Goal: Task Accomplishment & Management: Manage account settings

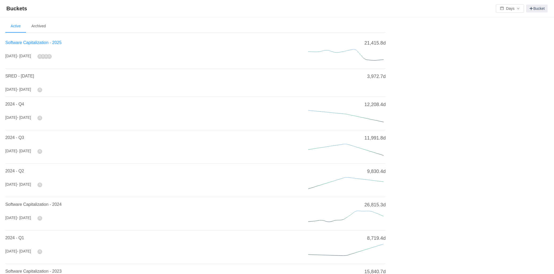
click at [53, 43] on span "Software Capitalization - 2025" at bounding box center [33, 42] width 56 height 5
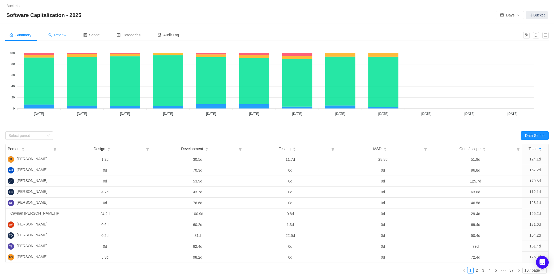
click at [62, 32] on div "Review" at bounding box center [57, 35] width 27 height 12
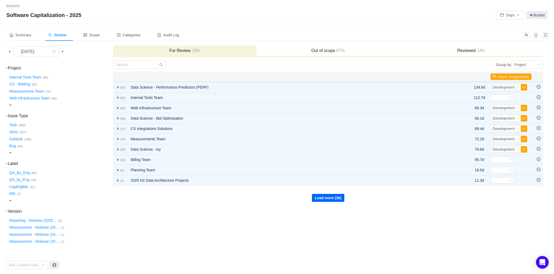
click at [330, 198] on button "Load more (36)" at bounding box center [328, 198] width 32 height 8
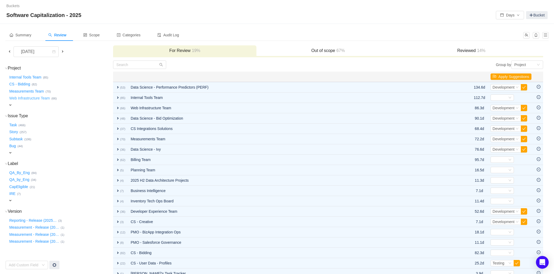
click at [15, 102] on button "Web Infrastructure Team …" at bounding box center [29, 98] width 43 height 8
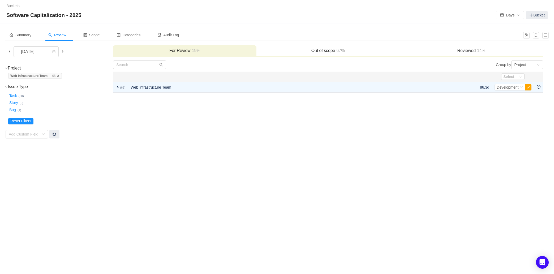
click at [59, 76] on icon "icon: close" at bounding box center [58, 76] width 2 height 2
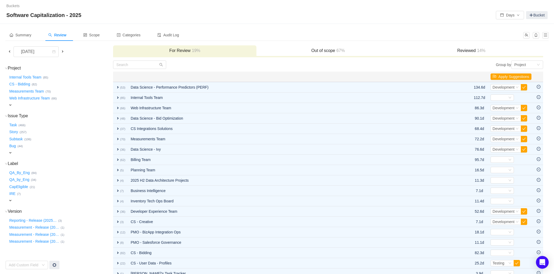
click at [10, 104] on span "expand" at bounding box center [10, 105] width 4 height 4
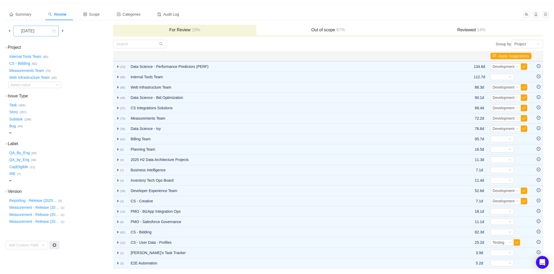
click at [40, 32] on div "[DATE]" at bounding box center [28, 31] width 23 height 10
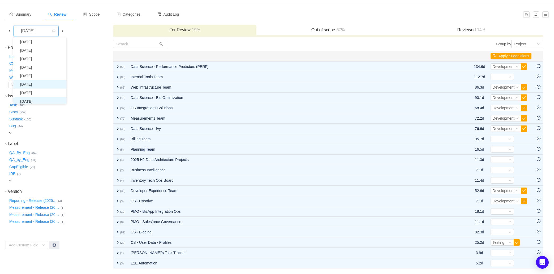
scroll to position [11, 0]
click at [43, 99] on li "[DATE]" at bounding box center [39, 100] width 53 height 8
click at [41, 83] on div "Select value" at bounding box center [31, 84] width 42 height 5
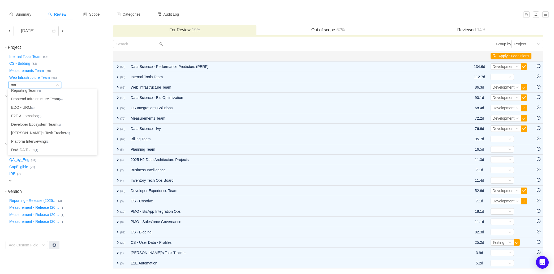
scroll to position [0, 0]
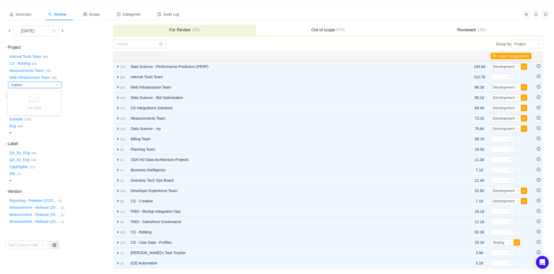
type input "markert"
click at [40, 30] on div "[DATE]" at bounding box center [28, 31] width 23 height 10
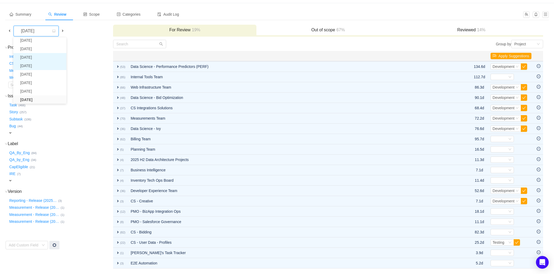
scroll to position [9, 0]
click at [35, 89] on li "[DATE]" at bounding box center [39, 93] width 53 height 8
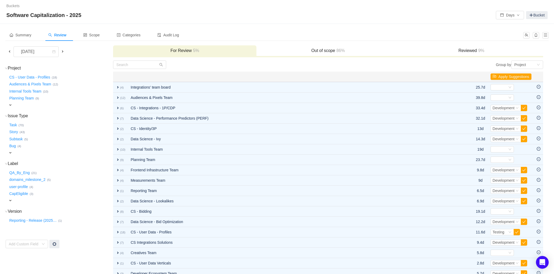
scroll to position [36, 0]
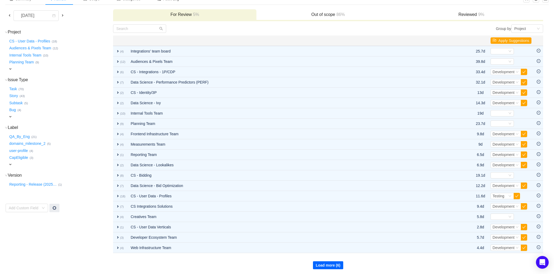
click at [334, 261] on button "Load more (6)" at bounding box center [328, 265] width 31 height 8
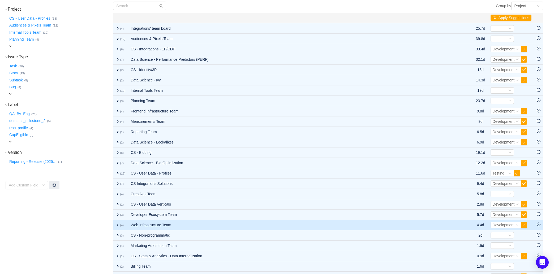
scroll to position [81, 0]
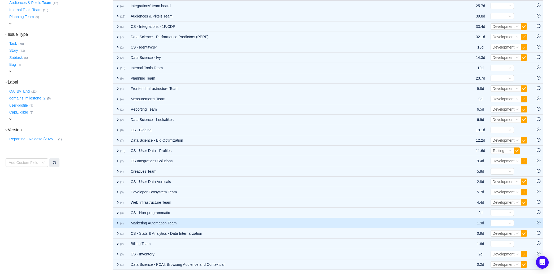
click at [157, 224] on td "Marketing Automation Team" at bounding box center [292, 223] width 328 height 10
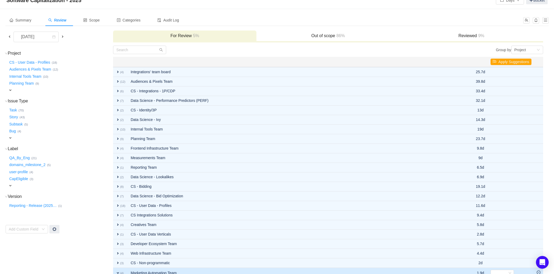
scroll to position [103, 0]
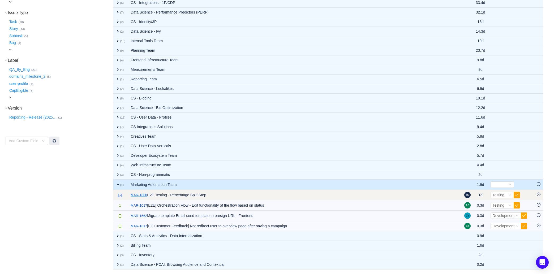
click at [143, 195] on link "MAR-1668" at bounding box center [139, 195] width 16 height 5
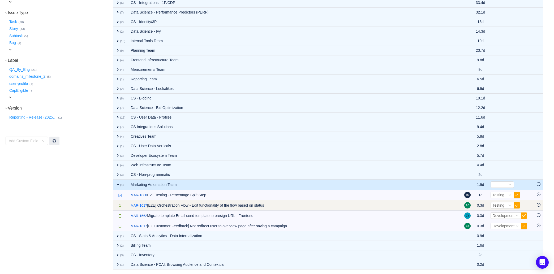
click at [141, 205] on link "MAR-1017" at bounding box center [139, 205] width 16 height 5
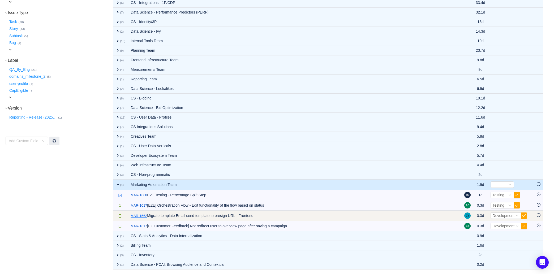
click at [141, 216] on link "MAR-1562" at bounding box center [139, 215] width 16 height 5
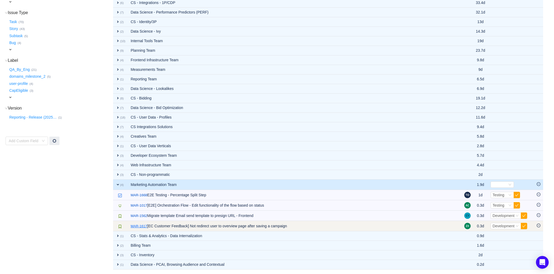
click at [139, 226] on link "MAR-1617" at bounding box center [139, 226] width 16 height 5
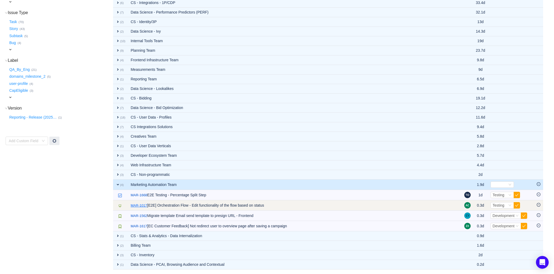
click at [141, 205] on link "MAR-1017" at bounding box center [139, 205] width 16 height 5
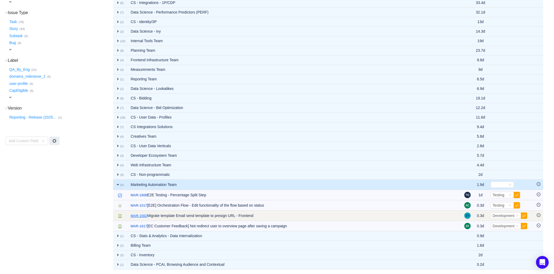
click at [141, 216] on link "MAR-1562" at bounding box center [139, 215] width 16 height 5
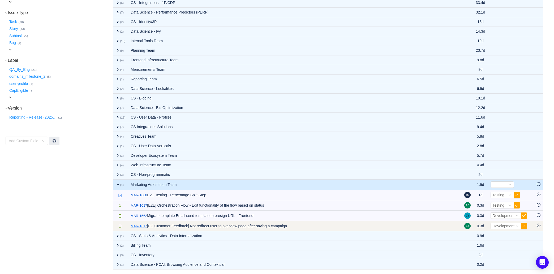
click at [138, 224] on link "MAR-1617" at bounding box center [139, 226] width 16 height 5
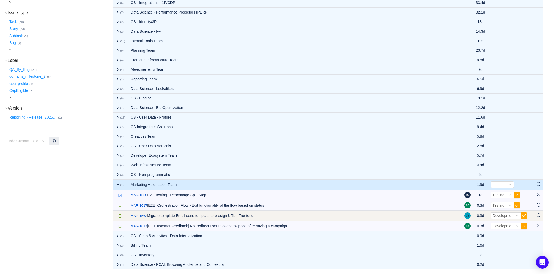
click at [538, 216] on icon "icon: minus-circle" at bounding box center [539, 215] width 4 height 4
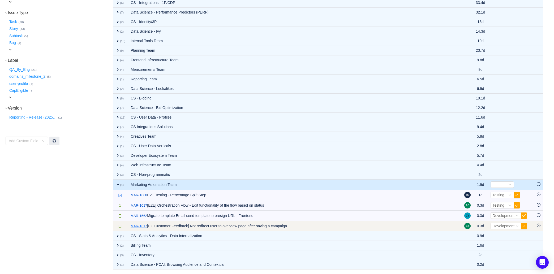
click at [141, 225] on link "MAR-1617" at bounding box center [139, 226] width 16 height 5
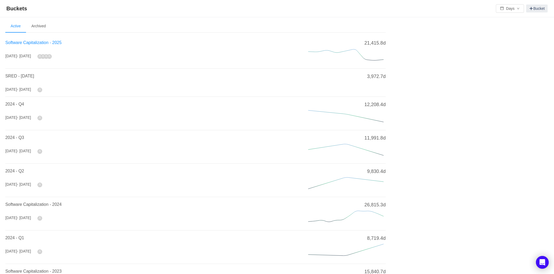
click at [54, 42] on span "Software Capitalization - 2025" at bounding box center [33, 42] width 56 height 5
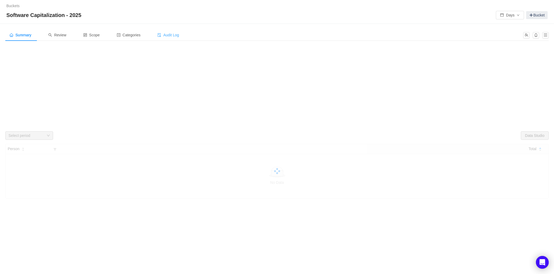
click at [176, 35] on span "Audit Log" at bounding box center [167, 35] width 21 height 4
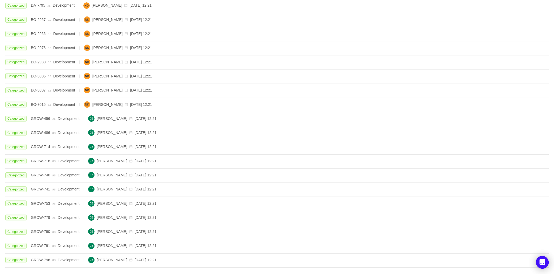
scroll to position [97, 0]
click at [477, 265] on link "2" at bounding box center [479, 265] width 8 height 8
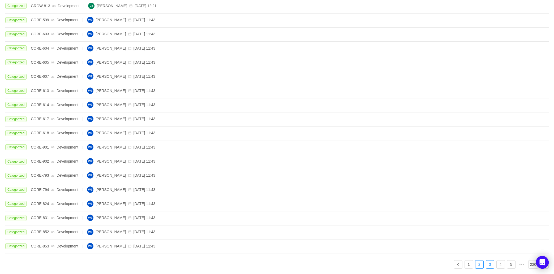
click at [492, 266] on link "3" at bounding box center [490, 265] width 8 height 8
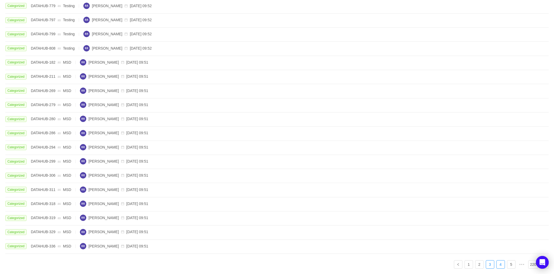
click at [503, 266] on link "4" at bounding box center [501, 265] width 8 height 8
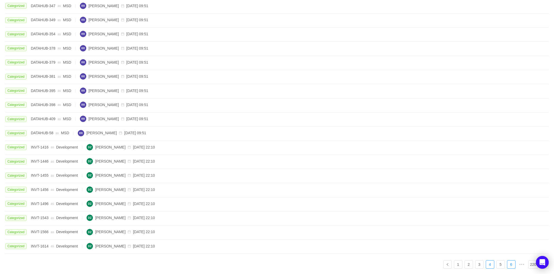
click at [511, 266] on link "6" at bounding box center [511, 265] width 8 height 8
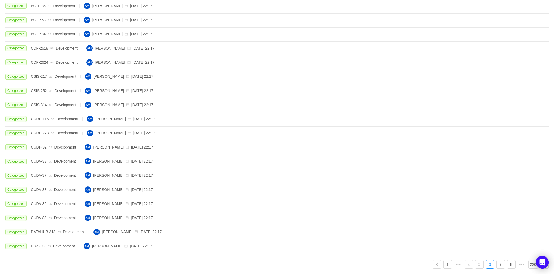
scroll to position [0, 0]
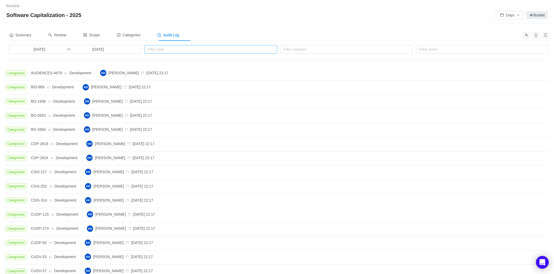
click at [244, 49] on div "Filter user" at bounding box center [210, 49] width 124 height 5
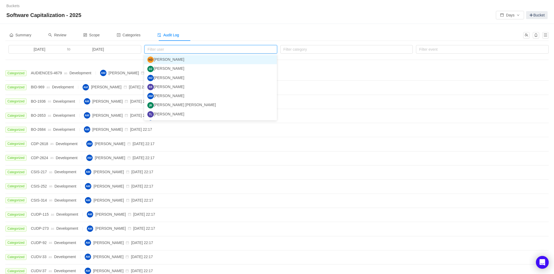
click at [285, 27] on div "Summary Review Scope Categories Audit Log 2025-07-01 to 2025-09-29 Filter user …" at bounding box center [277, 197] width 554 height 346
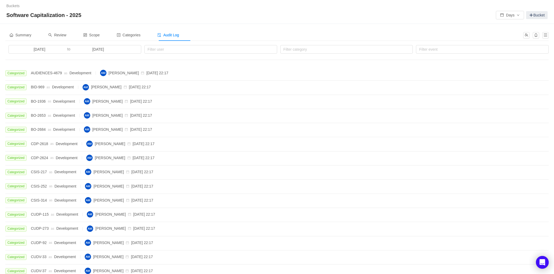
scroll to position [97, 0]
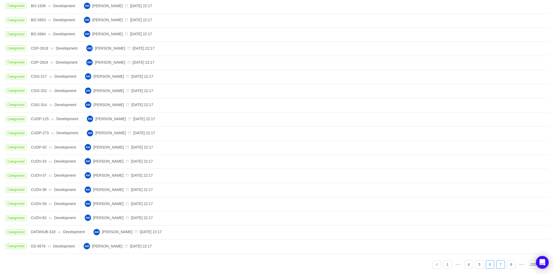
click at [499, 263] on link "7" at bounding box center [501, 265] width 8 height 8
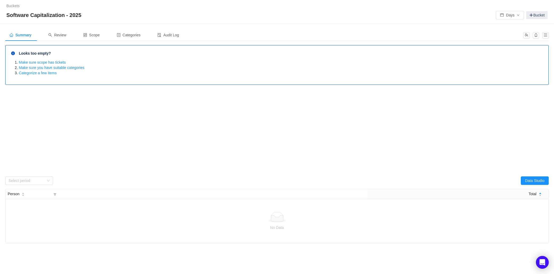
click at [58, 41] on div "Summary Review Scope Categories Audit Log" at bounding box center [276, 37] width 543 height 16
click at [60, 35] on span "Review" at bounding box center [57, 35] width 18 height 4
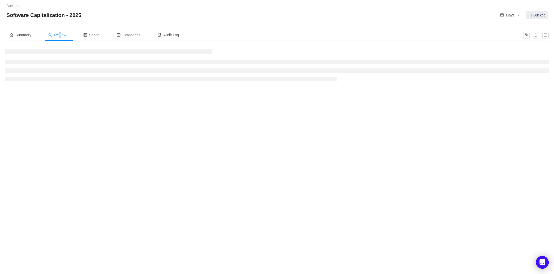
click at [64, 35] on span "Review" at bounding box center [57, 35] width 18 height 4
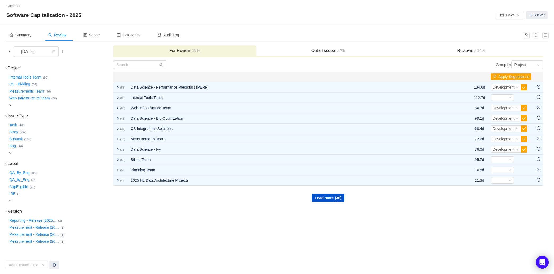
click at [11, 103] on span "expand" at bounding box center [10, 105] width 4 height 4
click at [40, 50] on div "[DATE]" at bounding box center [28, 52] width 23 height 10
click at [42, 102] on li "[DATE]" at bounding box center [39, 105] width 53 height 8
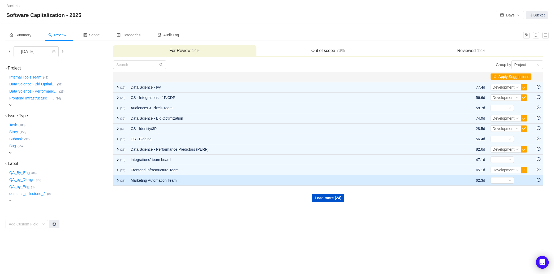
click at [120, 179] on small "(23)" at bounding box center [122, 180] width 5 height 3
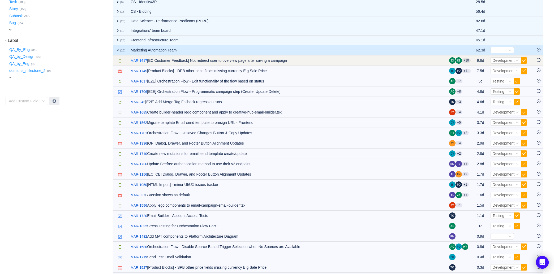
scroll to position [113, 0]
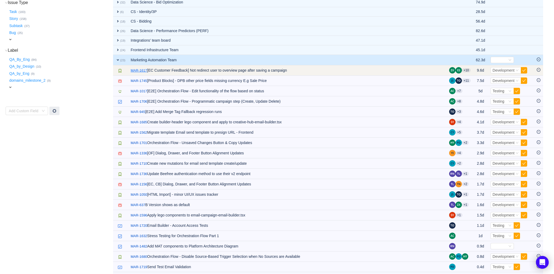
click at [144, 69] on link "MAR-1617" at bounding box center [139, 70] width 16 height 5
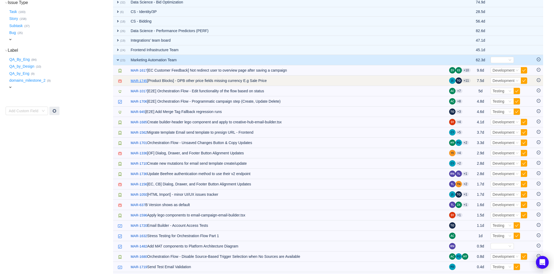
click at [144, 81] on link "MAR-1745" at bounding box center [139, 80] width 16 height 5
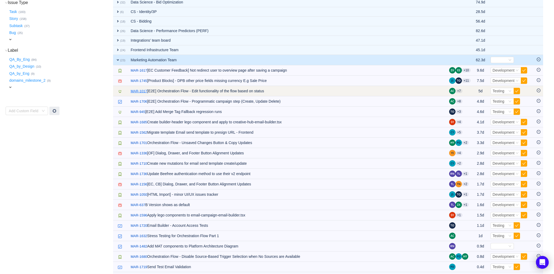
click at [144, 90] on link "MAR-1017" at bounding box center [139, 91] width 16 height 5
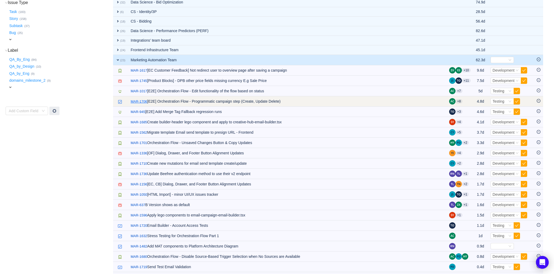
click at [144, 100] on link "MAR-1706" at bounding box center [139, 101] width 16 height 5
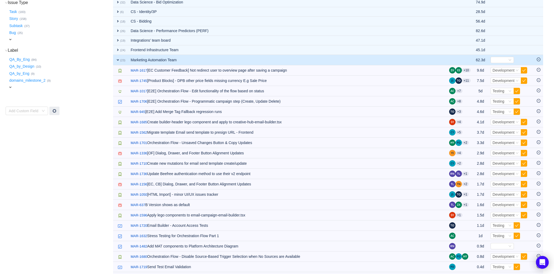
click at [12, 40] on span "expand" at bounding box center [10, 39] width 4 height 4
click at [63, 60] on div "QA_By_Eng … (84)" at bounding box center [60, 59] width 104 height 7
click at [12, 87] on span "expand" at bounding box center [10, 88] width 4 height 4
click at [77, 98] on td "Project (34) hide Internal Tools Team … (42) Data Science - Bid Optimi … (32) D…" at bounding box center [58, 133] width 107 height 373
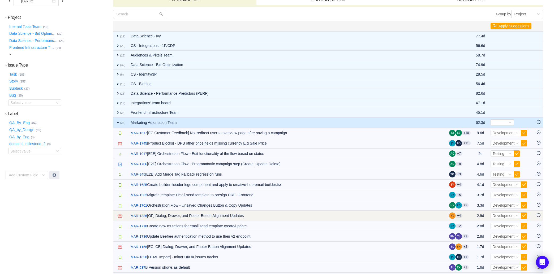
scroll to position [62, 0]
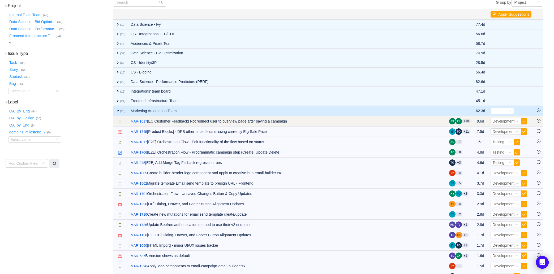
click at [138, 120] on link "MAR-1617" at bounding box center [139, 121] width 16 height 5
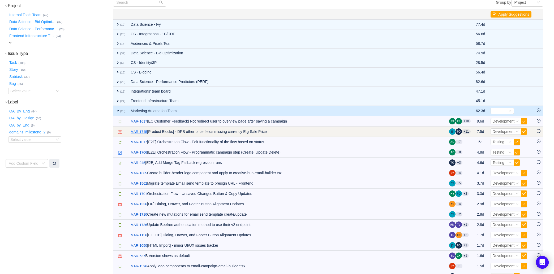
click at [142, 130] on link "MAR-1745" at bounding box center [139, 131] width 16 height 5
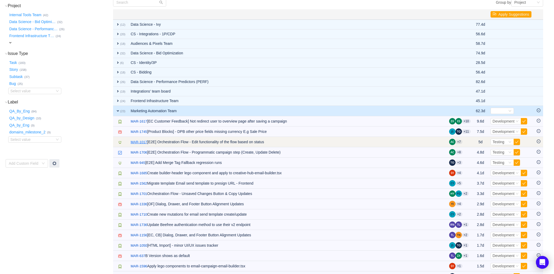
click at [141, 143] on link "MAR-1017" at bounding box center [139, 142] width 16 height 5
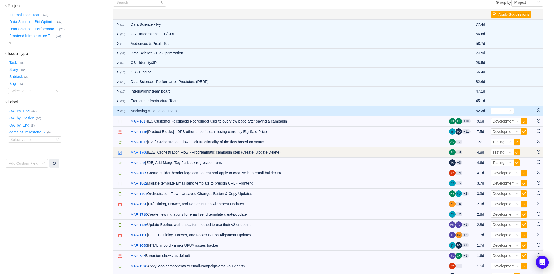
click at [140, 153] on link "MAR-1706" at bounding box center [139, 152] width 16 height 5
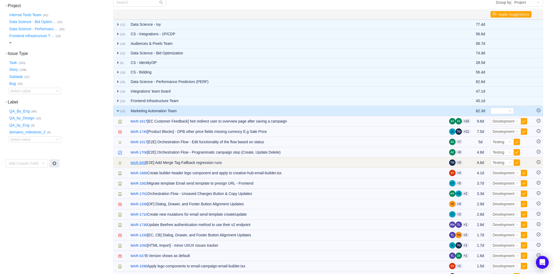
click at [135, 162] on link "MAR-945" at bounding box center [138, 162] width 15 height 5
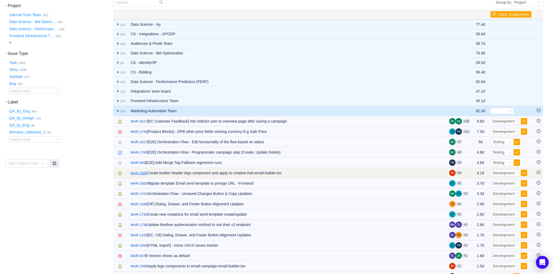
click at [138, 171] on link "MAR-1685" at bounding box center [139, 173] width 16 height 5
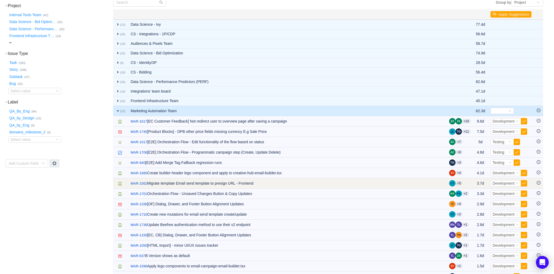
click at [138, 180] on td "/ MAR-1562 Migrate template Email send template to presign URL - Frontend" at bounding box center [287, 183] width 318 height 10
click at [137, 183] on link "MAR-1562" at bounding box center [139, 183] width 16 height 5
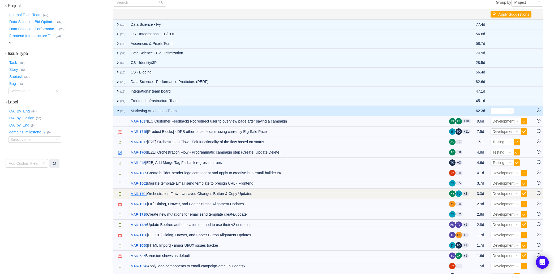
click at [137, 192] on link "MAR-1701" at bounding box center [139, 193] width 16 height 5
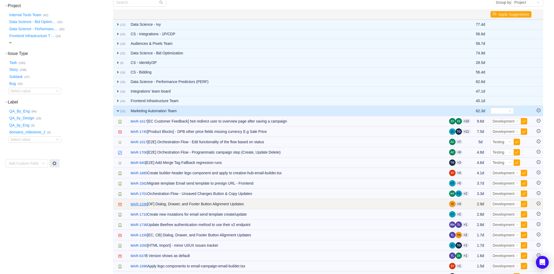
click at [137, 202] on link "MAR-1336" at bounding box center [139, 204] width 16 height 5
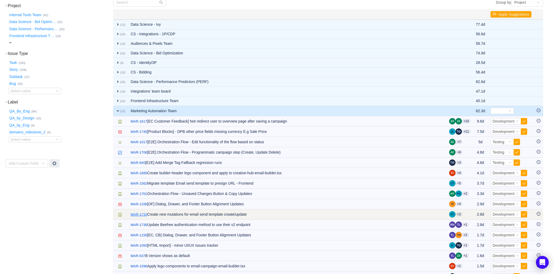
click at [137, 214] on link "MAR-1710" at bounding box center [139, 214] width 16 height 5
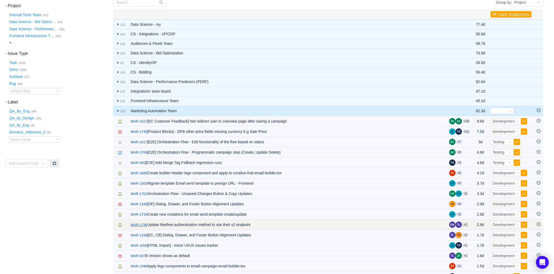
click at [138, 226] on link "MAR-1736" at bounding box center [139, 224] width 16 height 5
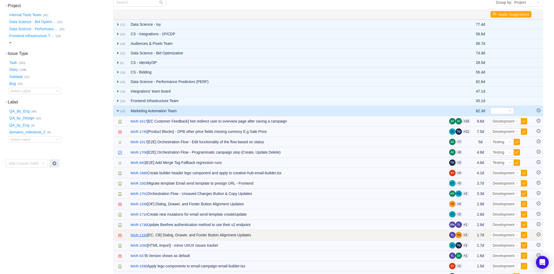
click at [137, 234] on link "MAR-1156" at bounding box center [139, 235] width 16 height 5
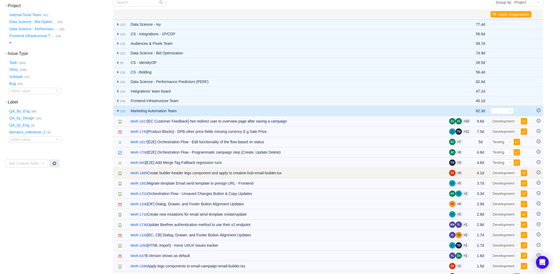
click at [539, 173] on icon "icon: minus-circle" at bounding box center [539, 173] width 4 height 4
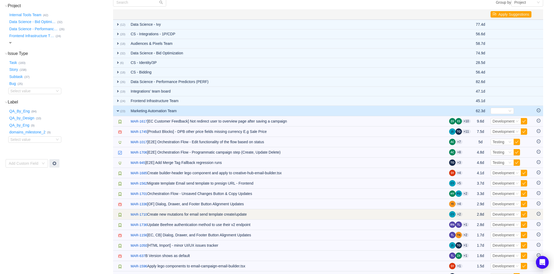
click at [538, 214] on icon "icon: minus-circle" at bounding box center [539, 214] width 2 height 0
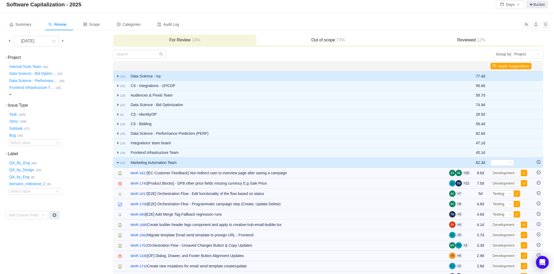
scroll to position [0, 0]
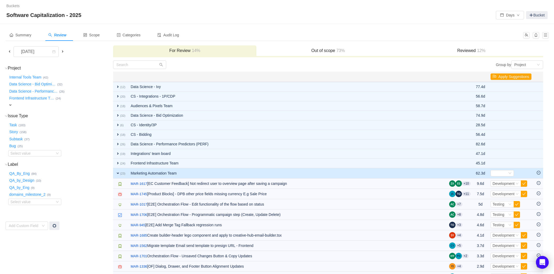
click at [468, 53] on div "Reviewed 12%" at bounding box center [471, 50] width 143 height 11
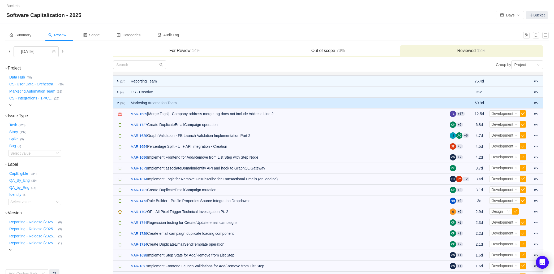
click at [21, 180] on button "QA_By_Eng …" at bounding box center [19, 180] width 23 height 8
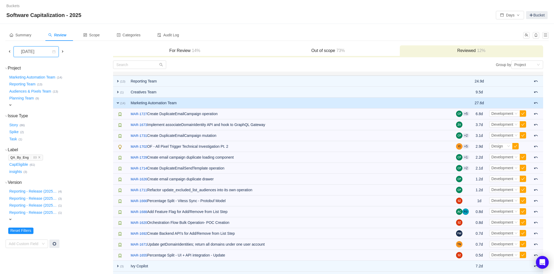
click at [40, 56] on div "[DATE]" at bounding box center [28, 52] width 23 height 10
click at [37, 98] on li "[DATE]" at bounding box center [35, 96] width 45 height 8
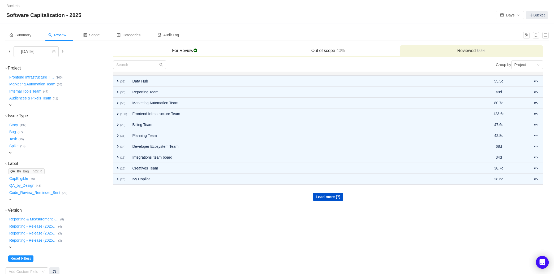
click at [454, 54] on div "Reviewed 60%" at bounding box center [471, 50] width 143 height 11
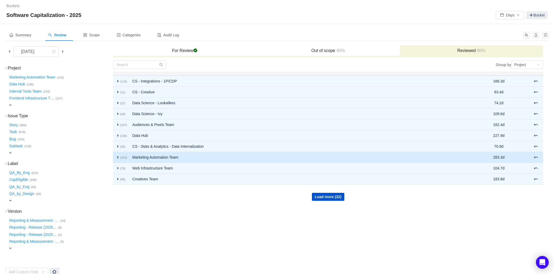
click at [149, 159] on td "Marketing Automation Team" at bounding box center [298, 157] width 337 height 11
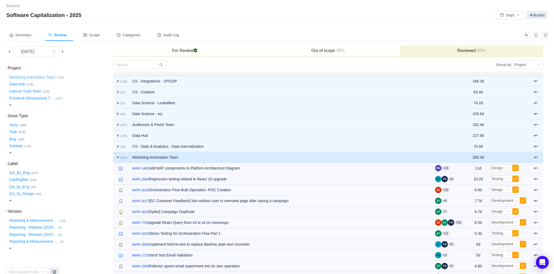
click at [43, 76] on button "Marketing Automation Team …" at bounding box center [32, 77] width 49 height 8
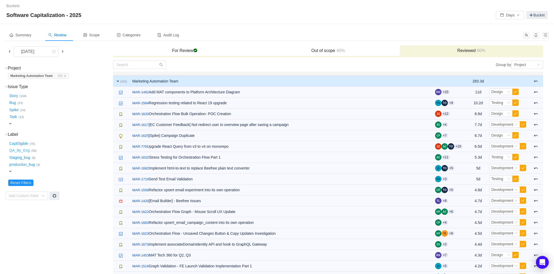
click at [28, 151] on button "QA_By_Eng …" at bounding box center [19, 150] width 23 height 8
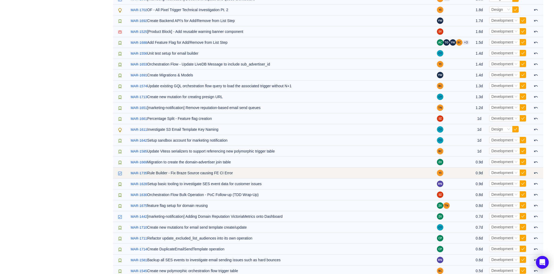
scroll to position [247, 0]
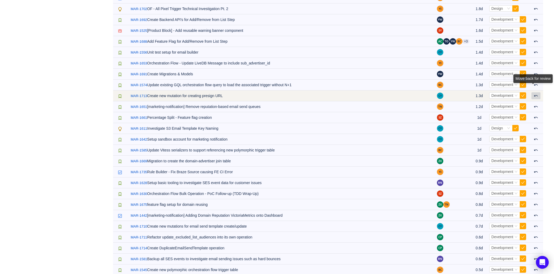
click at [537, 97] on span at bounding box center [536, 96] width 4 height 4
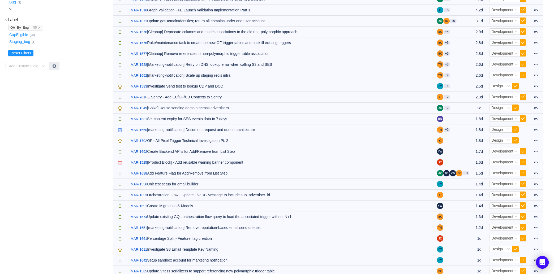
scroll to position [0, 0]
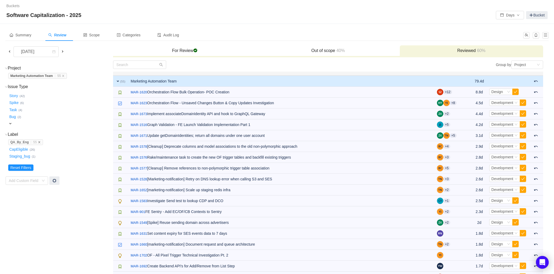
click at [40, 142] on icon "icon: close" at bounding box center [39, 142] width 2 height 2
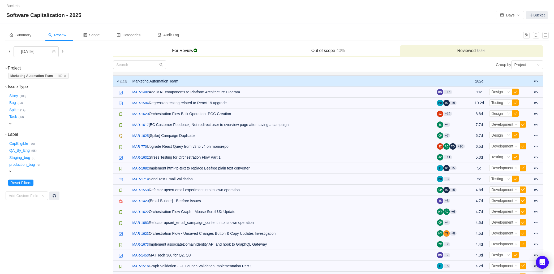
click at [60, 143] on div "CapEligible … (70)" at bounding box center [60, 142] width 104 height 7
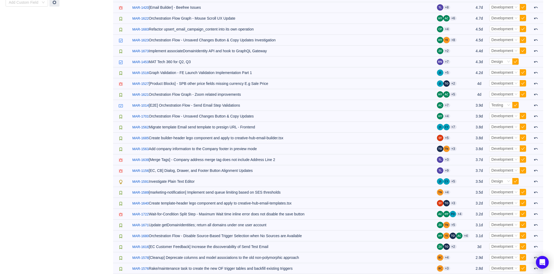
click at [533, 140] on div "Move back for review" at bounding box center [533, 140] width 0 height 0
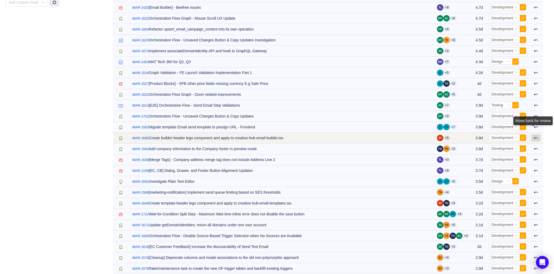
click at [535, 137] on span at bounding box center [536, 138] width 4 height 4
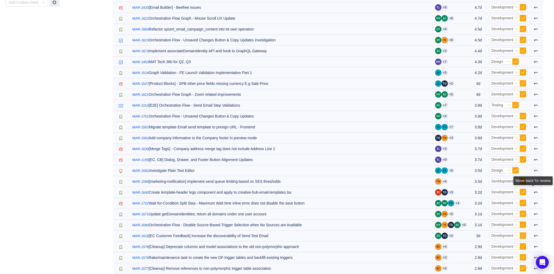
click at [537, 187] on div "Move back for review" at bounding box center [532, 181] width 39 height 11
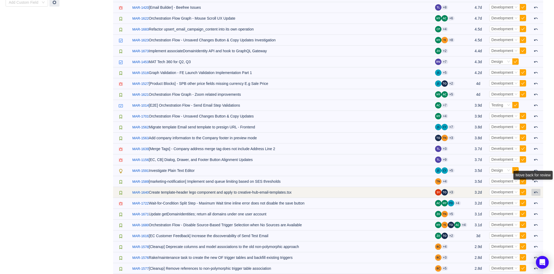
click at [537, 193] on span at bounding box center [536, 192] width 4 height 4
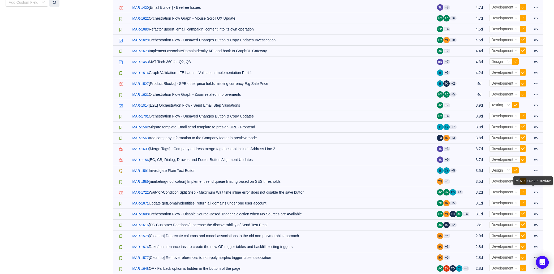
scroll to position [476, 0]
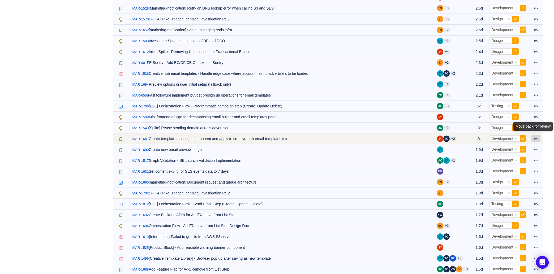
click at [536, 139] on span at bounding box center [536, 139] width 4 height 4
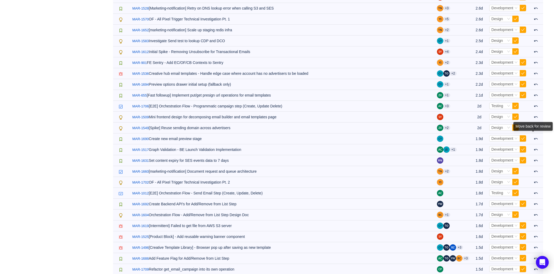
scroll to position [639, 0]
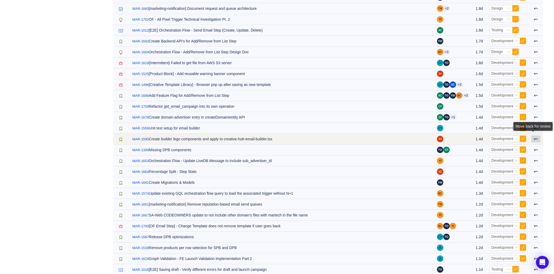
click at [533, 139] on button at bounding box center [535, 139] width 9 height 7
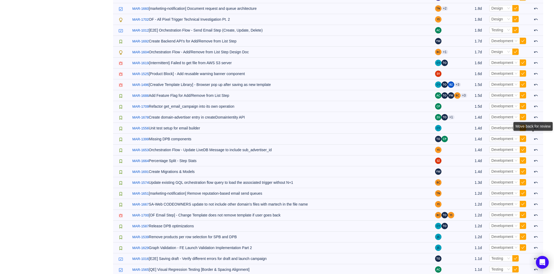
scroll to position [975, 0]
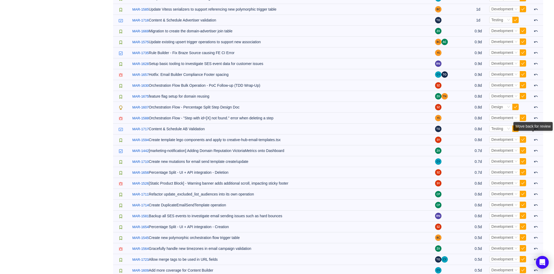
click at [536, 133] on div "Move back for review" at bounding box center [532, 127] width 39 height 11
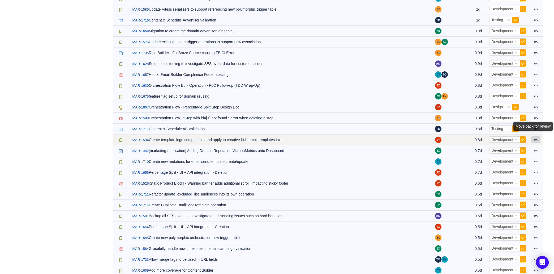
click at [535, 139] on span at bounding box center [536, 140] width 4 height 4
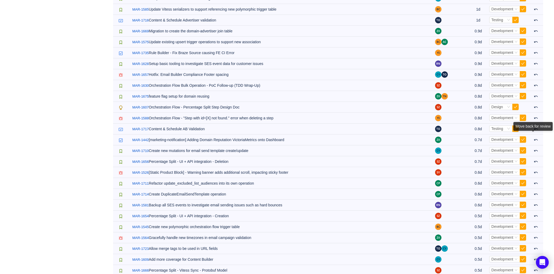
scroll to position [1355, 0]
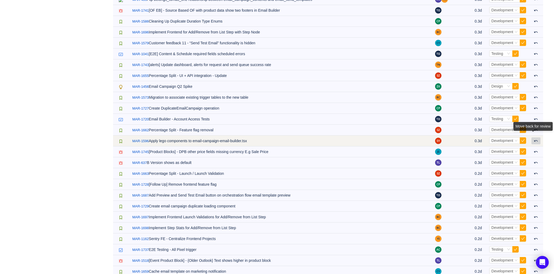
click at [534, 139] on button at bounding box center [535, 140] width 9 height 7
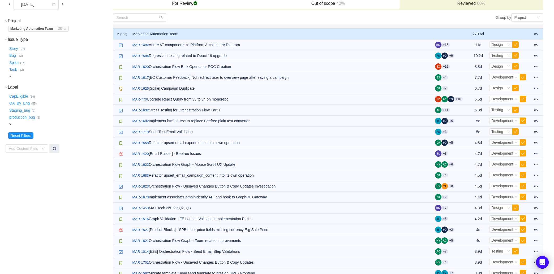
scroll to position [0, 0]
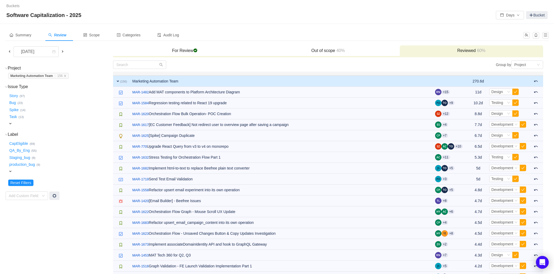
click at [9, 51] on span at bounding box center [9, 51] width 4 height 4
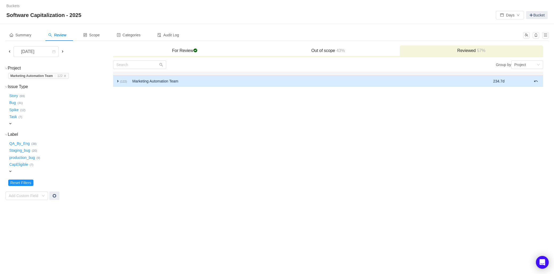
click at [118, 82] on span "expand" at bounding box center [118, 81] width 4 height 4
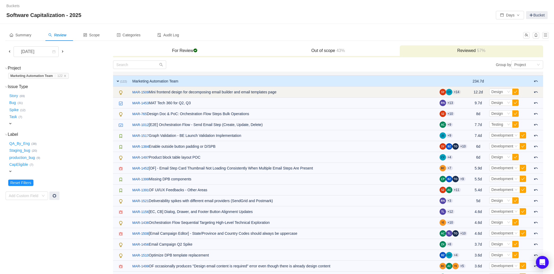
click at [250, 93] on td "/ MAR-1509 Mini frontend design for decomposing email builder and email templat…" at bounding box center [283, 92] width 307 height 11
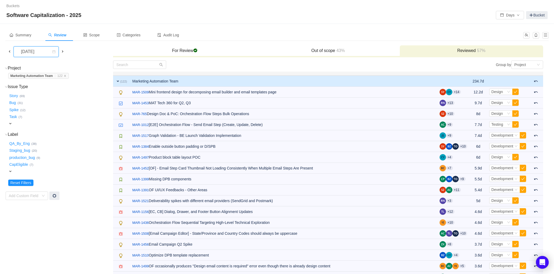
click at [40, 53] on div "[DATE]" at bounding box center [28, 52] width 23 height 10
click at [34, 102] on li "[DATE]" at bounding box center [35, 105] width 45 height 8
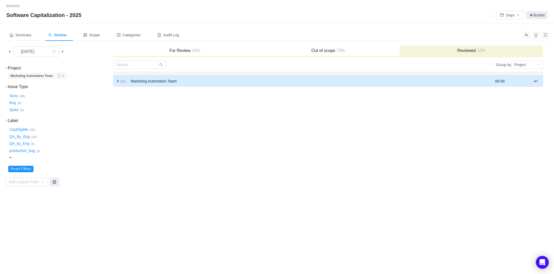
click at [120, 80] on small "(32)" at bounding box center [122, 81] width 5 height 3
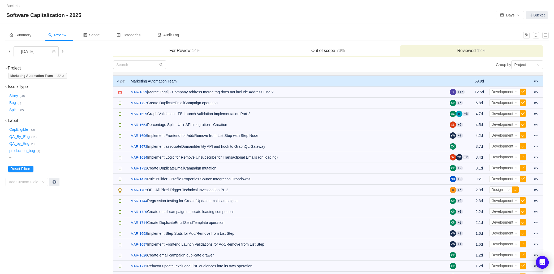
click at [175, 51] on h3 "For Review 14%" at bounding box center [185, 50] width 138 height 5
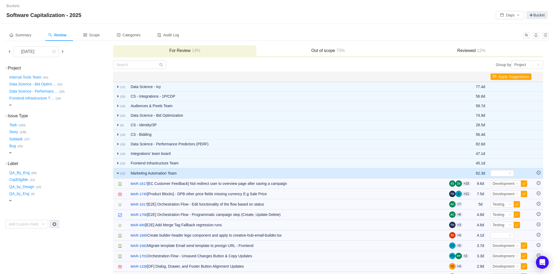
click at [8, 104] on div "Project (34) hide Internal Tools Team … (42) Data Science - Bid Optimi … (32) D…" at bounding box center [59, 87] width 107 height 42
click at [10, 104] on span "expand" at bounding box center [10, 105] width 4 height 4
click at [32, 105] on div "Select value" at bounding box center [31, 105] width 42 height 5
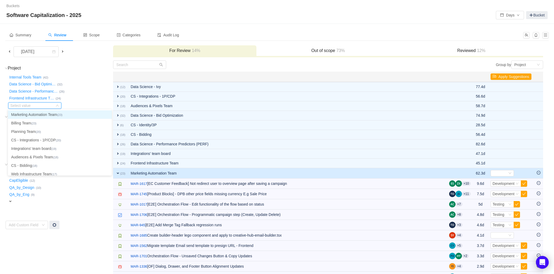
click at [39, 114] on li "Marketing Automation Team (23)" at bounding box center [60, 114] width 104 height 8
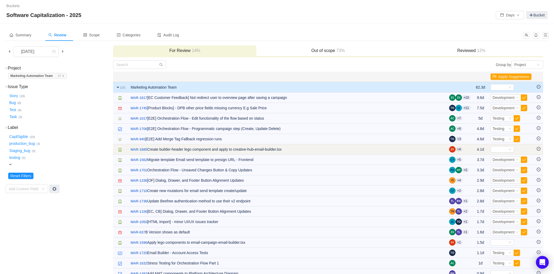
click at [539, 150] on icon "icon: minus-circle" at bounding box center [539, 149] width 4 height 4
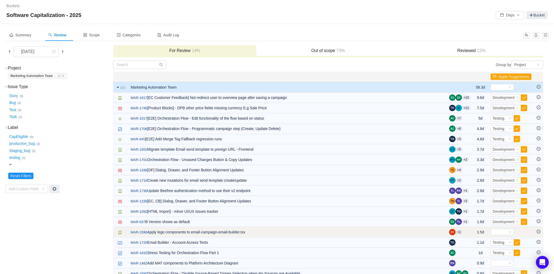
click at [540, 232] on icon "icon: minus-circle" at bounding box center [539, 232] width 4 height 4
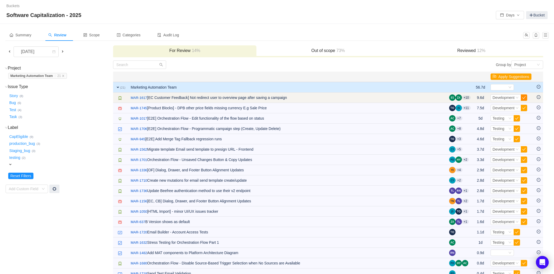
click at [523, 97] on button "button" at bounding box center [524, 97] width 6 height 6
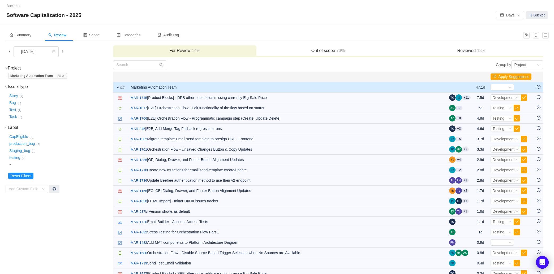
click at [523, 97] on button "button" at bounding box center [524, 97] width 6 height 6
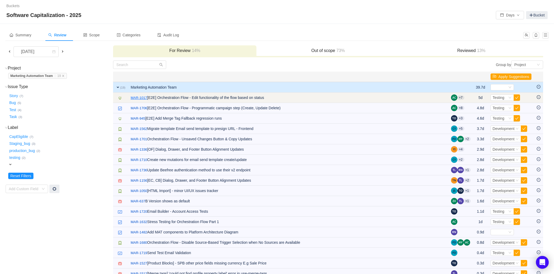
click at [141, 97] on link "MAR-1017" at bounding box center [139, 97] width 16 height 5
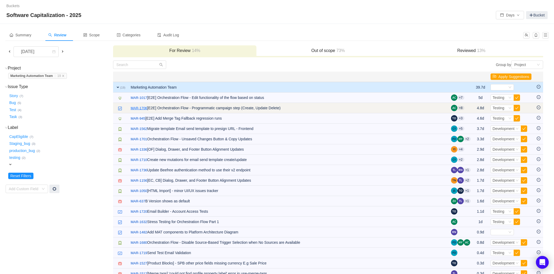
click at [140, 106] on link "MAR-1706" at bounding box center [139, 108] width 16 height 5
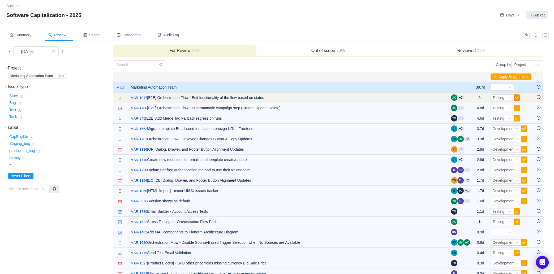
click at [516, 97] on button "button" at bounding box center [517, 97] width 6 height 6
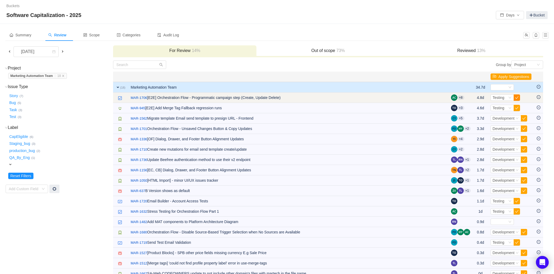
click at [515, 98] on button "button" at bounding box center [517, 97] width 6 height 6
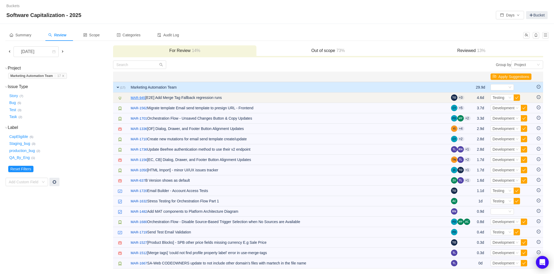
click at [143, 95] on link "MAR-945" at bounding box center [138, 97] width 15 height 5
click at [517, 98] on button "button" at bounding box center [517, 97] width 6 height 6
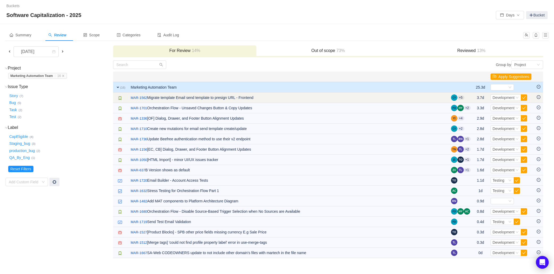
click at [538, 98] on icon "icon: minus-circle" at bounding box center [539, 97] width 4 height 4
click at [144, 97] on link "MAR-1562" at bounding box center [139, 97] width 16 height 5
click at [525, 97] on button "button" at bounding box center [524, 97] width 6 height 6
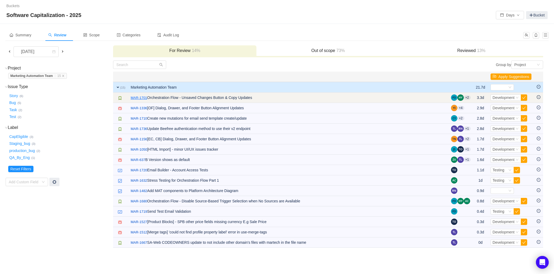
click at [144, 97] on link "MAR-1701" at bounding box center [139, 97] width 16 height 5
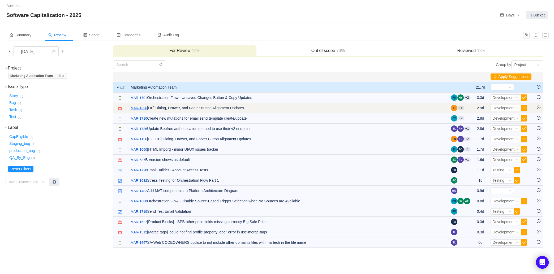
click at [142, 107] on link "MAR-1336" at bounding box center [139, 108] width 16 height 5
click at [524, 108] on button "button" at bounding box center [524, 108] width 6 height 6
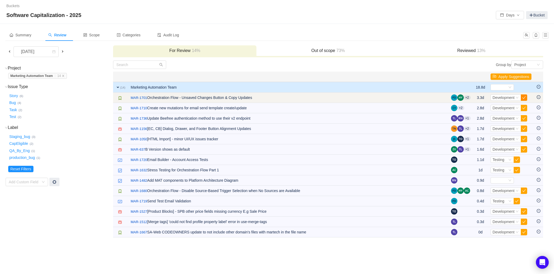
click at [524, 97] on button "button" at bounding box center [524, 97] width 6 height 6
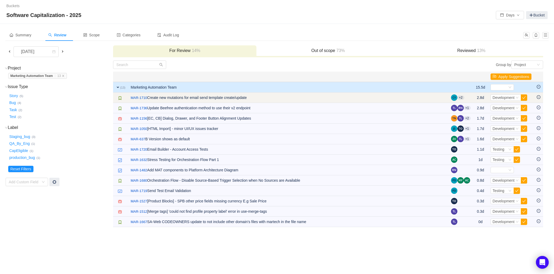
click at [539, 98] on icon "icon: minus-circle" at bounding box center [539, 97] width 4 height 4
click at [525, 98] on button "button" at bounding box center [524, 97] width 6 height 6
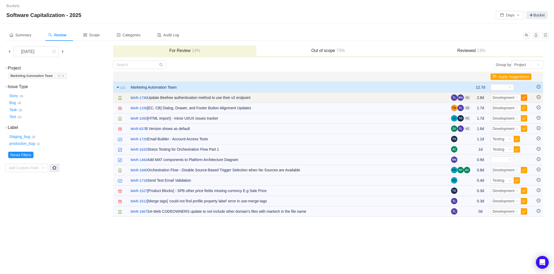
click at [524, 98] on button "button" at bounding box center [524, 97] width 6 height 6
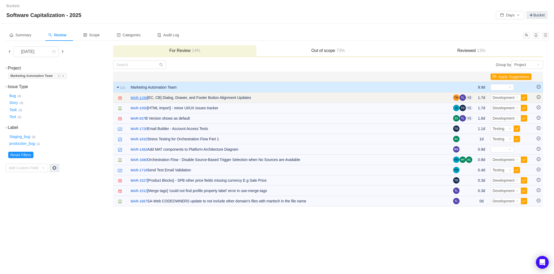
click at [140, 99] on link "MAR-1156" at bounding box center [139, 97] width 16 height 5
click at [524, 98] on button "button" at bounding box center [524, 97] width 6 height 6
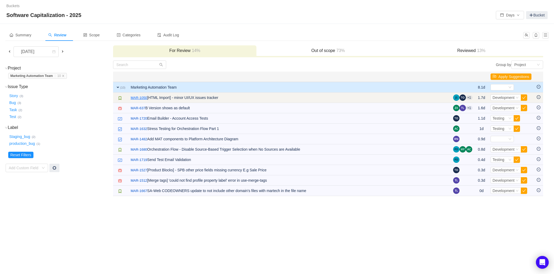
click at [140, 97] on link "MAR-1050" at bounding box center [139, 97] width 16 height 5
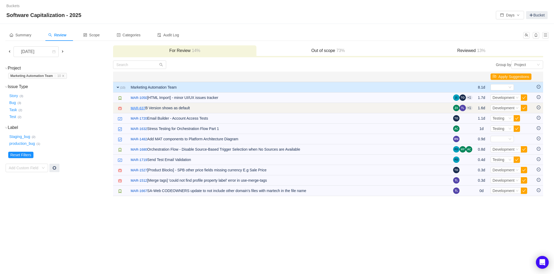
click at [135, 109] on link "MAR-637" at bounding box center [138, 108] width 15 height 5
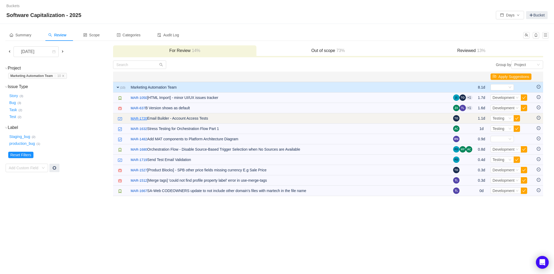
click at [141, 118] on link "MAR-1720" at bounding box center [139, 118] width 16 height 5
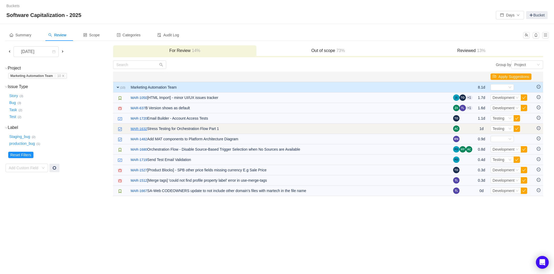
click at [140, 130] on link "MAR-1632" at bounding box center [139, 128] width 16 height 5
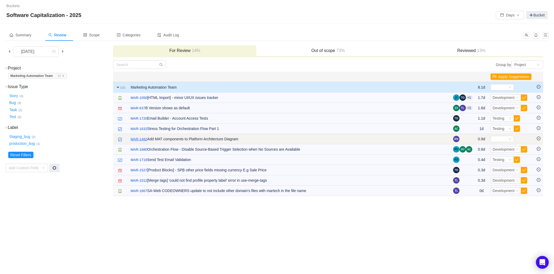
click at [138, 138] on link "MAR-1482" at bounding box center [139, 139] width 16 height 5
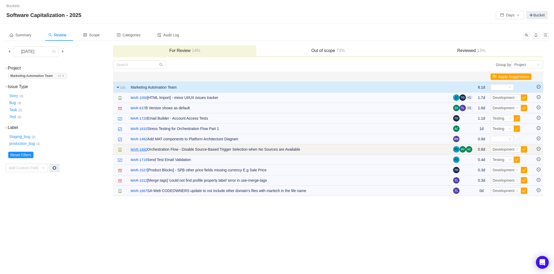
click at [139, 150] on link "MAR-1680" at bounding box center [139, 149] width 16 height 5
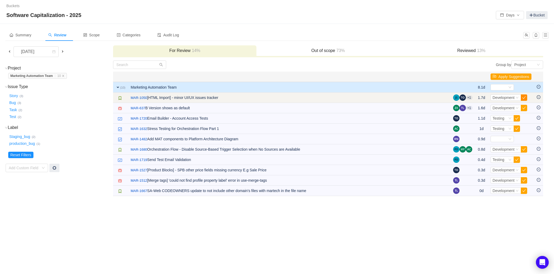
click at [525, 98] on button "button" at bounding box center [524, 97] width 6 height 6
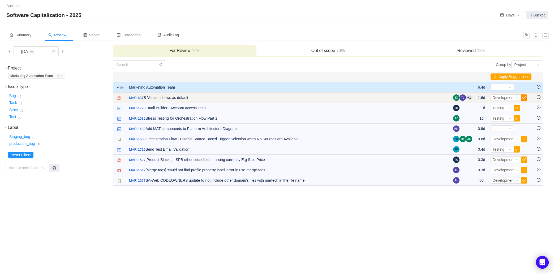
click at [526, 98] on button "button" at bounding box center [524, 97] width 6 height 6
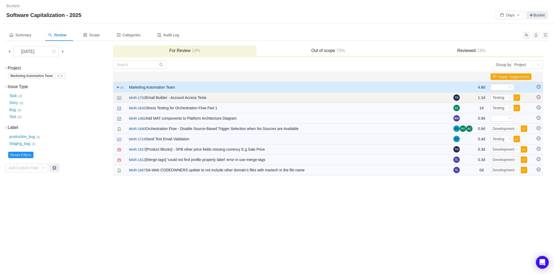
click at [539, 97] on icon "icon: minus-circle" at bounding box center [539, 97] width 4 height 4
click at [517, 98] on button "button" at bounding box center [517, 97] width 6 height 6
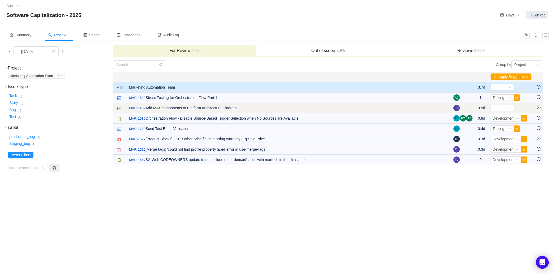
click at [540, 107] on icon "icon: minus-circle" at bounding box center [539, 108] width 4 height 4
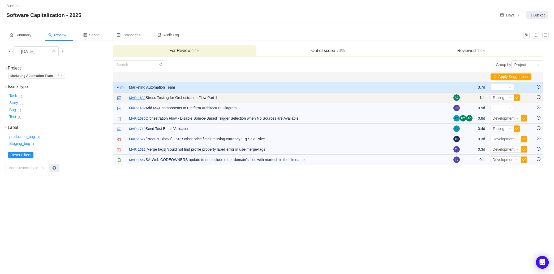
click at [140, 97] on link "MAR-1632" at bounding box center [137, 97] width 16 height 5
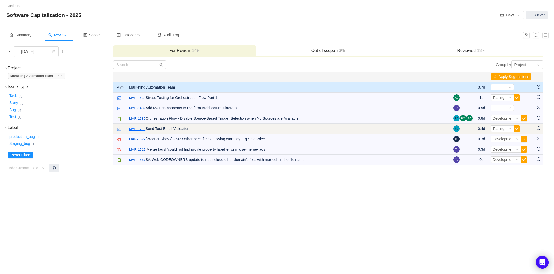
click at [139, 129] on link "MAR-1719" at bounding box center [137, 128] width 16 height 5
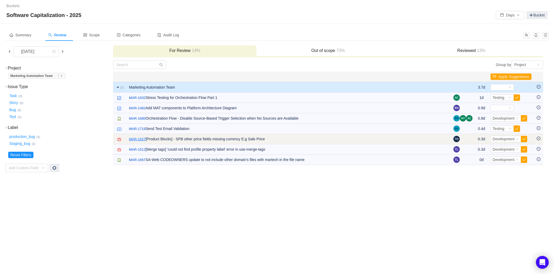
click at [139, 139] on link "MAR-1527" at bounding box center [137, 139] width 16 height 5
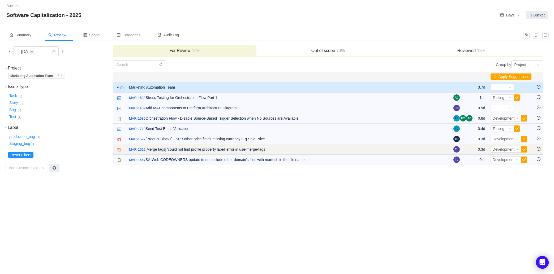
click at [138, 149] on link "MAR-1512" at bounding box center [137, 149] width 16 height 5
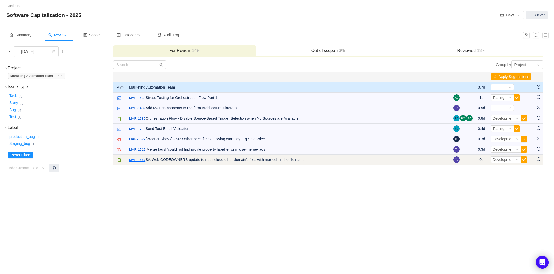
click at [137, 160] on link "MAR-1667" at bounding box center [137, 159] width 16 height 5
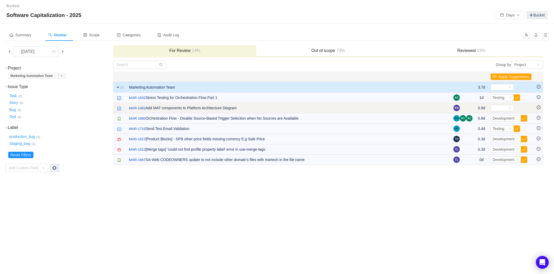
click at [538, 107] on icon "icon: minus-circle" at bounding box center [539, 107] width 2 height 0
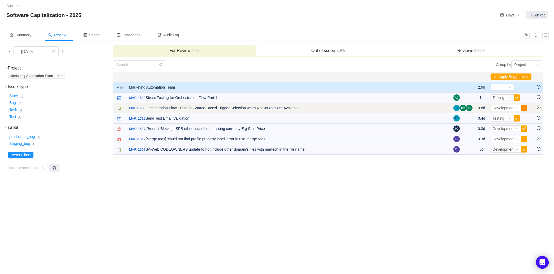
click at [525, 109] on button "button" at bounding box center [524, 108] width 6 height 6
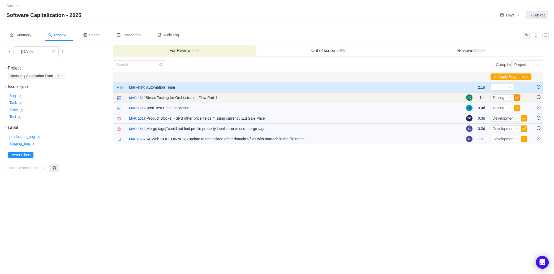
click at [517, 96] on button "button" at bounding box center [517, 97] width 6 height 6
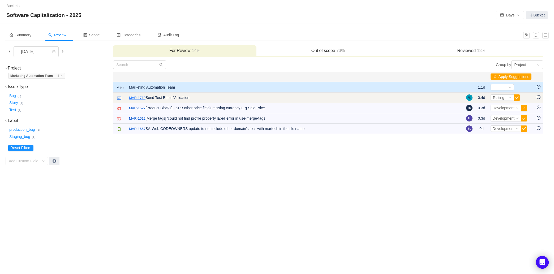
click at [138, 98] on link "MAR-1719" at bounding box center [137, 97] width 16 height 5
click at [518, 97] on button "button" at bounding box center [517, 97] width 6 height 6
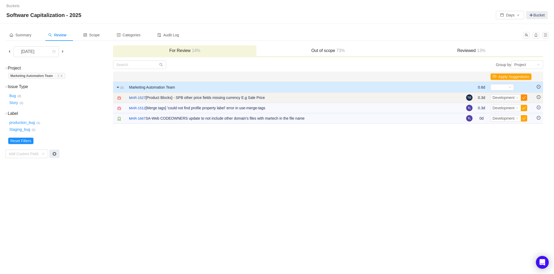
click at [525, 98] on button "button" at bounding box center [524, 97] width 6 height 6
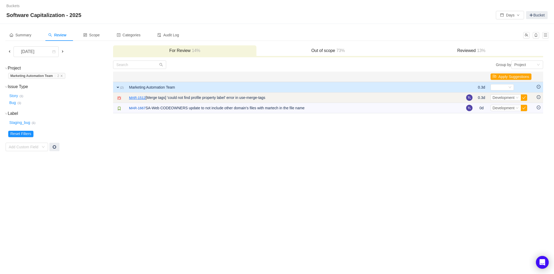
click at [135, 97] on link "MAR-1512" at bounding box center [137, 97] width 16 height 5
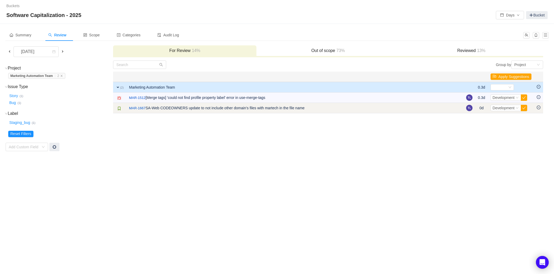
click at [539, 107] on icon "icon: minus-circle" at bounding box center [539, 108] width 4 height 4
click at [541, 108] on td at bounding box center [538, 108] width 9 height 10
click at [539, 107] on icon "icon: minus-circle" at bounding box center [539, 108] width 4 height 4
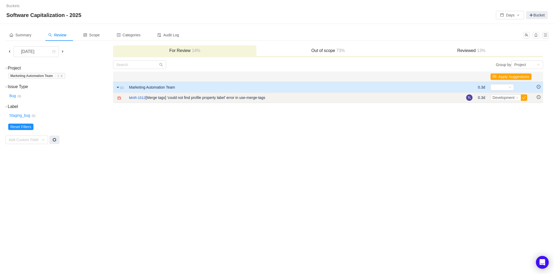
click at [539, 99] on icon "icon: minus-circle" at bounding box center [539, 97] width 4 height 4
click at [538, 97] on icon "icon: minus-circle" at bounding box center [539, 97] width 4 height 4
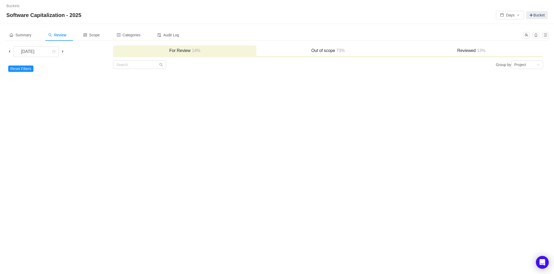
click at [62, 52] on span at bounding box center [63, 51] width 4 height 4
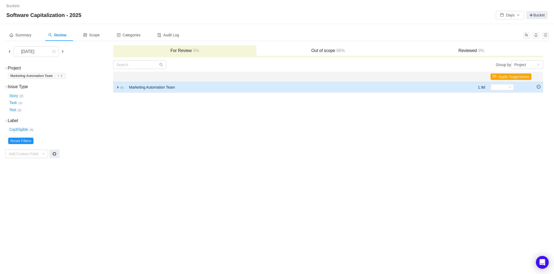
click at [119, 87] on span "expand" at bounding box center [118, 87] width 4 height 4
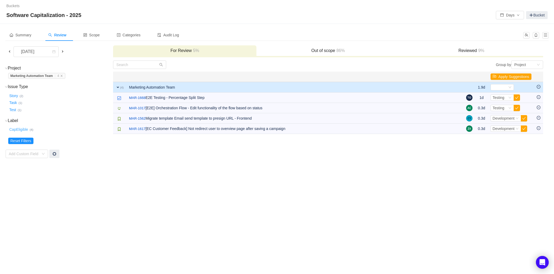
click at [20, 128] on button "CapEligible …" at bounding box center [18, 130] width 21 height 8
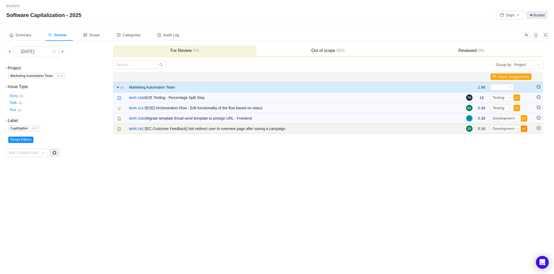
click at [524, 129] on button "button" at bounding box center [524, 129] width 6 height 6
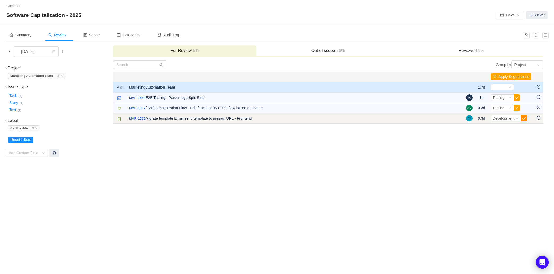
click at [526, 120] on button "button" at bounding box center [524, 118] width 6 height 6
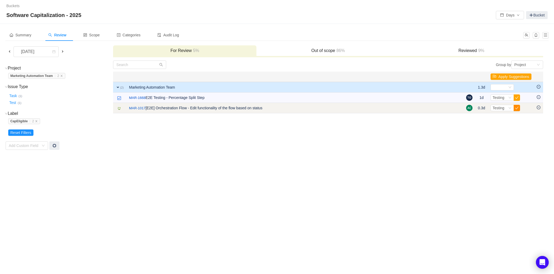
click at [516, 109] on button "button" at bounding box center [517, 108] width 6 height 6
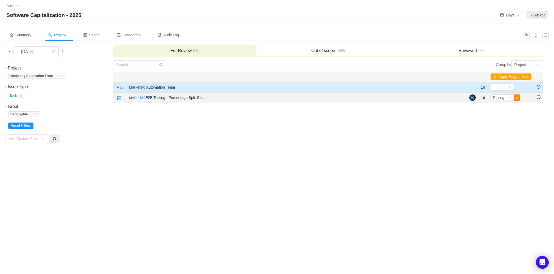
click at [516, 98] on button "button" at bounding box center [517, 97] width 6 height 6
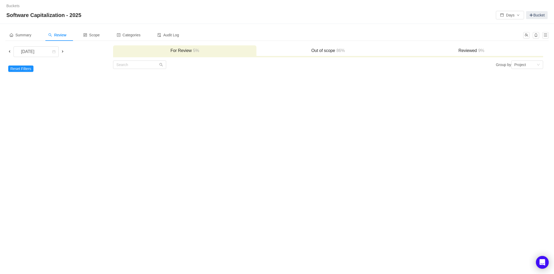
click at [64, 51] on span at bounding box center [63, 51] width 4 height 4
click at [23, 69] on button "Reset Filters" at bounding box center [20, 69] width 25 height 6
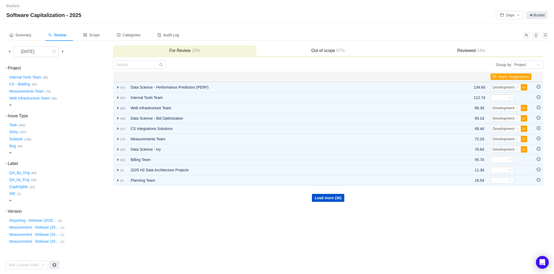
click at [10, 105] on span "expand" at bounding box center [10, 105] width 4 height 4
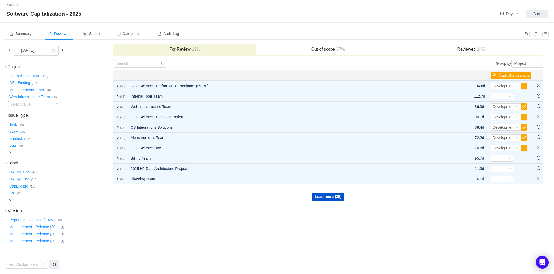
click at [43, 105] on div "Select value" at bounding box center [31, 104] width 42 height 5
type input "marketing"
click at [183, 229] on td "Group by Project You will see tickets here after they were marked as out of sco…" at bounding box center [328, 164] width 430 height 210
click at [322, 200] on button "Load more (36)" at bounding box center [328, 197] width 32 height 8
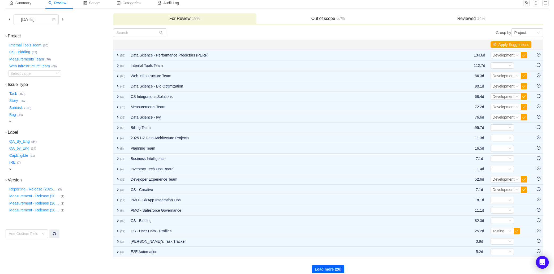
scroll to position [36, 0]
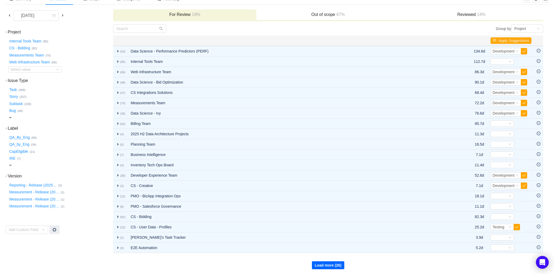
click at [323, 262] on button "Load more (26)" at bounding box center [328, 265] width 32 height 8
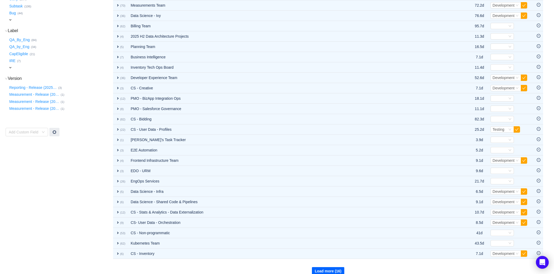
scroll to position [139, 0]
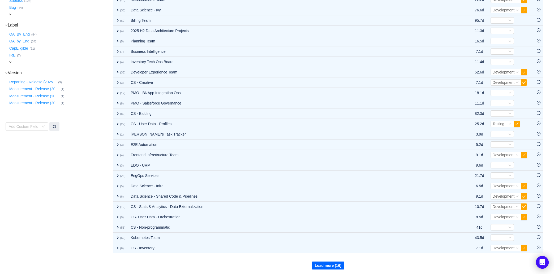
click at [322, 264] on button "Load more (16)" at bounding box center [328, 266] width 32 height 8
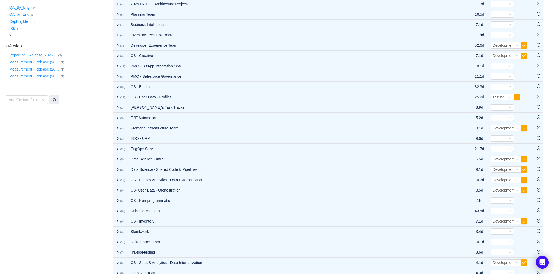
scroll to position [243, 0]
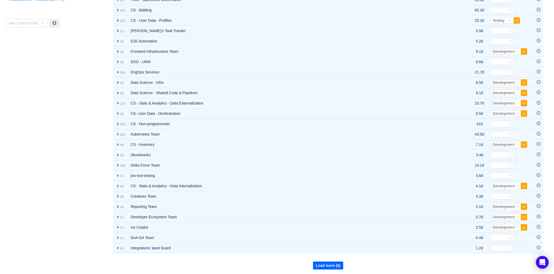
click at [322, 264] on button "Load more (6)" at bounding box center [328, 266] width 31 height 8
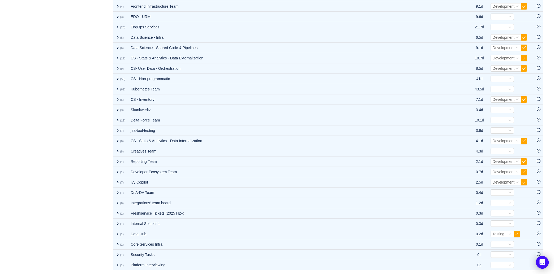
scroll to position [0, 0]
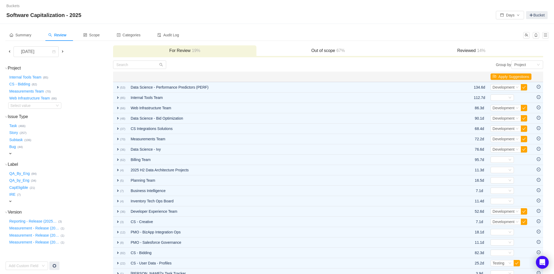
click at [473, 50] on h3 "Reviewed 14%" at bounding box center [471, 50] width 138 height 5
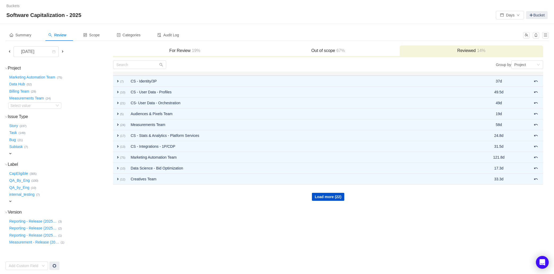
click at [334, 54] on div "Out of scope 67%" at bounding box center [327, 50] width 143 height 11
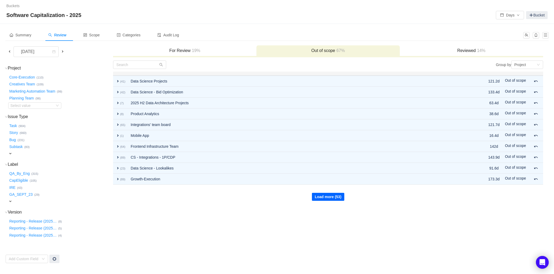
click at [327, 193] on button "Load more (53)" at bounding box center [328, 197] width 32 height 8
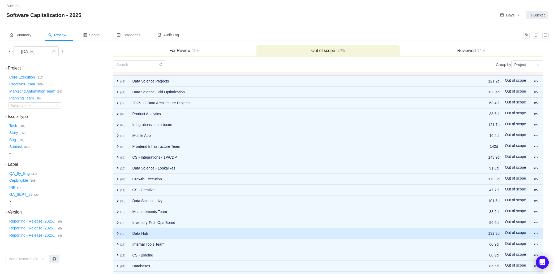
scroll to position [40, 0]
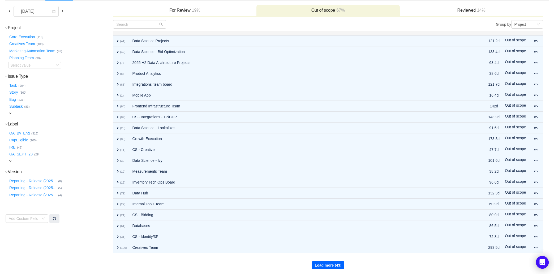
click at [336, 264] on button "Load more (43)" at bounding box center [328, 265] width 32 height 8
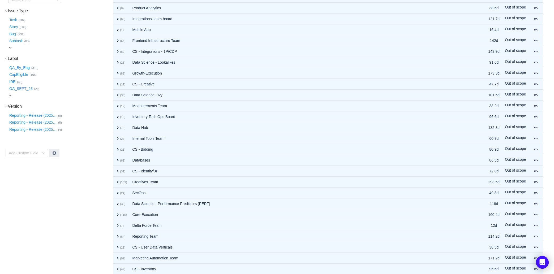
scroll to position [149, 0]
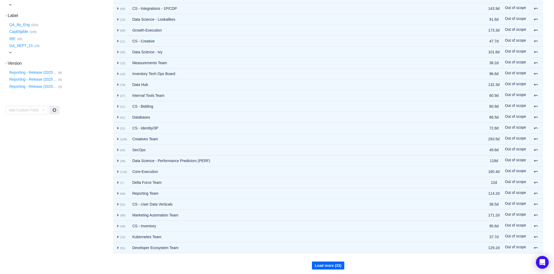
click at [333, 266] on button "Load more (33)" at bounding box center [328, 266] width 32 height 8
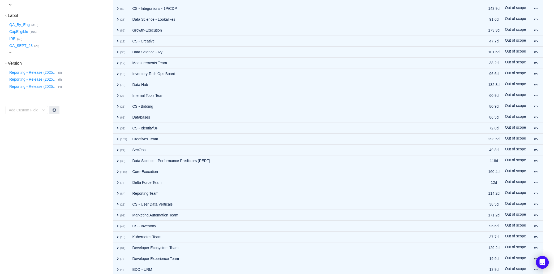
scroll to position [257, 0]
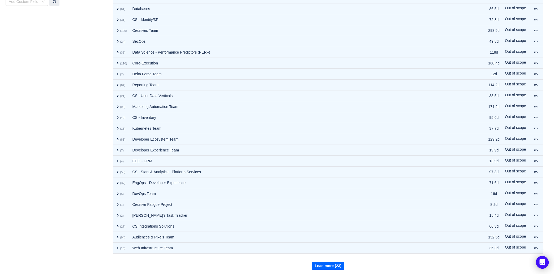
click at [328, 264] on button "Load more (23)" at bounding box center [328, 266] width 32 height 8
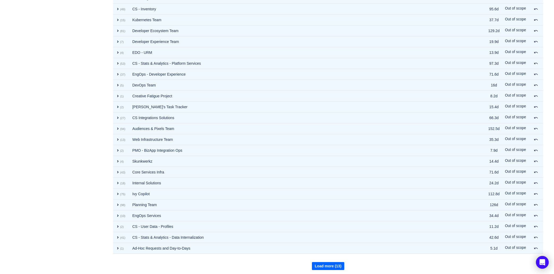
scroll to position [0, 0]
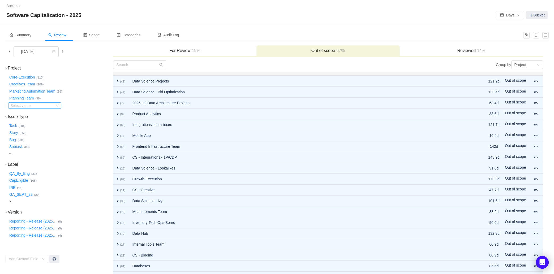
click at [43, 107] on div "Select value" at bounding box center [31, 105] width 42 height 5
click at [46, 93] on button "Marketing Automation Team …" at bounding box center [32, 91] width 49 height 8
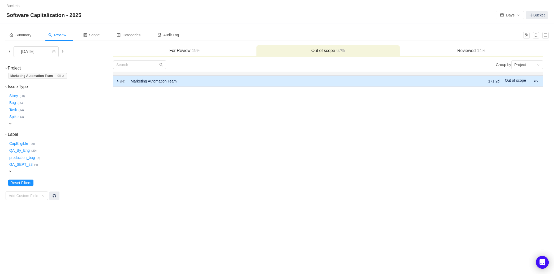
click at [115, 80] on td "expand (99)" at bounding box center [120, 81] width 15 height 11
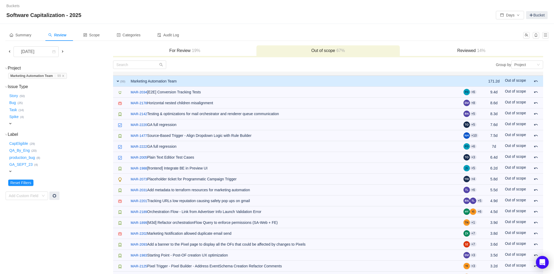
click at [463, 48] on h3 "Reviewed 14%" at bounding box center [471, 50] width 138 height 5
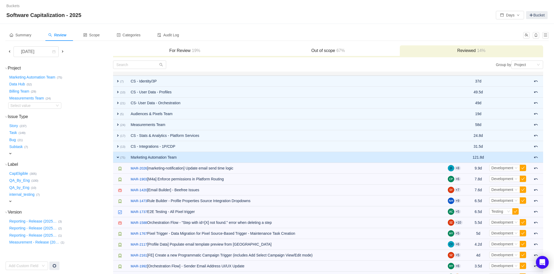
click at [342, 43] on div "Summary Review Scope Categories Audit Log" at bounding box center [276, 37] width 543 height 16
click at [337, 48] on span "67%" at bounding box center [340, 50] width 10 height 5
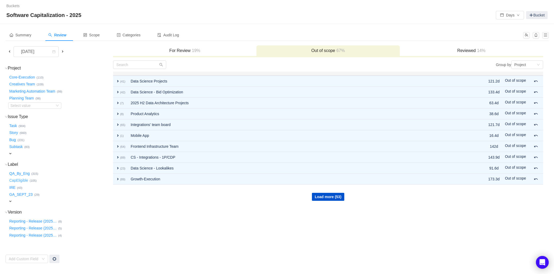
click at [24, 182] on button "CapEligible …" at bounding box center [18, 180] width 21 height 8
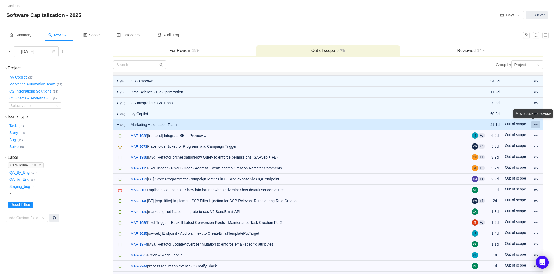
click at [537, 120] on div "Move back for review" at bounding box center [532, 114] width 39 height 11
click at [536, 124] on span at bounding box center [536, 125] width 4 height 4
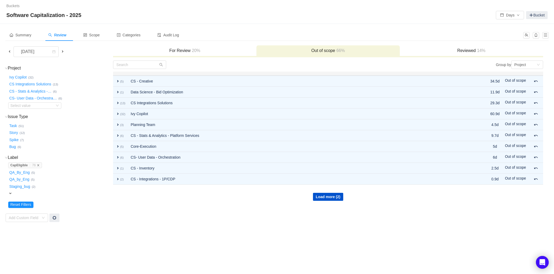
click at [38, 165] on icon "icon: close" at bounding box center [38, 165] width 3 height 3
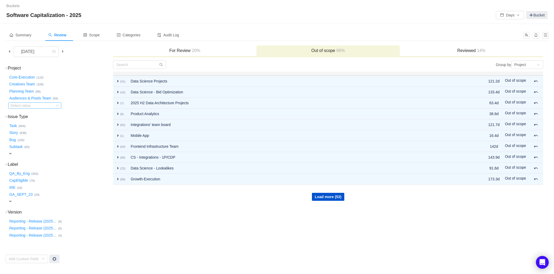
click at [41, 106] on div "Select value" at bounding box center [31, 105] width 42 height 5
type input "mark"
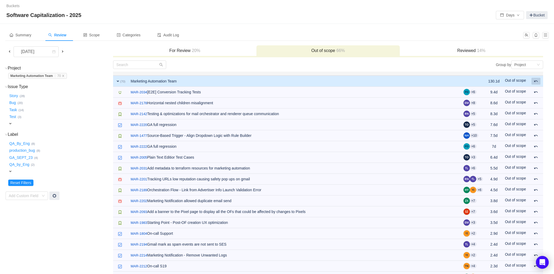
click at [536, 80] on span at bounding box center [536, 81] width 4 height 4
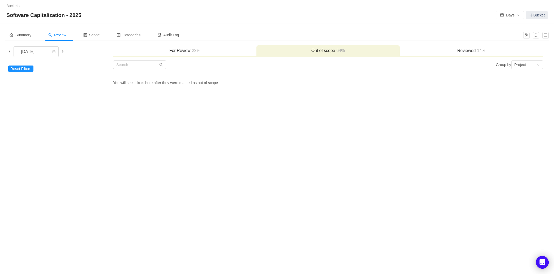
click at [173, 50] on h3 "For Review 22%" at bounding box center [185, 50] width 138 height 5
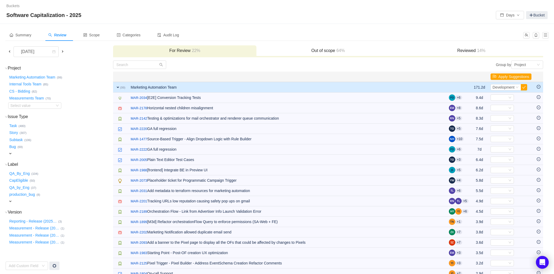
click at [13, 200] on div "expand" at bounding box center [50, 202] width 84 height 6
click at [22, 181] on button "CapEligible …" at bounding box center [18, 180] width 21 height 8
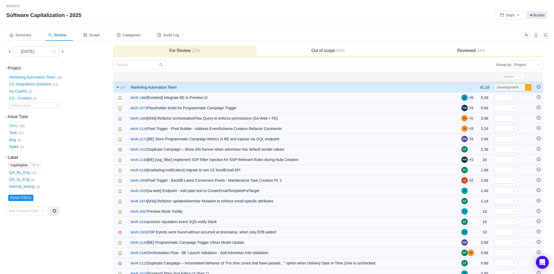
click at [16, 127] on button "Story …" at bounding box center [13, 126] width 11 height 8
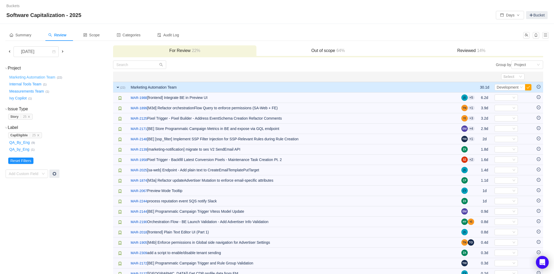
click at [36, 77] on button "Marketing Automation Team …" at bounding box center [32, 77] width 49 height 8
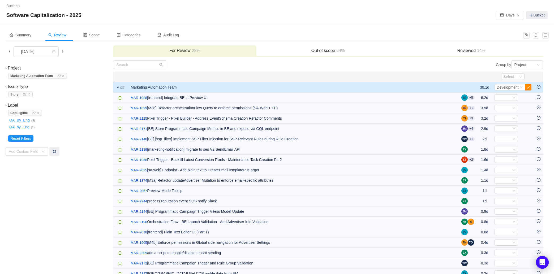
click at [529, 87] on button "button" at bounding box center [528, 87] width 6 height 6
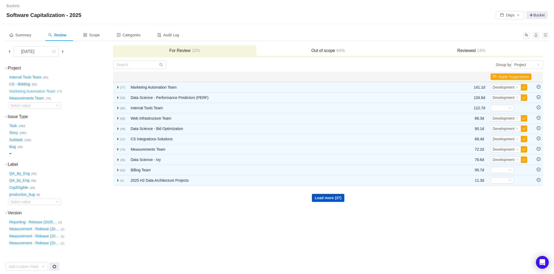
click at [40, 92] on button "Marketing Automation Team …" at bounding box center [32, 91] width 49 height 8
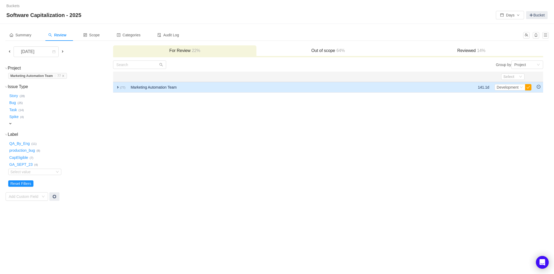
click at [116, 85] on span "expand" at bounding box center [118, 87] width 4 height 4
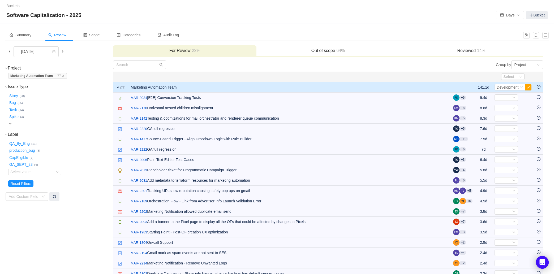
click at [25, 159] on button "CapEligible …" at bounding box center [18, 157] width 21 height 8
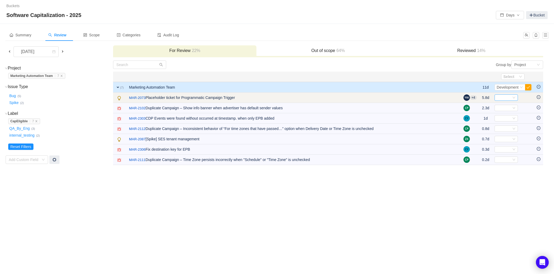
click at [512, 99] on icon "icon: down" at bounding box center [513, 97] width 3 height 3
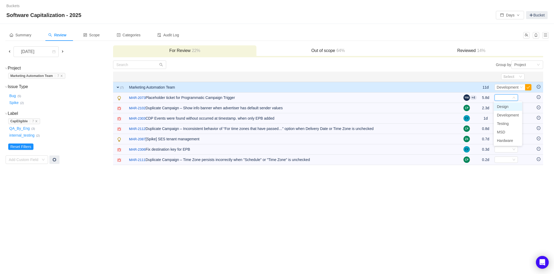
click at [512, 107] on li "Design" at bounding box center [508, 106] width 28 height 8
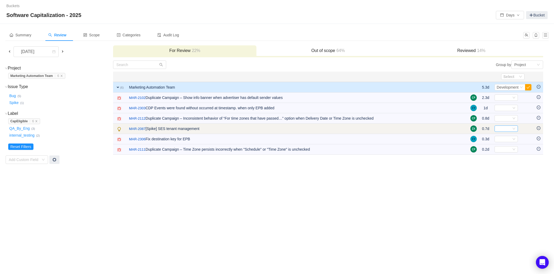
click at [507, 130] on div "Select" at bounding box center [504, 129] width 15 height 6
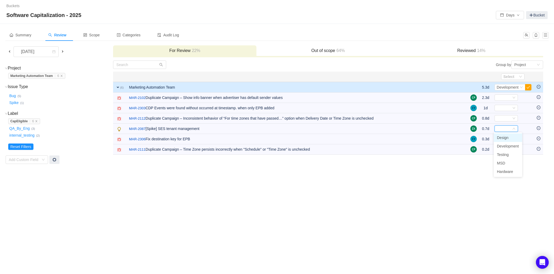
click at [507, 139] on span "Design" at bounding box center [503, 138] width 12 height 4
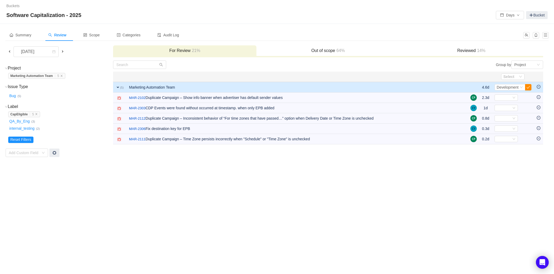
click at [527, 87] on button "button" at bounding box center [528, 87] width 6 height 6
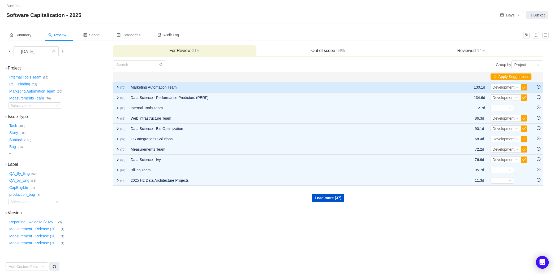
click at [118, 87] on span "expand" at bounding box center [118, 87] width 4 height 4
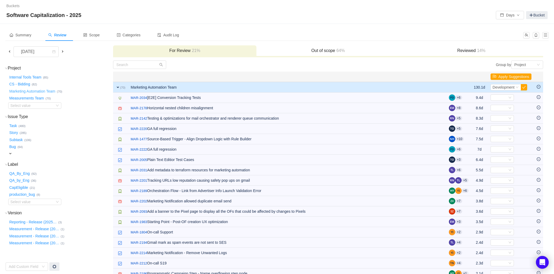
click at [44, 92] on button "Marketing Automation Team …" at bounding box center [32, 91] width 49 height 8
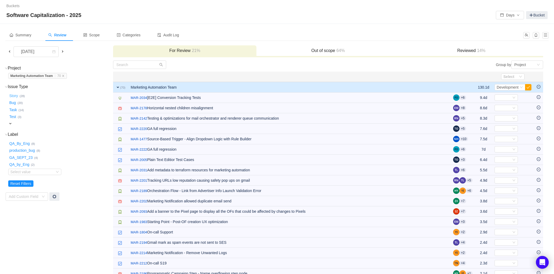
click at [15, 95] on button "Story …" at bounding box center [13, 96] width 11 height 8
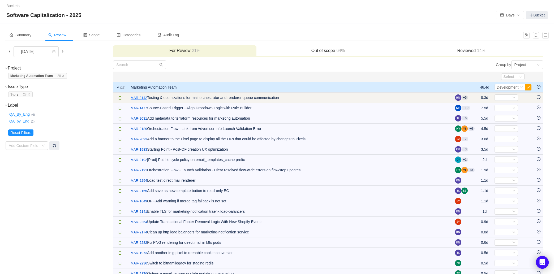
click at [138, 98] on link "MAR-2142" at bounding box center [139, 97] width 16 height 5
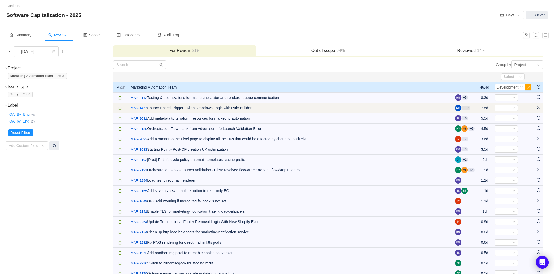
click at [139, 106] on link "MAR-1477" at bounding box center [139, 108] width 16 height 5
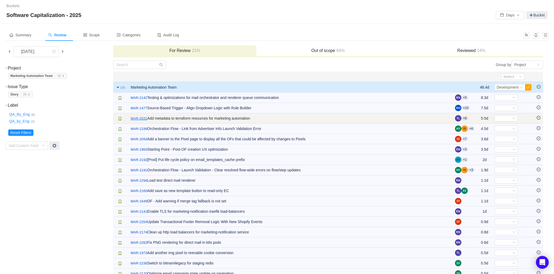
click at [138, 118] on link "MAR-2031" at bounding box center [139, 118] width 16 height 5
click at [538, 118] on icon "icon: minus-circle" at bounding box center [539, 118] width 4 height 4
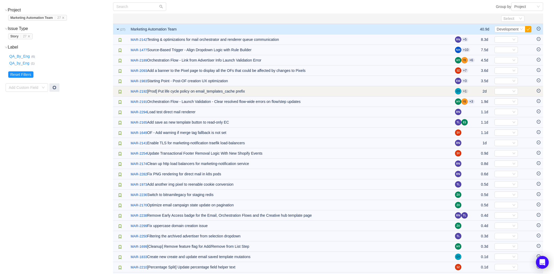
scroll to position [61, 0]
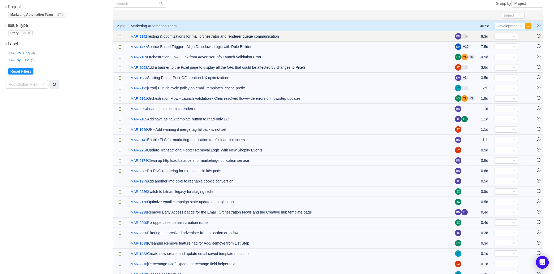
click at [136, 35] on link "MAR-2142" at bounding box center [139, 36] width 16 height 5
click at [514, 35] on icon "icon: down" at bounding box center [513, 36] width 3 height 3
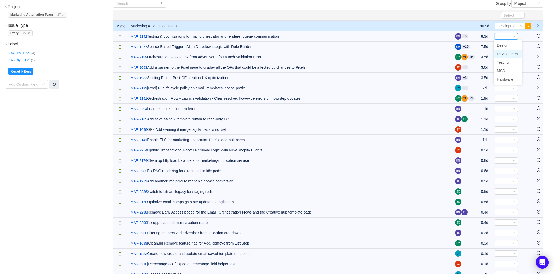
click at [506, 54] on span "Development" at bounding box center [508, 54] width 22 height 4
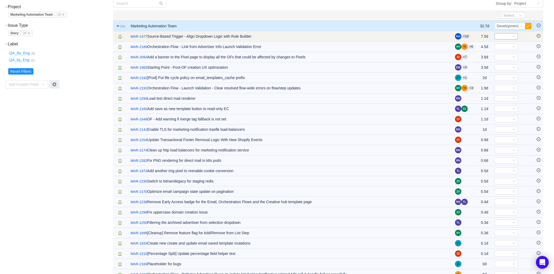
click at [508, 35] on div "Select" at bounding box center [504, 36] width 15 height 6
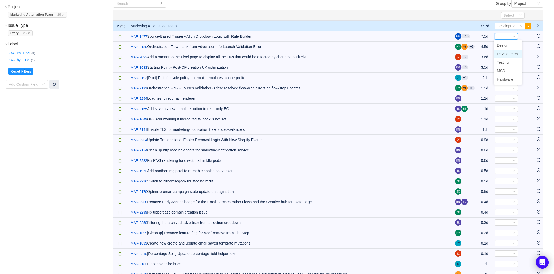
click at [505, 52] on span "Development" at bounding box center [508, 54] width 22 height 4
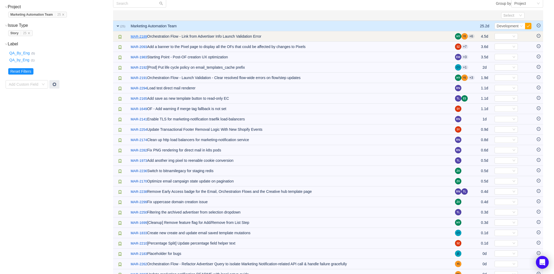
click at [140, 36] on link "MAR-2189" at bounding box center [139, 36] width 16 height 5
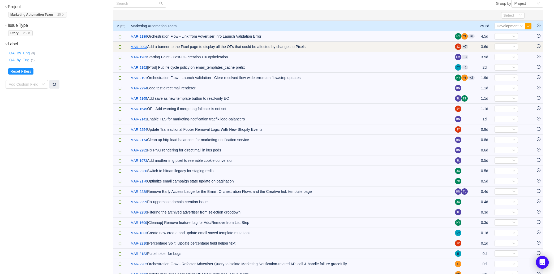
click at [139, 48] on link "MAR-2093" at bounding box center [139, 46] width 16 height 5
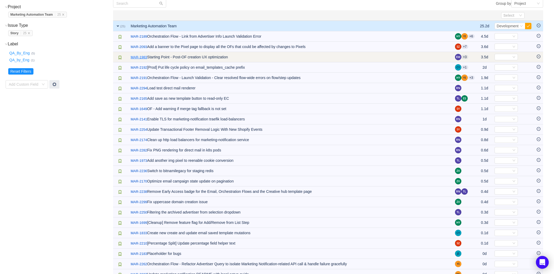
click at [138, 55] on link "MAR-1983" at bounding box center [139, 57] width 16 height 5
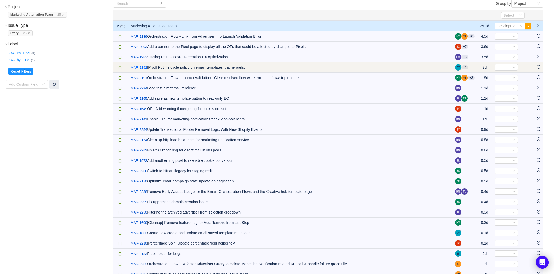
click at [140, 68] on link "MAR-2192" at bounding box center [139, 67] width 16 height 5
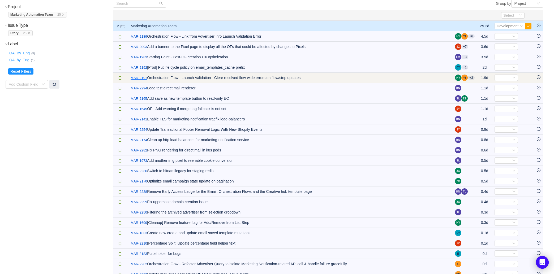
click at [141, 79] on link "MAR-2191" at bounding box center [139, 77] width 16 height 5
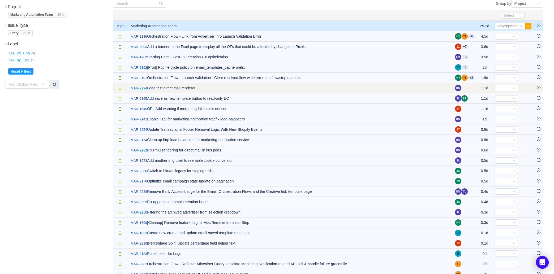
click at [141, 87] on link "MAR-2294" at bounding box center [139, 88] width 16 height 5
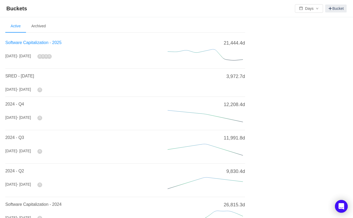
click at [38, 43] on span "Software Capitalization - 2025" at bounding box center [33, 42] width 56 height 5
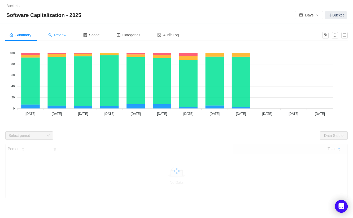
click at [63, 33] on span "Review" at bounding box center [57, 35] width 18 height 4
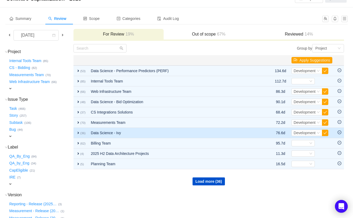
scroll to position [22, 0]
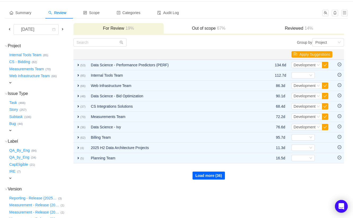
click at [197, 176] on button "Load more (36)" at bounding box center [209, 176] width 32 height 8
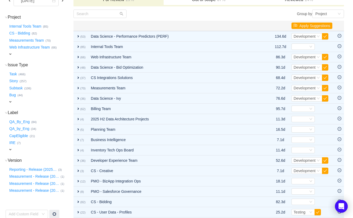
scroll to position [92, 0]
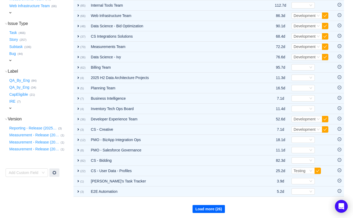
click at [210, 210] on button "Load more (26)" at bounding box center [209, 209] width 32 height 8
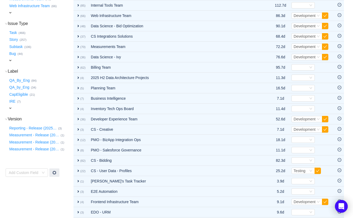
scroll to position [0, 0]
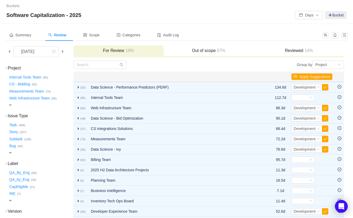
click at [12, 106] on span "expand" at bounding box center [10, 105] width 4 height 4
click at [55, 106] on div "Select value" at bounding box center [34, 105] width 53 height 6
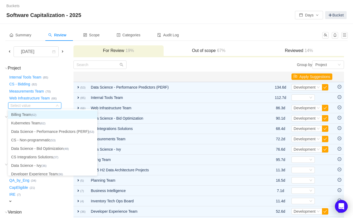
click at [55, 106] on div "Select value" at bounding box center [34, 105] width 53 height 6
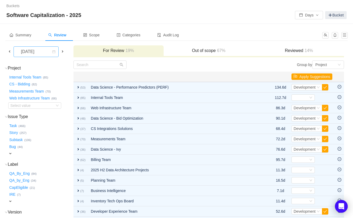
click at [40, 49] on div "[DATE]" at bounding box center [28, 52] width 23 height 10
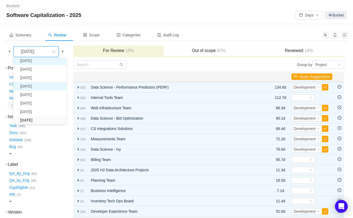
scroll to position [9, 0]
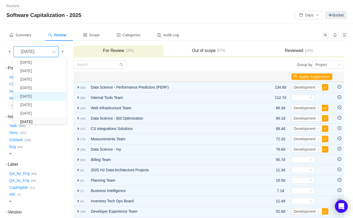
click at [39, 96] on li "[DATE]" at bounding box center [39, 96] width 53 height 8
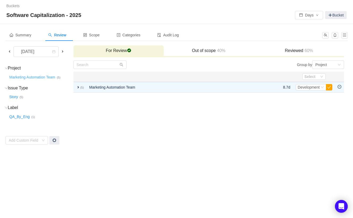
click at [27, 76] on button "Marketing Automation Team …" at bounding box center [32, 77] width 49 height 8
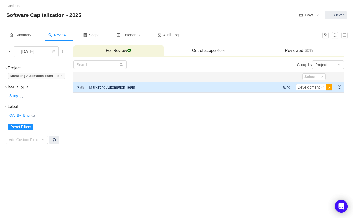
click at [77, 87] on span "expand" at bounding box center [78, 87] width 4 height 4
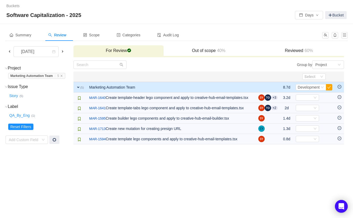
click at [340, 88] on icon "icon: minus-circle" at bounding box center [340, 87] width 4 height 4
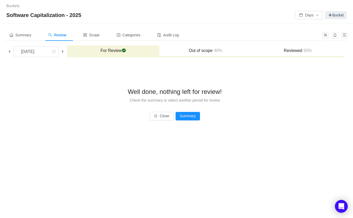
click at [287, 51] on h3 "Reviewed 60%" at bounding box center [298, 50] width 87 height 5
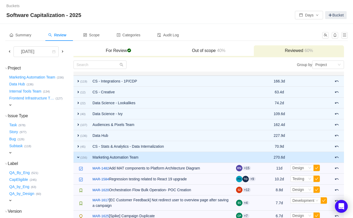
click at [110, 157] on td "Marketing Automation Team" at bounding box center [162, 157] width 144 height 11
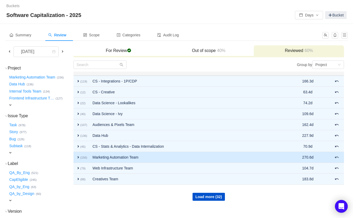
click at [110, 157] on td "Marketing Automation Team" at bounding box center [188, 157] width 196 height 11
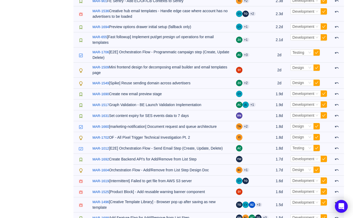
scroll to position [1236, 0]
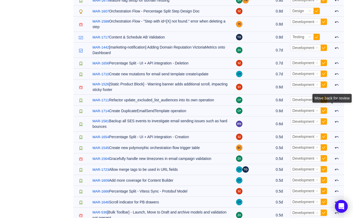
click at [342, 105] on div "Move back for review" at bounding box center [332, 99] width 39 height 11
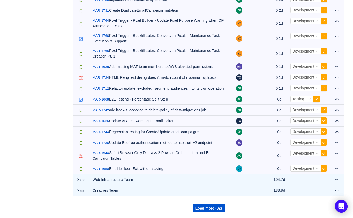
scroll to position [59, 0]
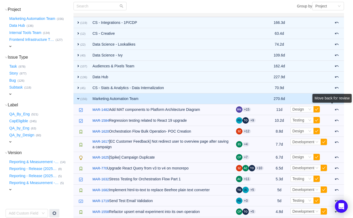
click at [338, 105] on div "Move back for review" at bounding box center [332, 99] width 39 height 11
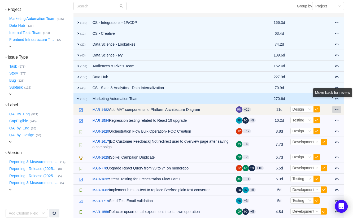
click at [337, 109] on span at bounding box center [337, 109] width 4 height 4
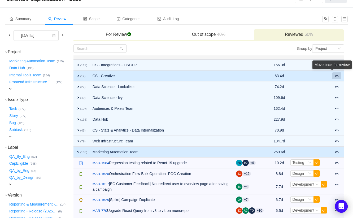
scroll to position [0, 0]
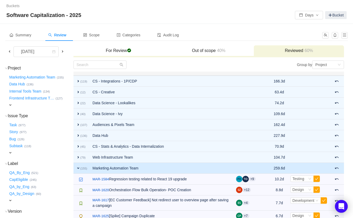
click at [9, 51] on span at bounding box center [9, 51] width 4 height 4
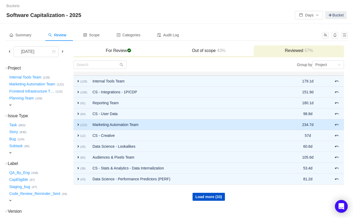
click at [80, 124] on span "expand" at bounding box center [78, 125] width 4 height 4
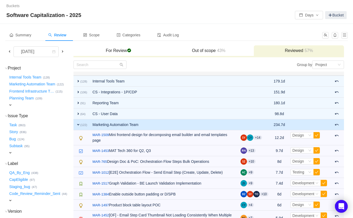
scroll to position [563, 0]
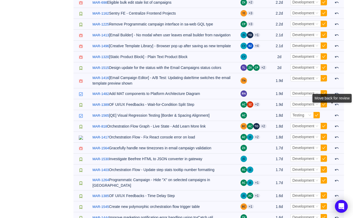
click at [335, 105] on div "Move back for review" at bounding box center [332, 99] width 39 height 11
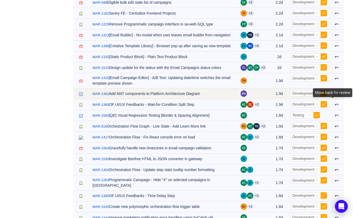
click at [339, 96] on span at bounding box center [337, 94] width 4 height 4
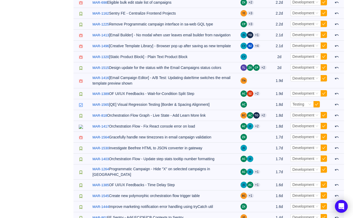
scroll to position [360, 0]
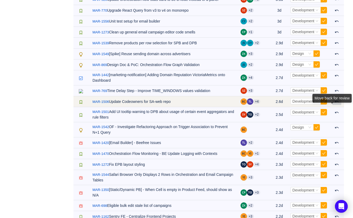
click at [336, 105] on div "Move back for review" at bounding box center [332, 99] width 39 height 11
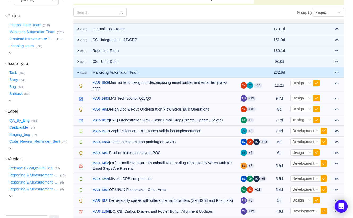
scroll to position [0, 0]
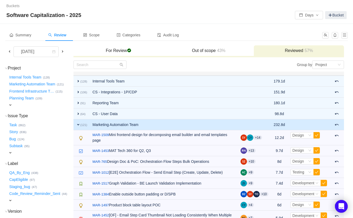
click at [65, 52] on span at bounding box center [62, 52] width 6 height 6
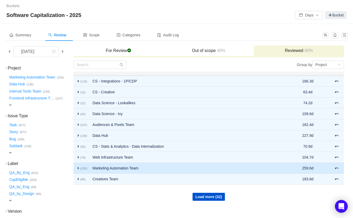
click at [79, 168] on span "expand" at bounding box center [78, 168] width 4 height 4
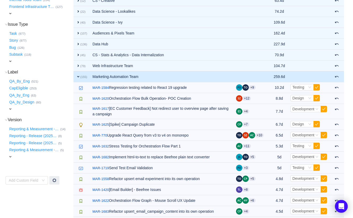
scroll to position [909, 0]
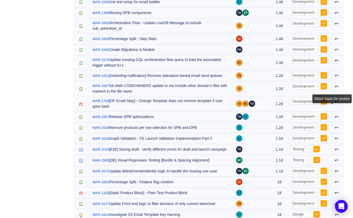
click at [336, 105] on div "Move back for review" at bounding box center [332, 99] width 39 height 11
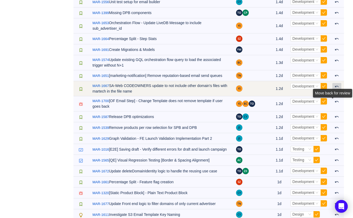
click at [337, 89] on span at bounding box center [337, 86] width 4 height 4
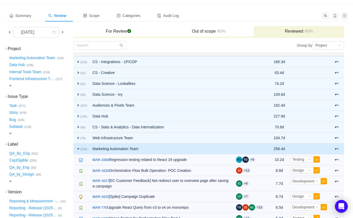
scroll to position [0, 0]
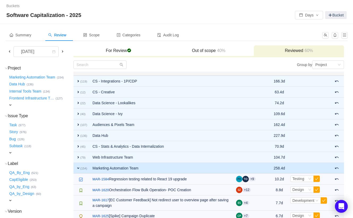
click at [8, 51] on span at bounding box center [9, 51] width 4 height 4
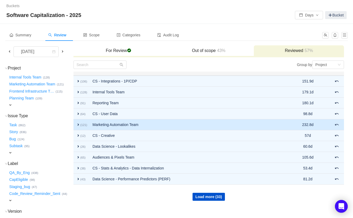
click at [74, 127] on td "expand (121)" at bounding box center [82, 124] width 16 height 11
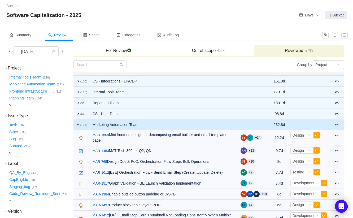
scroll to position [1417, 0]
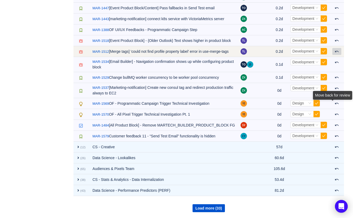
click at [339, 55] on button at bounding box center [337, 51] width 9 height 7
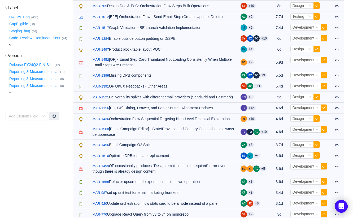
scroll to position [0, 0]
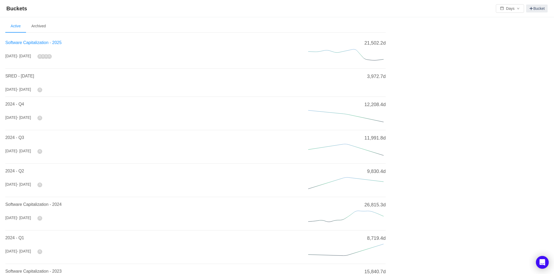
click at [35, 44] on span "Software Capitalization - 2025" at bounding box center [33, 42] width 56 height 5
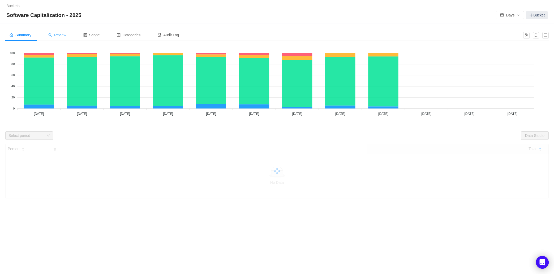
click at [64, 33] on span "Review" at bounding box center [57, 35] width 18 height 4
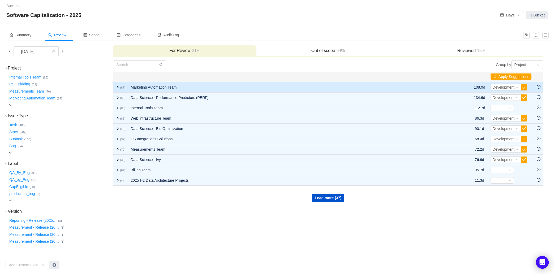
click at [118, 87] on span "expand" at bounding box center [118, 87] width 4 height 4
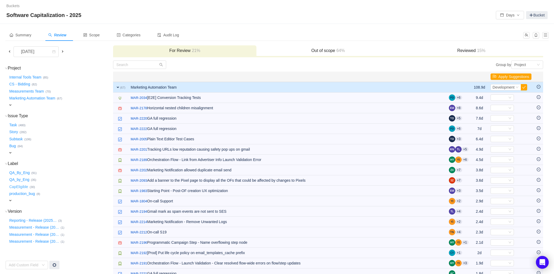
click at [24, 187] on button "CapEligible …" at bounding box center [18, 187] width 21 height 8
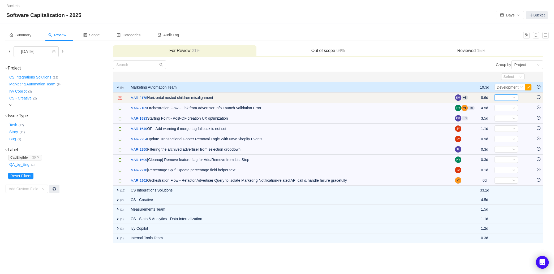
click at [511, 96] on div "Select" at bounding box center [505, 97] width 23 height 6
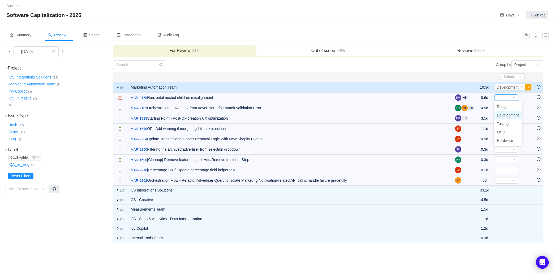
click at [510, 112] on li "Development" at bounding box center [508, 115] width 28 height 8
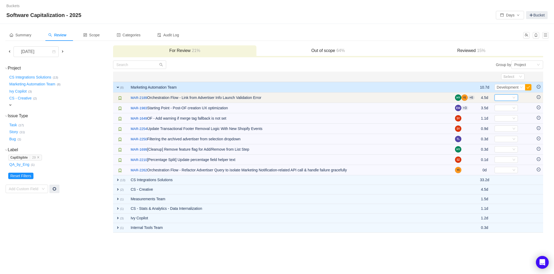
click at [513, 99] on icon "icon: down" at bounding box center [513, 98] width 3 height 4
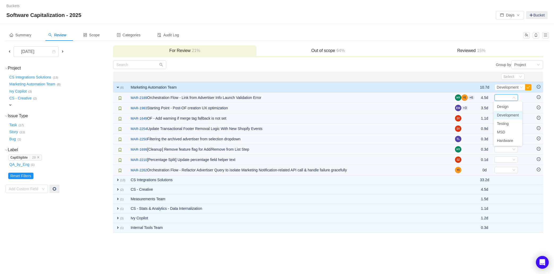
click at [510, 116] on span "Development" at bounding box center [508, 115] width 22 height 4
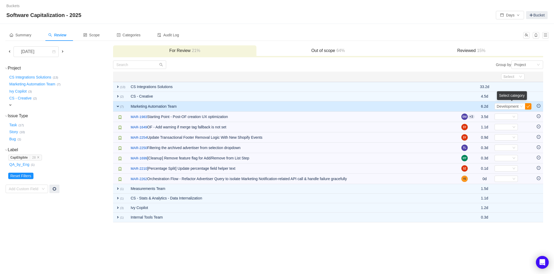
click at [528, 107] on button "button" at bounding box center [528, 106] width 6 height 6
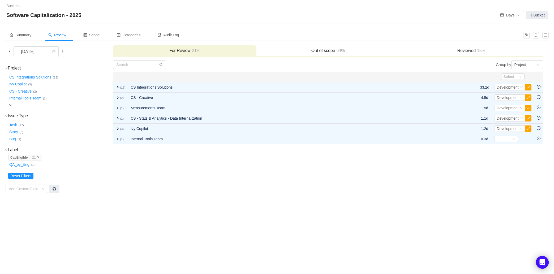
click at [40, 158] on icon "icon: close" at bounding box center [38, 157] width 3 height 3
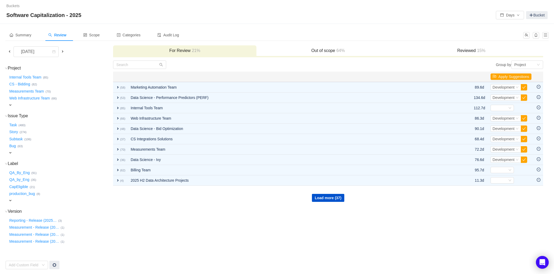
click at [12, 104] on span "expand" at bounding box center [10, 105] width 4 height 4
click at [40, 105] on div "Select value" at bounding box center [31, 105] width 42 height 5
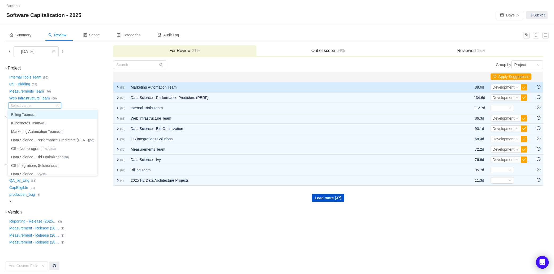
click at [151, 88] on td "Marketing Automation Team" at bounding box center [289, 87] width 322 height 11
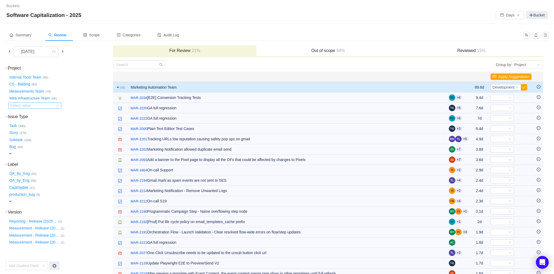
click at [37, 107] on div "Select value" at bounding box center [31, 105] width 42 height 5
type input "mark"
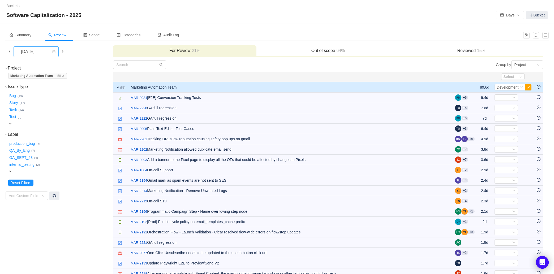
click at [39, 53] on div "[DATE]" at bounding box center [28, 52] width 23 height 10
click at [34, 112] on li "[DATE]" at bounding box center [39, 113] width 53 height 8
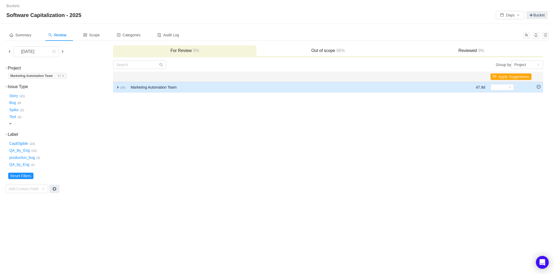
click at [118, 88] on span "expand" at bounding box center [118, 87] width 4 height 4
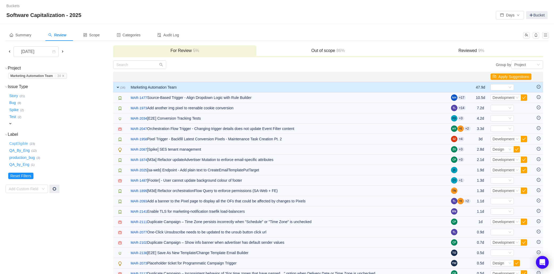
click at [18, 143] on button "CapEligible …" at bounding box center [18, 143] width 21 height 8
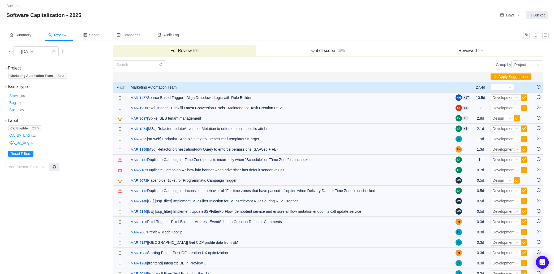
click at [13, 96] on button "Story …" at bounding box center [13, 96] width 11 height 8
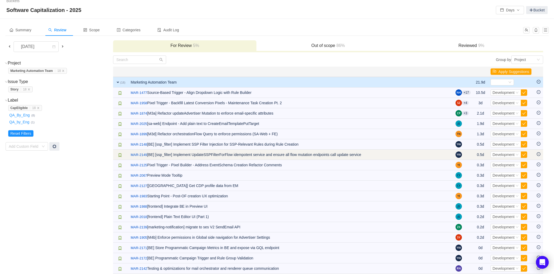
scroll to position [10, 0]
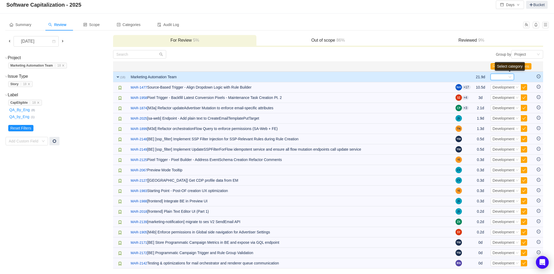
click at [507, 76] on div "Select" at bounding box center [501, 77] width 23 height 6
click at [507, 93] on span "Development" at bounding box center [503, 95] width 22 height 4
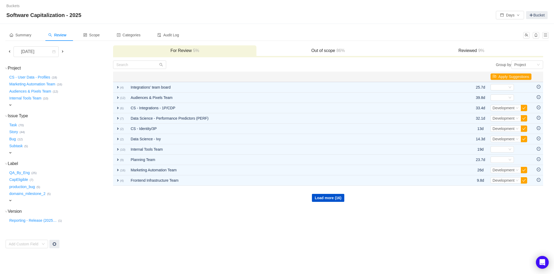
scroll to position [0, 0]
click at [30, 83] on button "Marketing Automation Team …" at bounding box center [32, 84] width 49 height 8
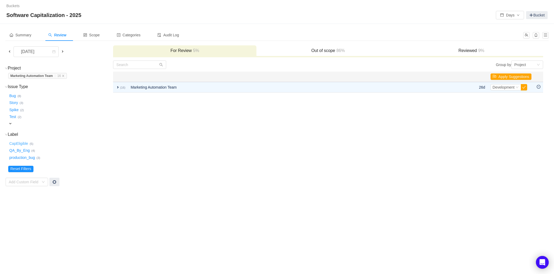
click at [19, 144] on button "CapEligible …" at bounding box center [18, 143] width 21 height 8
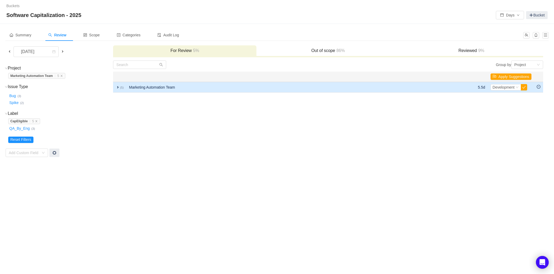
click at [116, 87] on span "expand" at bounding box center [118, 87] width 4 height 4
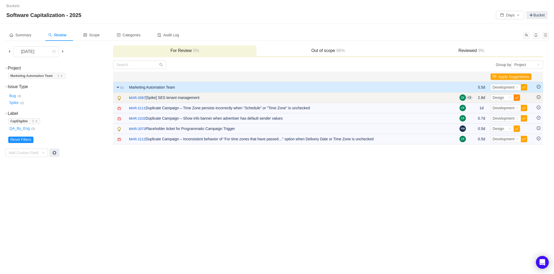
click at [516, 97] on button "button" at bounding box center [517, 97] width 6 height 6
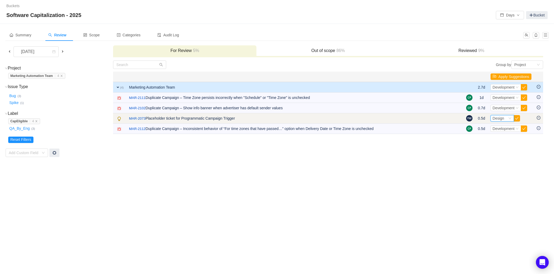
click at [508, 118] on icon "icon: down" at bounding box center [509, 118] width 3 height 3
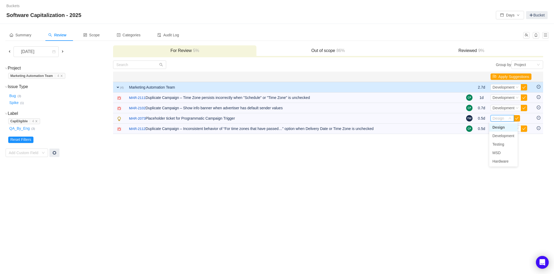
click at [505, 127] on li "Design" at bounding box center [503, 127] width 28 height 8
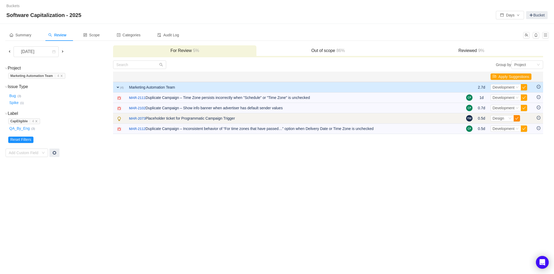
click at [515, 119] on button "button" at bounding box center [517, 118] width 6 height 6
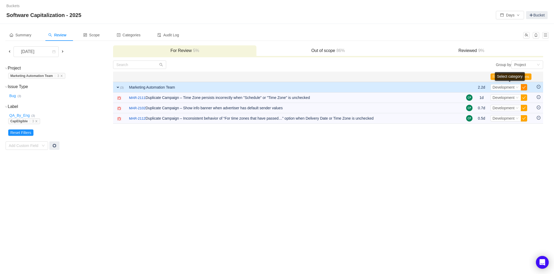
click at [524, 87] on button "button" at bounding box center [524, 87] width 6 height 6
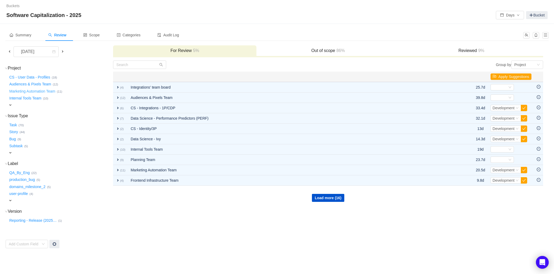
click at [37, 93] on button "Marketing Automation Team …" at bounding box center [32, 91] width 49 height 8
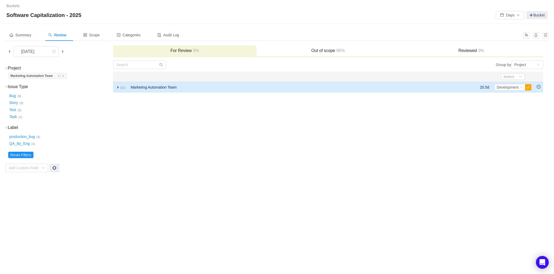
click at [118, 86] on span "expand" at bounding box center [118, 87] width 4 height 4
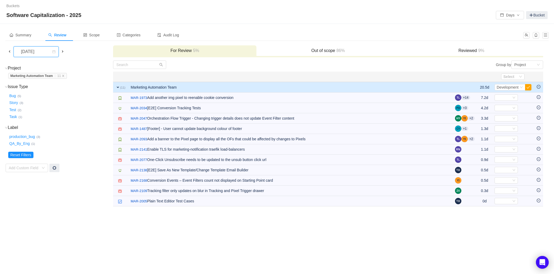
click at [40, 55] on div "[DATE]" at bounding box center [28, 52] width 23 height 10
click at [337, 49] on span "86%" at bounding box center [340, 50] width 10 height 5
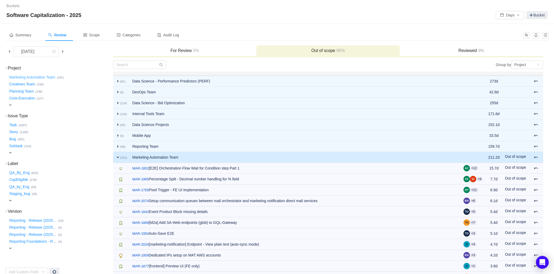
click at [48, 75] on button "Marketing Automation Team …" at bounding box center [32, 77] width 49 height 8
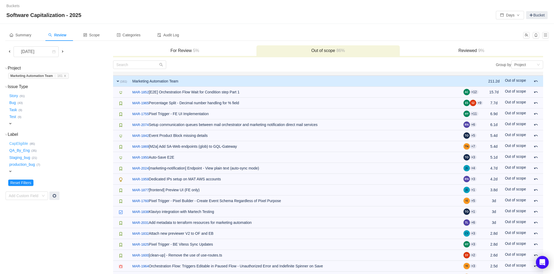
click at [20, 143] on button "CapEligible …" at bounding box center [18, 143] width 21 height 8
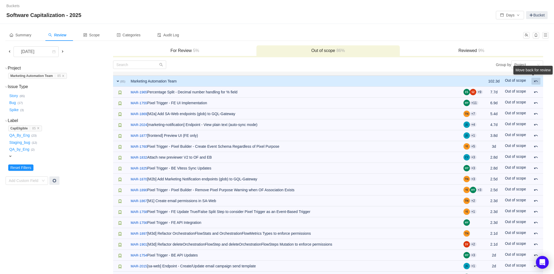
click at [536, 77] on div "Move back for review" at bounding box center [532, 71] width 39 height 11
click at [536, 81] on span at bounding box center [536, 81] width 4 height 4
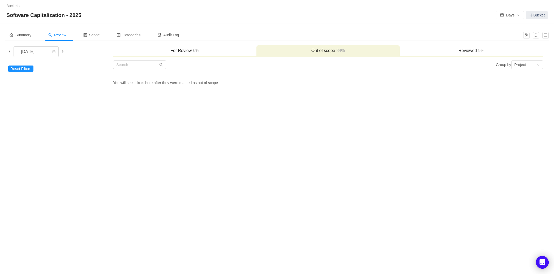
click at [17, 72] on td "Reset Filters Add Custom Field" at bounding box center [58, 74] width 107 height 29
click at [18, 66] on button "Reset Filters" at bounding box center [20, 69] width 25 height 6
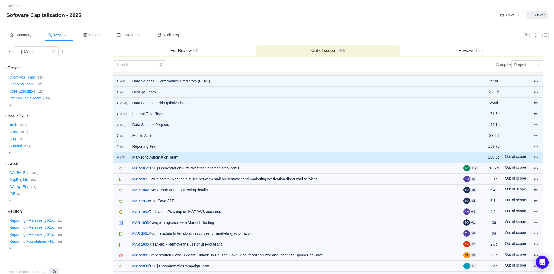
click at [10, 103] on span "expand" at bounding box center [10, 105] width 4 height 4
click at [49, 107] on div "Select value" at bounding box center [31, 105] width 42 height 5
type input "mark"
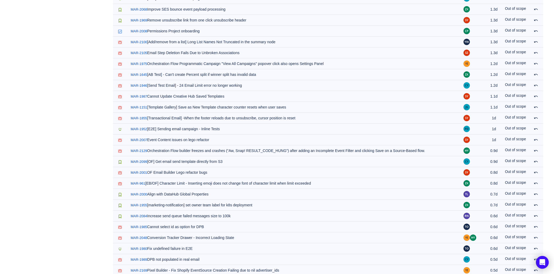
scroll to position [378, 0]
click at [166, 214] on td "/ MAR-2084 Increase send queue failed messages size to 100k" at bounding box center [294, 215] width 333 height 11
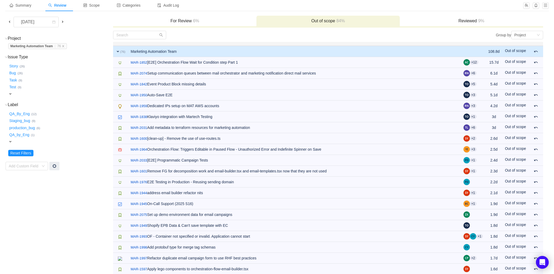
scroll to position [0, 0]
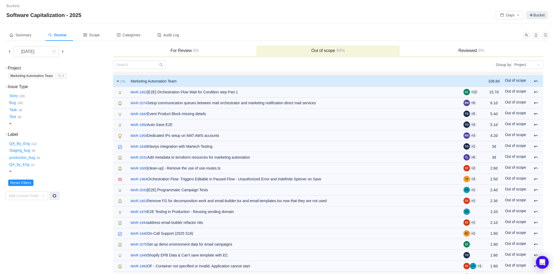
click at [12, 123] on span "expand" at bounding box center [10, 124] width 4 height 4
click at [72, 123] on div "Story … (26) Bug … (26) Task … (9) Test … (9) expand Select value" at bounding box center [60, 110] width 104 height 36
click at [119, 80] on span "expand" at bounding box center [118, 81] width 4 height 4
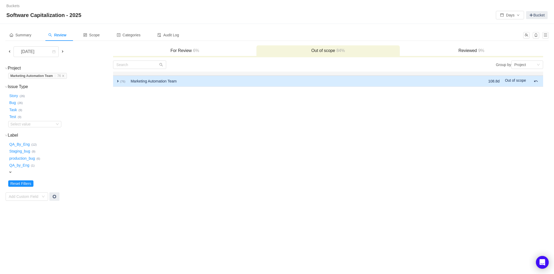
click at [119, 80] on span "expand" at bounding box center [118, 81] width 4 height 4
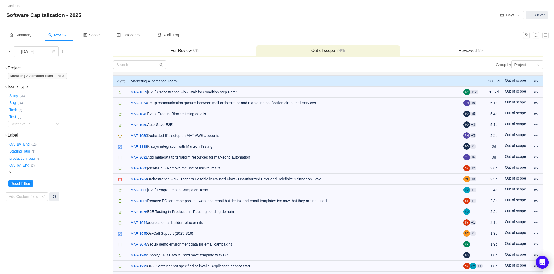
click at [15, 96] on button "Story …" at bounding box center [13, 96] width 11 height 8
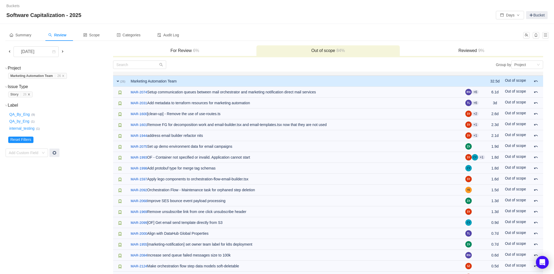
click at [30, 93] on icon "icon: close" at bounding box center [29, 94] width 3 height 3
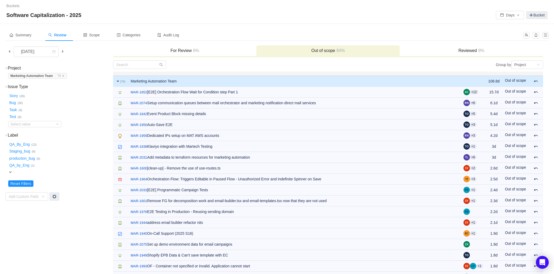
click at [12, 172] on span "expand" at bounding box center [10, 172] width 4 height 4
click at [30, 186] on button "Reset Filters" at bounding box center [20, 184] width 25 height 6
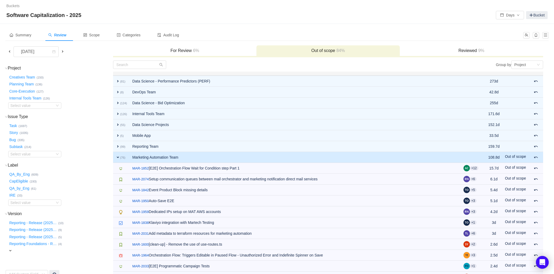
click at [484, 41] on div "Summary Review Scope Categories Audit Log" at bounding box center [276, 37] width 543 height 16
click at [470, 52] on h3 "Reviewed 9%" at bounding box center [471, 50] width 138 height 5
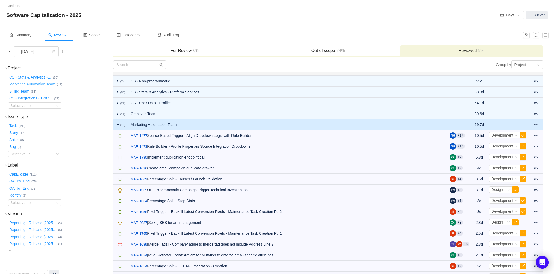
click at [32, 83] on button "Marketing Automation Team …" at bounding box center [32, 84] width 49 height 8
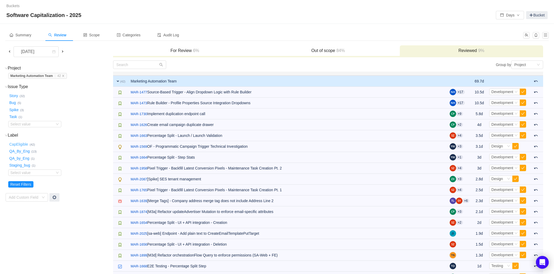
click at [18, 145] on button "CapEligible …" at bounding box center [18, 144] width 21 height 8
click at [39, 143] on icon "icon: close" at bounding box center [38, 143] width 2 height 2
click at [319, 51] on h3 "Out of scope 84%" at bounding box center [328, 50] width 138 height 5
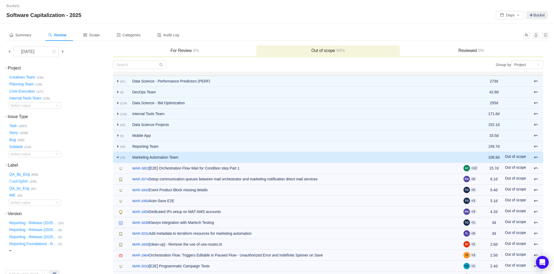
click at [24, 181] on button "CapEligible …" at bounding box center [18, 181] width 21 height 8
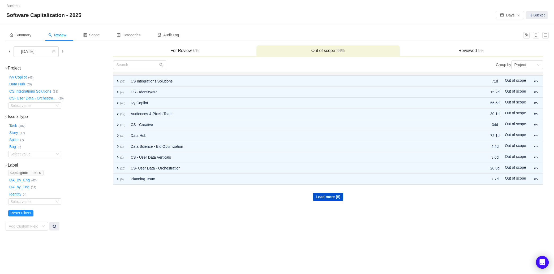
click at [41, 174] on icon "icon: close" at bounding box center [40, 173] width 2 height 2
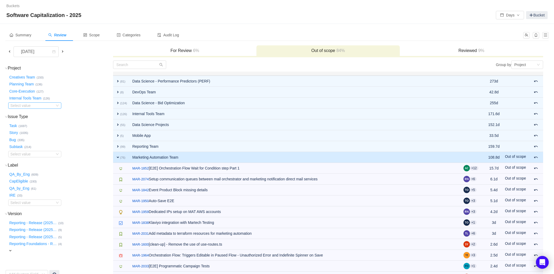
click at [43, 104] on div "Select value" at bounding box center [31, 105] width 42 height 5
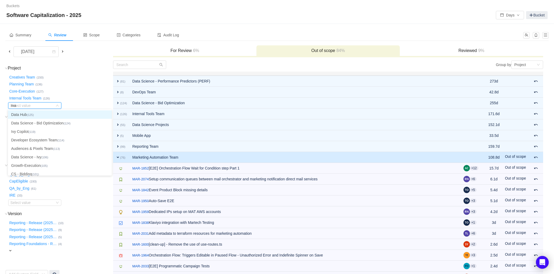
type input "mar"
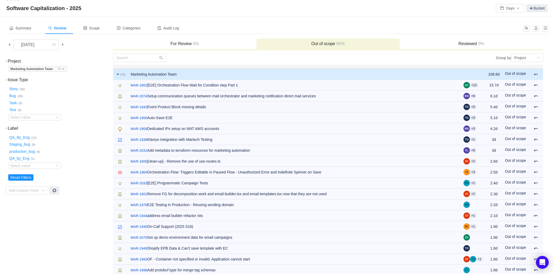
scroll to position [7, 0]
click at [58, 165] on icon "icon: down" at bounding box center [57, 165] width 3 height 3
click at [58, 165] on icon "icon: down" at bounding box center [57, 166] width 3 height 2
click at [82, 162] on div "QA_By_Eng … (12) Staging_bug … (9) production_bug … (6) QA_by_Eng … (1) expand …" at bounding box center [60, 151] width 104 height 36
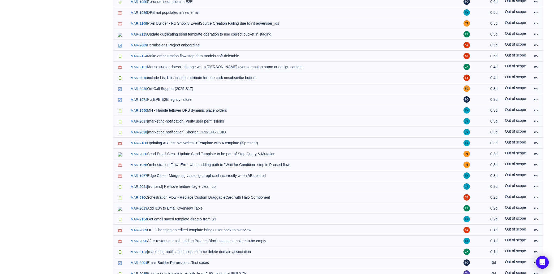
scroll to position [643, 0]
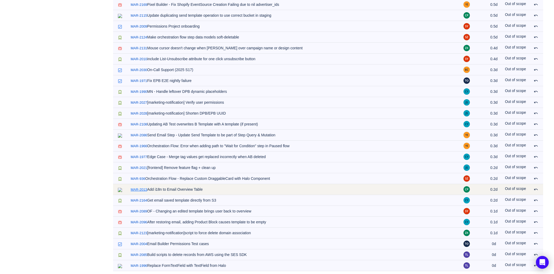
click at [139, 187] on link "MAR-2013" at bounding box center [139, 189] width 16 height 5
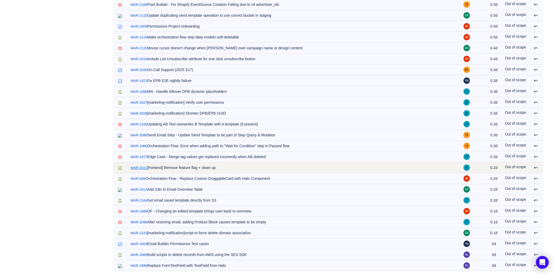
click at [144, 165] on link "MAR-2021" at bounding box center [139, 167] width 16 height 5
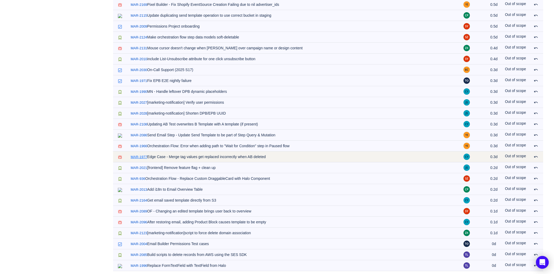
click at [144, 156] on link "MAR-1977" at bounding box center [139, 156] width 16 height 5
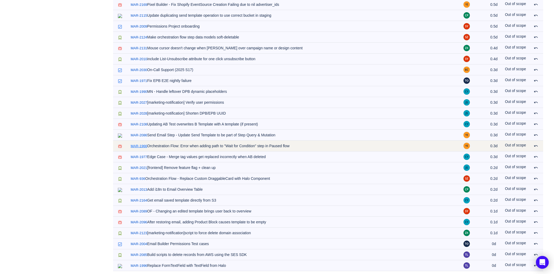
click at [144, 145] on link "MAR-1966" at bounding box center [139, 146] width 16 height 5
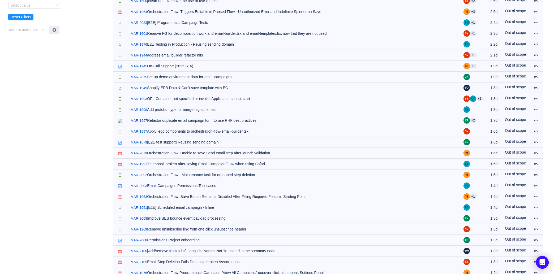
scroll to position [0, 0]
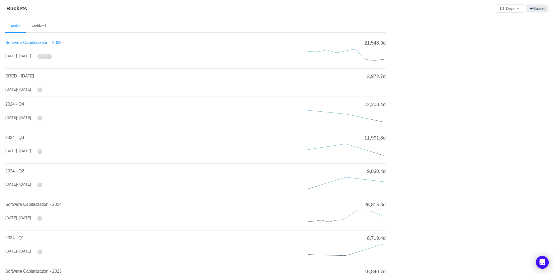
click at [46, 43] on span "Software Capitalization - 2025" at bounding box center [33, 42] width 56 height 5
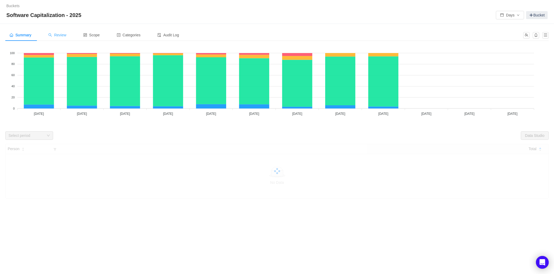
click at [58, 36] on span "Review" at bounding box center [57, 35] width 18 height 4
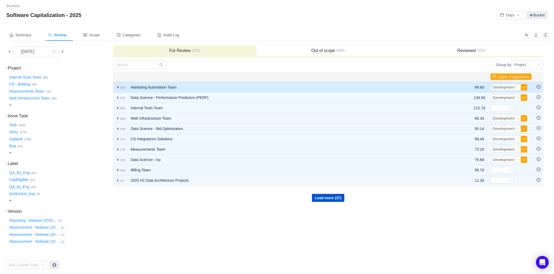
click at [118, 88] on span "expand" at bounding box center [118, 87] width 4 height 4
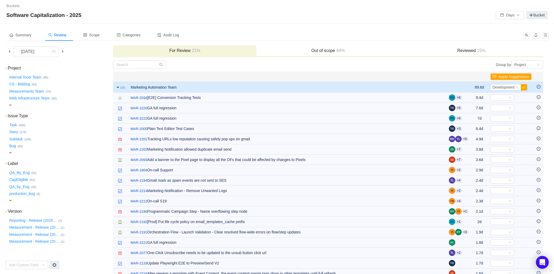
click at [13, 103] on div "expand" at bounding box center [50, 105] width 84 height 6
click at [46, 104] on div "Select value" at bounding box center [31, 105] width 42 height 5
type input "mark"
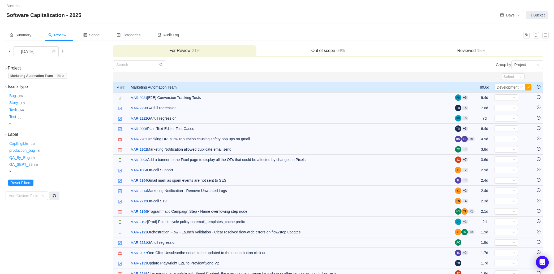
click at [16, 145] on button "CapEligible …" at bounding box center [18, 143] width 21 height 8
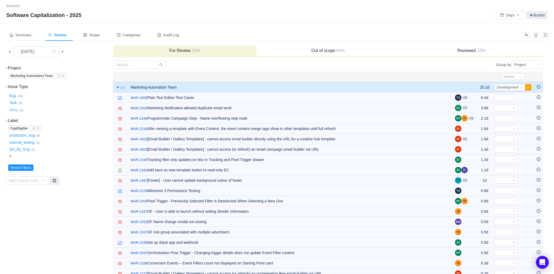
click at [14, 110] on button "Story …" at bounding box center [13, 110] width 11 height 8
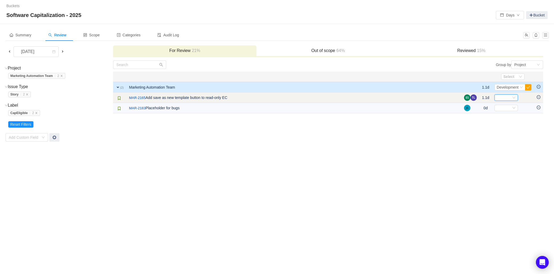
click at [514, 96] on icon "icon: down" at bounding box center [513, 97] width 3 height 3
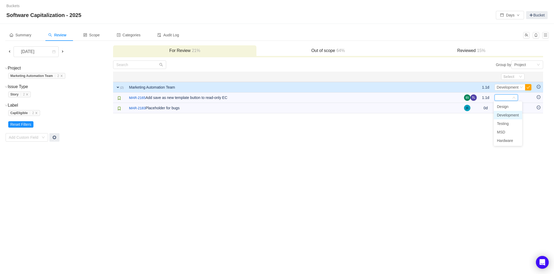
click at [505, 116] on span "Development" at bounding box center [508, 115] width 22 height 4
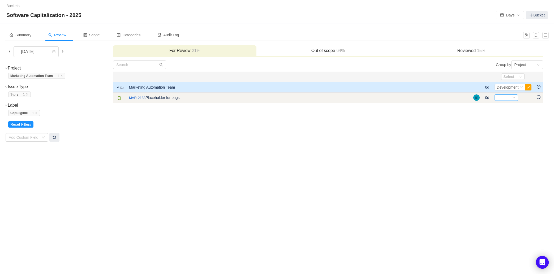
click at [506, 98] on div "Select" at bounding box center [504, 98] width 15 height 6
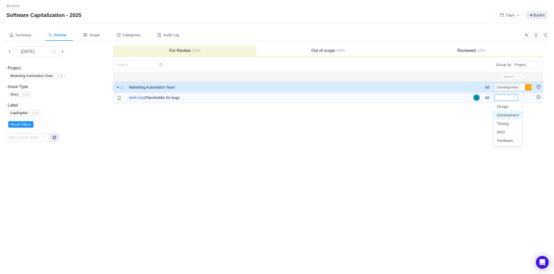
click at [507, 116] on span "Development" at bounding box center [508, 115] width 22 height 4
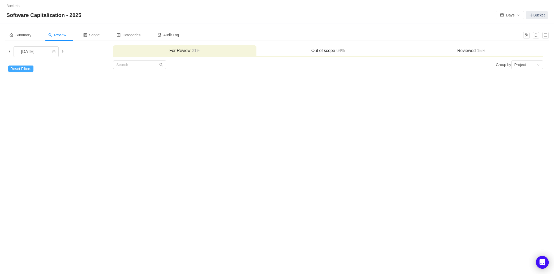
click at [25, 68] on button "Reset Filters" at bounding box center [20, 69] width 25 height 6
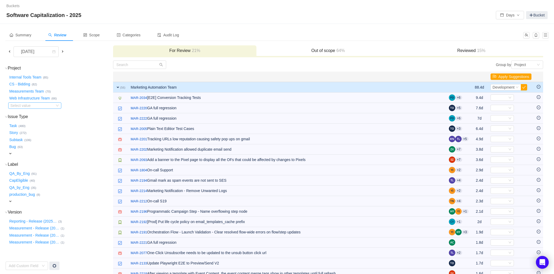
click at [32, 104] on div "Select value" at bounding box center [31, 105] width 42 height 5
type input "mar"
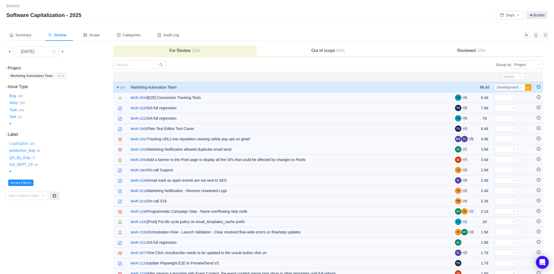
click at [22, 143] on button "CapEligible …" at bounding box center [18, 143] width 21 height 8
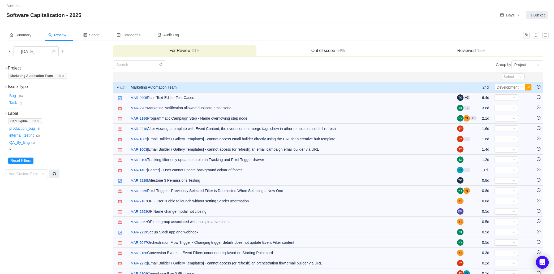
click at [13, 103] on button "Task …" at bounding box center [13, 103] width 10 height 8
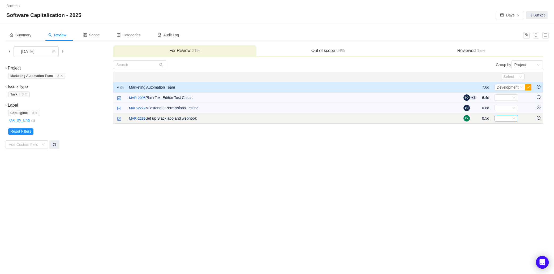
click at [512, 119] on icon "icon: down" at bounding box center [513, 118] width 3 height 3
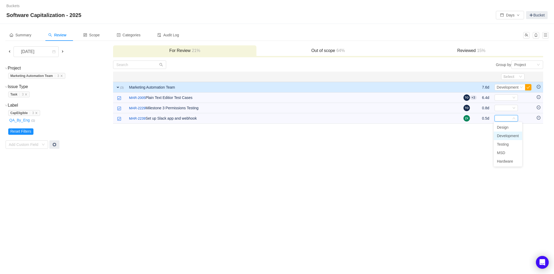
click at [511, 135] on span "Development" at bounding box center [508, 136] width 22 height 4
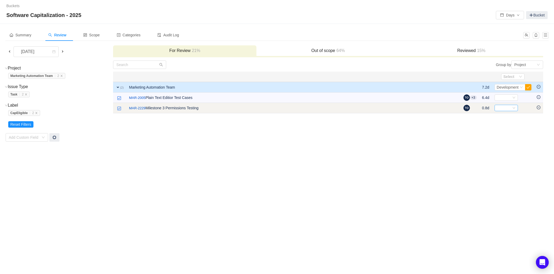
click at [507, 110] on div "Select" at bounding box center [504, 108] width 15 height 6
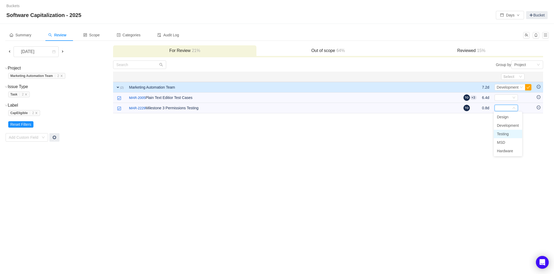
click at [507, 133] on span "Testing" at bounding box center [503, 134] width 12 height 4
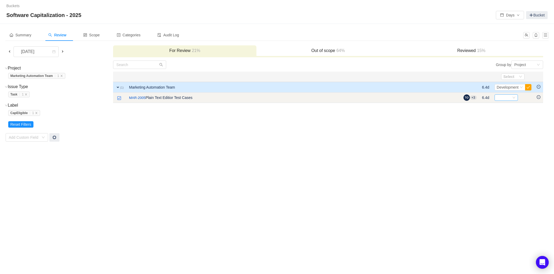
click at [510, 97] on div "Select" at bounding box center [504, 98] width 15 height 6
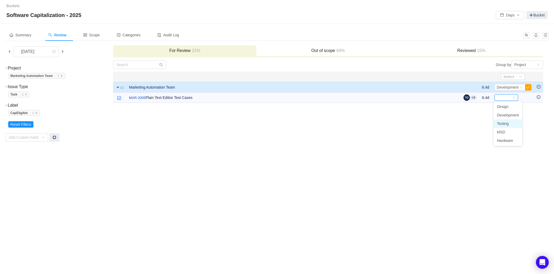
click at [508, 123] on span "Testing" at bounding box center [503, 124] width 12 height 4
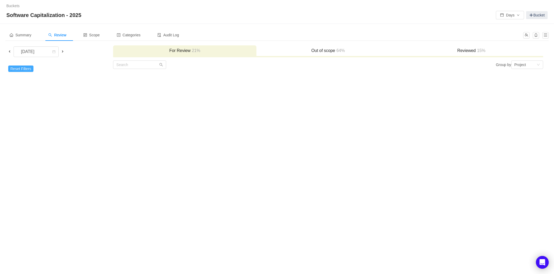
click at [26, 68] on button "Reset Filters" at bounding box center [20, 69] width 25 height 6
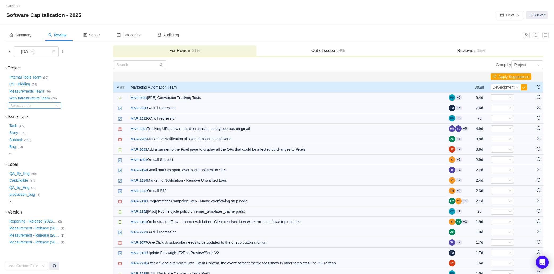
click at [39, 105] on div "Select value" at bounding box center [31, 105] width 42 height 5
type input "mark"
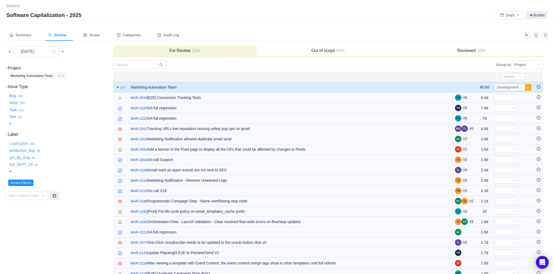
click at [22, 145] on button "CapEligible …" at bounding box center [18, 143] width 21 height 8
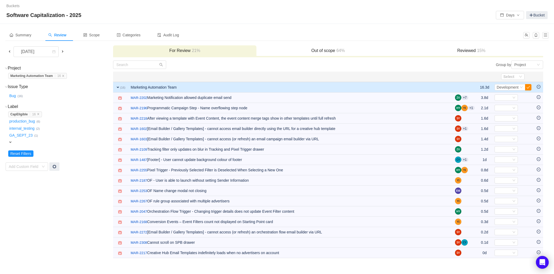
click at [529, 88] on button "button" at bounding box center [528, 87] width 6 height 6
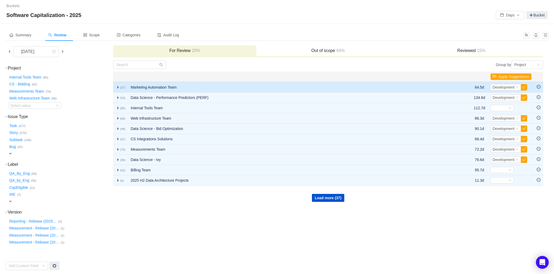
click at [118, 87] on span "expand" at bounding box center [118, 87] width 4 height 4
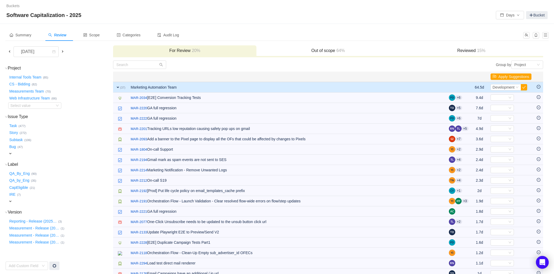
click at [11, 201] on span "expand" at bounding box center [10, 201] width 4 height 4
click at [39, 203] on div "Select value" at bounding box center [31, 201] width 42 height 5
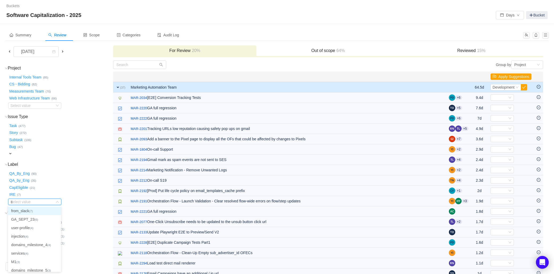
type input "ca"
click at [40, 212] on li "CapIneligible (3)" at bounding box center [34, 211] width 53 height 8
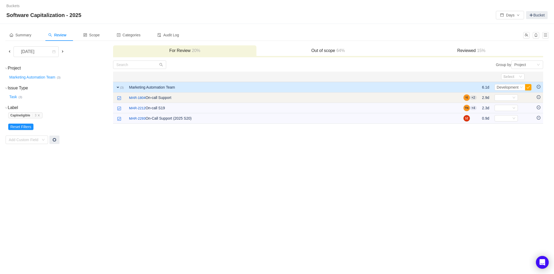
click at [539, 99] on td at bounding box center [538, 98] width 9 height 10
click at [539, 97] on icon "icon: minus-circle" at bounding box center [539, 97] width 2 height 0
click at [540, 99] on td at bounding box center [538, 98] width 9 height 10
click at [539, 97] on icon "icon: minus-circle" at bounding box center [539, 97] width 4 height 4
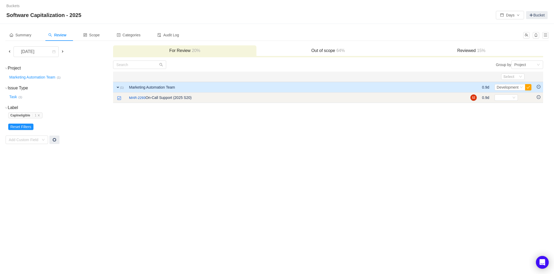
click at [538, 97] on icon "icon: minus-circle" at bounding box center [539, 97] width 4 height 4
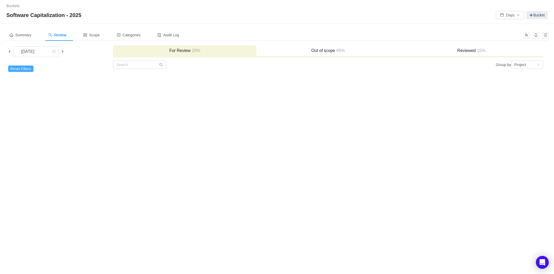
click at [24, 70] on button "Reset Filters" at bounding box center [20, 69] width 25 height 6
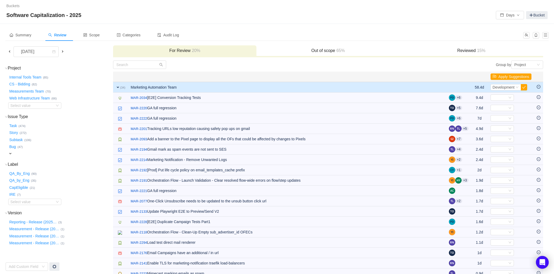
click at [348, 47] on div "Out of scope 65%" at bounding box center [327, 50] width 143 height 11
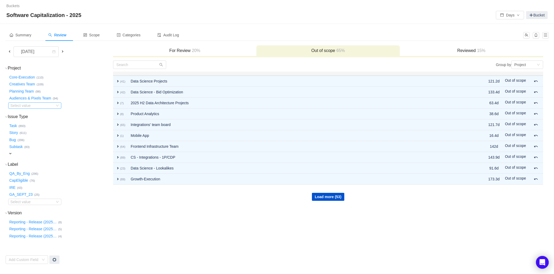
click at [40, 105] on div "Select value" at bounding box center [31, 105] width 42 height 5
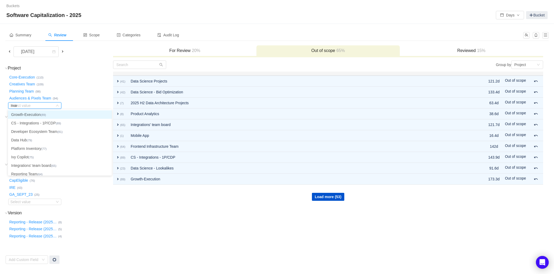
type input "mark"
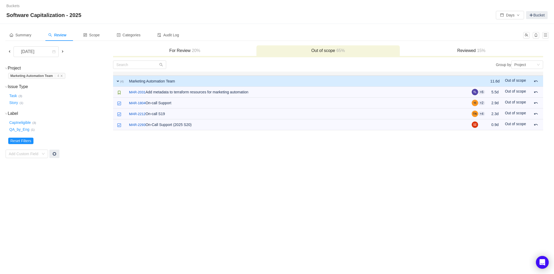
click at [462, 50] on h3 "Reviewed 15%" at bounding box center [471, 50] width 138 height 5
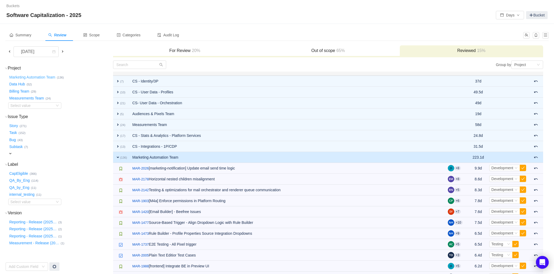
click at [45, 75] on button "Marketing Automation Team …" at bounding box center [32, 77] width 49 height 8
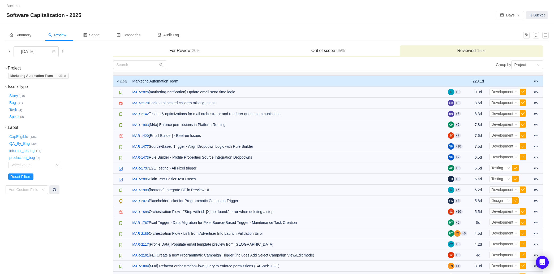
click at [16, 138] on button "CapEligible …" at bounding box center [18, 136] width 21 height 8
click at [41, 135] on icon "icon: close" at bounding box center [39, 135] width 3 height 3
click at [40, 164] on div "Select value" at bounding box center [31, 164] width 42 height 5
click at [89, 156] on div "production_bug … (8)" at bounding box center [60, 157] width 104 height 7
click at [176, 54] on div "For Review 20%" at bounding box center [184, 50] width 143 height 11
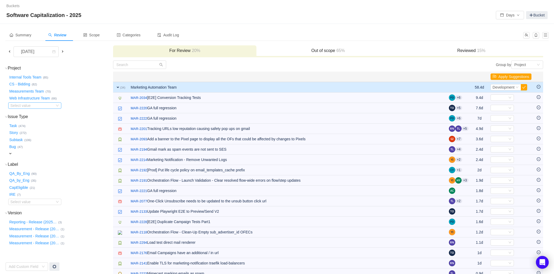
click at [31, 104] on div "Select value" at bounding box center [31, 105] width 42 height 5
type input "mark"
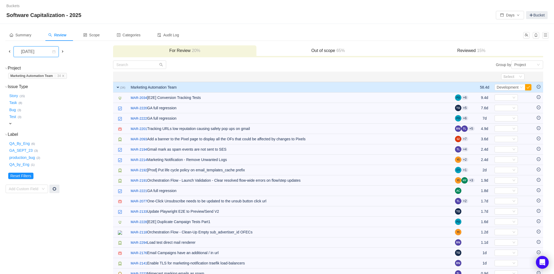
click at [40, 51] on div "[DATE]" at bounding box center [28, 52] width 23 height 10
click at [45, 90] on li "[DATE]" at bounding box center [39, 91] width 53 height 8
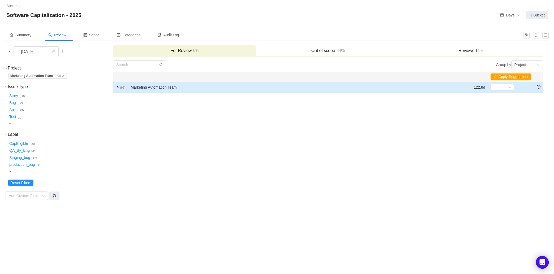
click at [118, 87] on span "expand" at bounding box center [118, 87] width 4 height 4
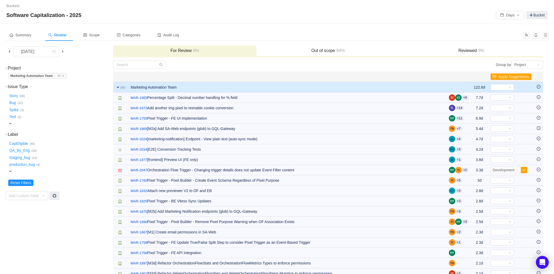
click at [118, 87] on span "expand" at bounding box center [118, 87] width 4 height 4
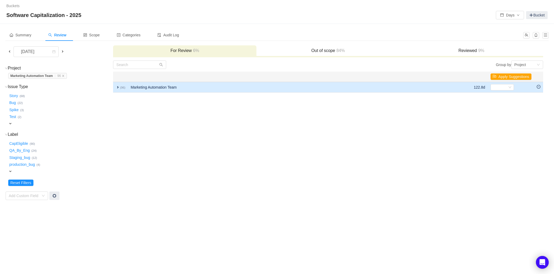
click at [118, 87] on span "expand" at bounding box center [118, 87] width 4 height 4
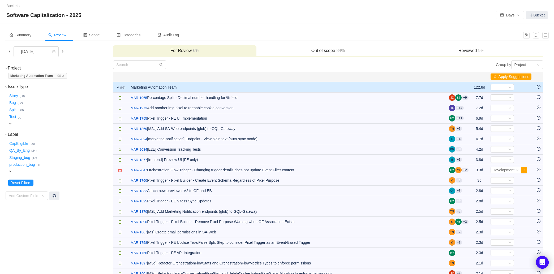
click at [16, 142] on button "CapEligible …" at bounding box center [18, 143] width 21 height 8
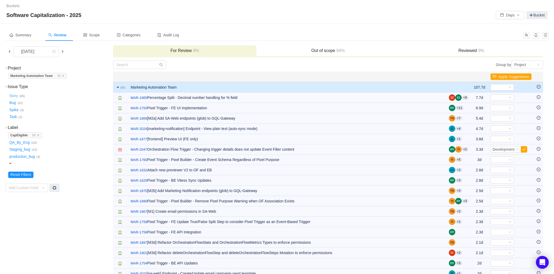
click at [15, 95] on button "Story …" at bounding box center [13, 96] width 11 height 8
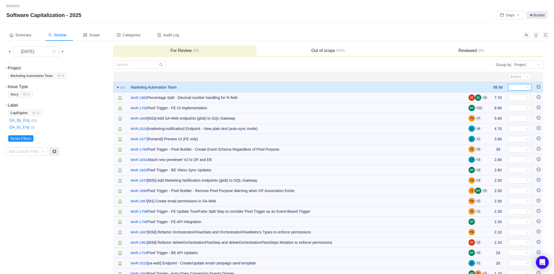
click at [518, 84] on div "Select" at bounding box center [517, 87] width 15 height 6
click at [523, 103] on span "Development" at bounding box center [522, 105] width 22 height 4
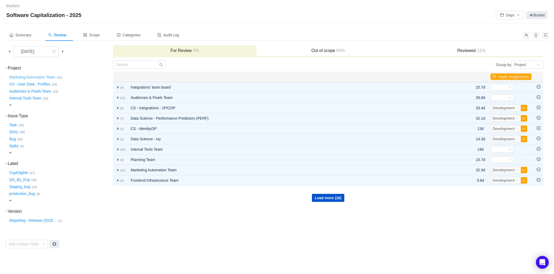
click at [45, 77] on button "Marketing Automation Team …" at bounding box center [32, 77] width 49 height 8
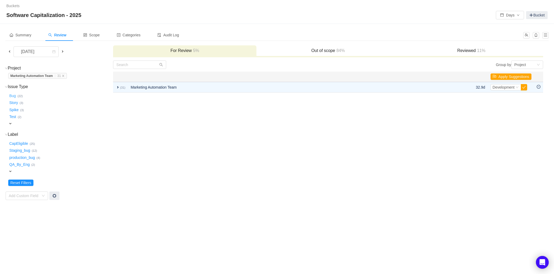
click at [14, 95] on button "Bug …" at bounding box center [12, 96] width 9 height 8
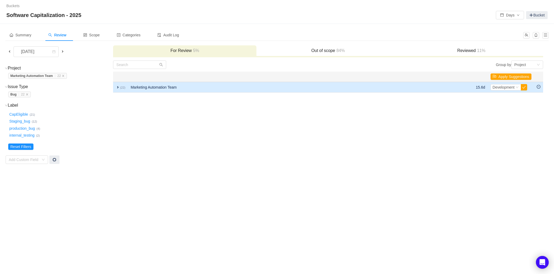
click at [138, 87] on td "Marketing Automation Team" at bounding box center [284, 87] width 313 height 11
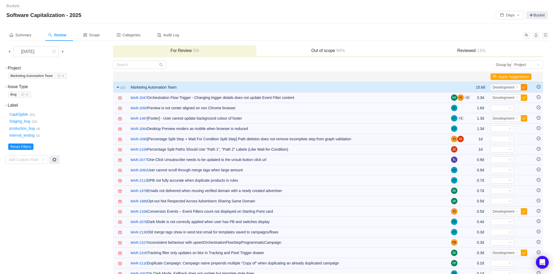
click at [524, 87] on button "button" at bounding box center [524, 87] width 6 height 6
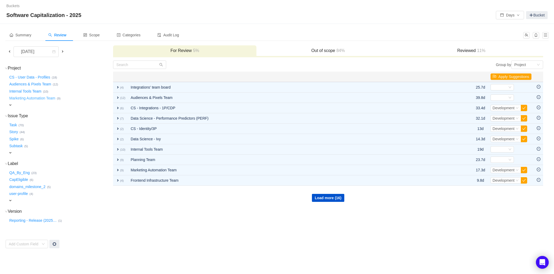
click at [48, 99] on button "Marketing Automation Team …" at bounding box center [32, 98] width 49 height 8
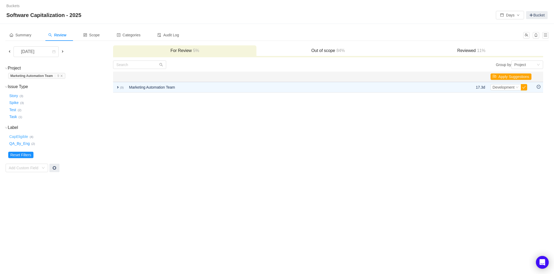
click at [25, 136] on button "CapEligible …" at bounding box center [18, 136] width 21 height 8
click at [458, 52] on h3 "Reviewed 11%" at bounding box center [471, 50] width 138 height 5
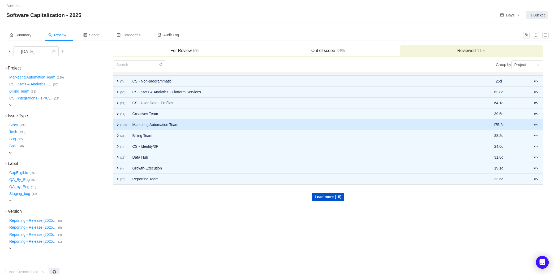
click at [136, 123] on td "Marketing Automation Team" at bounding box center [298, 124] width 337 height 11
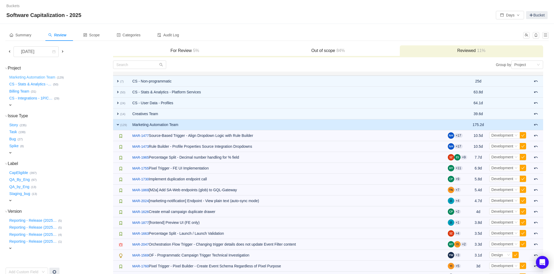
click at [46, 77] on button "Marketing Automation Team …" at bounding box center [32, 77] width 49 height 8
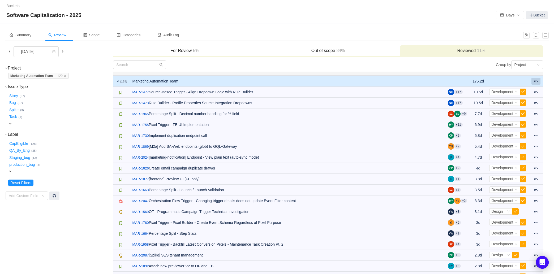
click at [535, 82] on span at bounding box center [536, 81] width 4 height 4
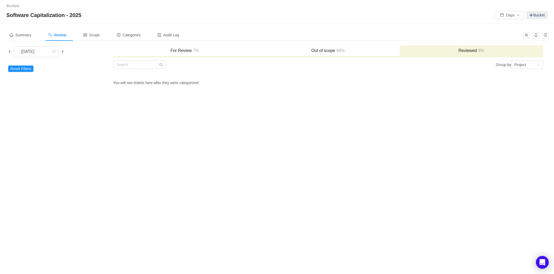
click at [205, 45] on div "For Review 7%" at bounding box center [184, 50] width 143 height 11
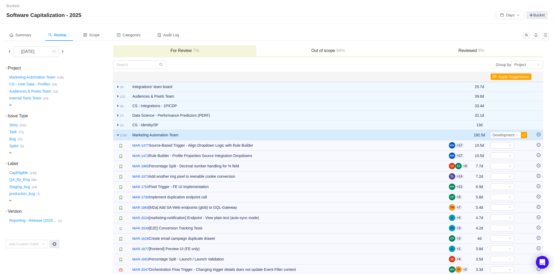
click at [339, 52] on span "84%" at bounding box center [340, 50] width 10 height 5
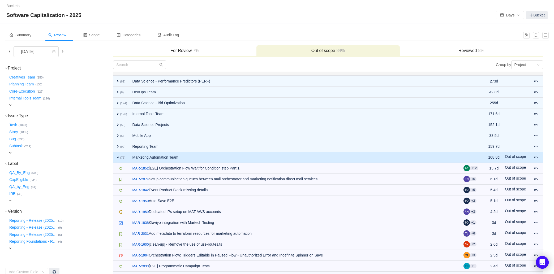
click at [21, 179] on button "CapEligible …" at bounding box center [18, 180] width 21 height 8
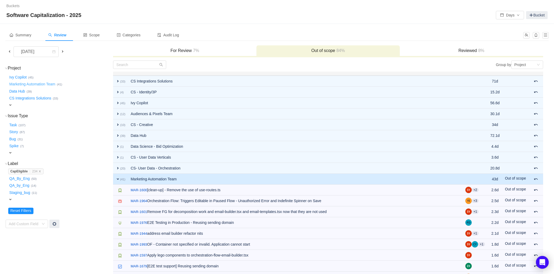
click at [46, 83] on button "Marketing Automation Team …" at bounding box center [32, 84] width 49 height 8
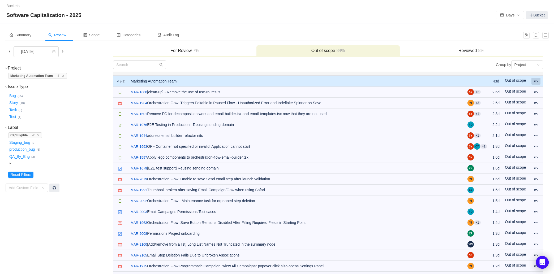
click at [537, 79] on button at bounding box center [535, 81] width 9 height 7
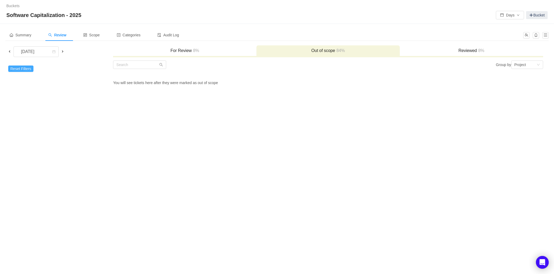
click at [27, 67] on button "Reset Filters" at bounding box center [20, 69] width 25 height 6
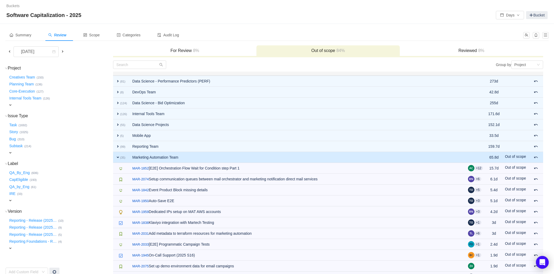
click at [8, 103] on div "expand" at bounding box center [50, 105] width 84 height 6
click at [23, 107] on div "Select value" at bounding box center [31, 105] width 42 height 5
type input "mark"
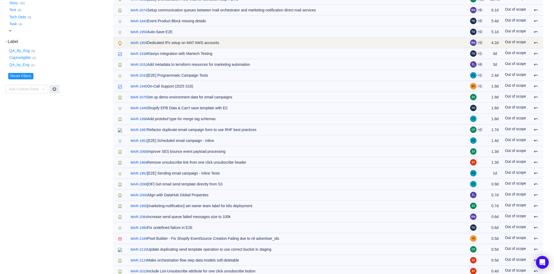
scroll to position [149, 0]
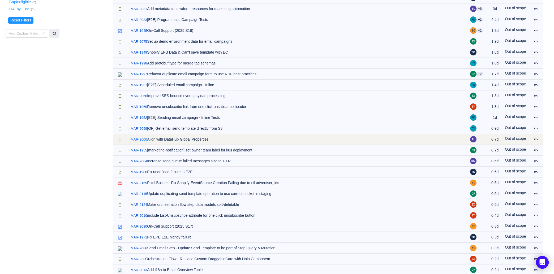
click at [140, 139] on link "MAR-2000" at bounding box center [139, 139] width 16 height 5
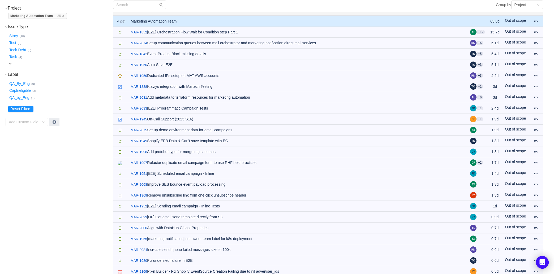
scroll to position [0, 0]
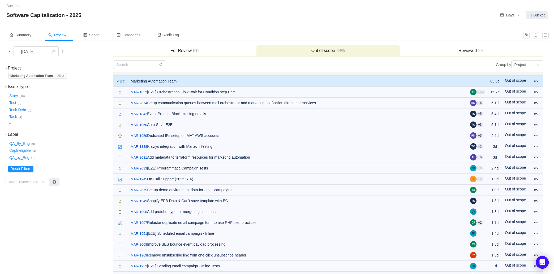
click at [26, 150] on button "CapIneligible …" at bounding box center [20, 150] width 24 height 8
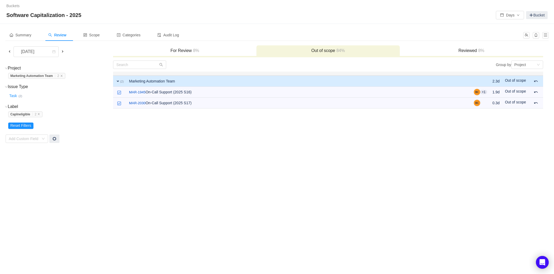
click at [194, 52] on span "8%" at bounding box center [195, 50] width 7 height 5
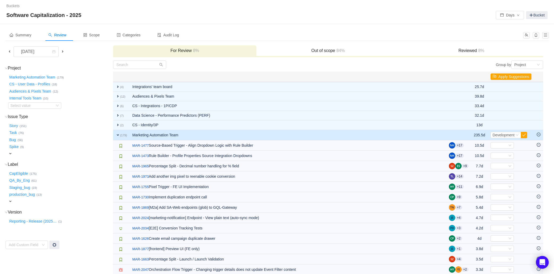
click at [13, 199] on div "expand" at bounding box center [50, 202] width 84 height 6
click at [44, 77] on button "Marketing Automation Team …" at bounding box center [32, 77] width 49 height 8
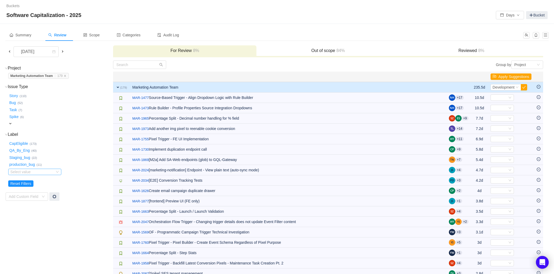
click at [25, 171] on div "Select value" at bounding box center [31, 171] width 42 height 5
click at [25, 171] on input at bounding box center [32, 172] width 44 height 6
click at [26, 143] on button "CapEligible …" at bounding box center [18, 143] width 21 height 8
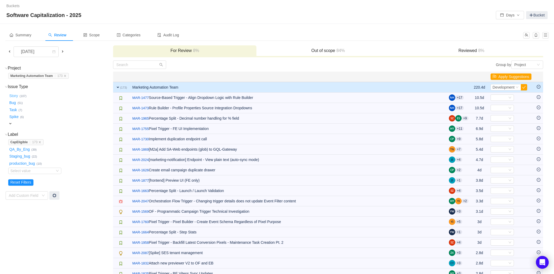
click at [12, 96] on button "Story …" at bounding box center [13, 96] width 11 height 8
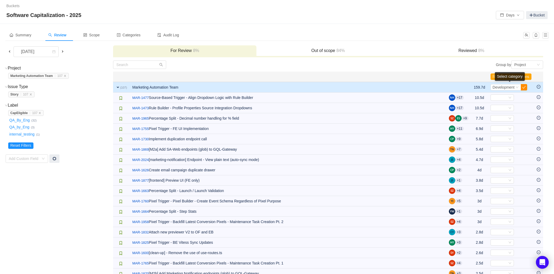
click at [525, 87] on button "button" at bounding box center [524, 87] width 6 height 6
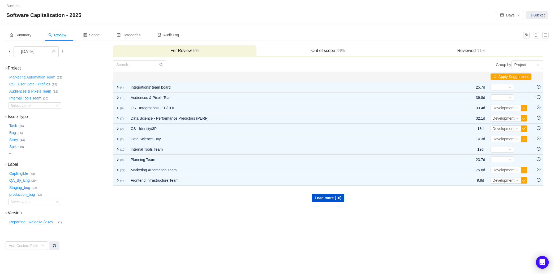
click at [48, 77] on button "Marketing Automation Team …" at bounding box center [32, 77] width 49 height 8
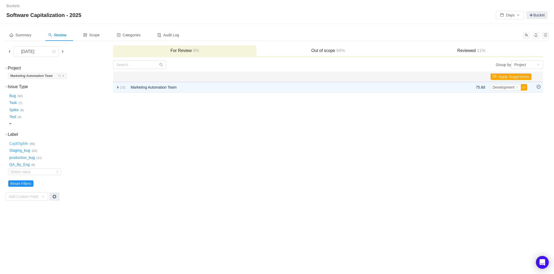
click at [21, 144] on button "CapEligible …" at bounding box center [18, 143] width 21 height 8
click at [11, 95] on button "Bug …" at bounding box center [12, 96] width 9 height 8
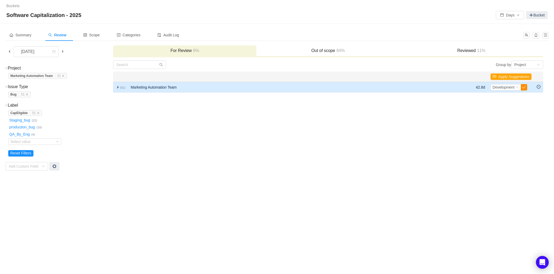
click at [523, 87] on button "button" at bounding box center [524, 87] width 6 height 6
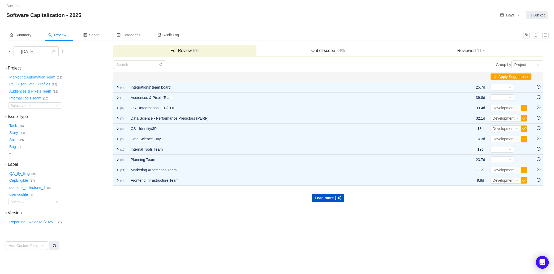
click at [44, 76] on button "Marketing Automation Team …" at bounding box center [32, 77] width 49 height 8
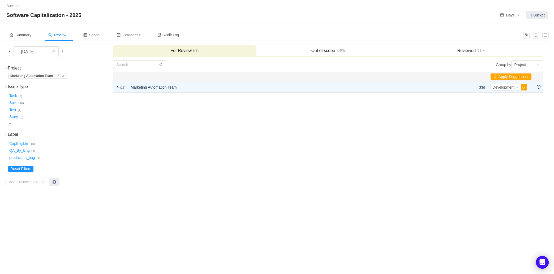
click at [25, 143] on button "CapEligible …" at bounding box center [18, 143] width 21 height 8
click at [12, 102] on button "Spike …" at bounding box center [14, 103] width 12 height 8
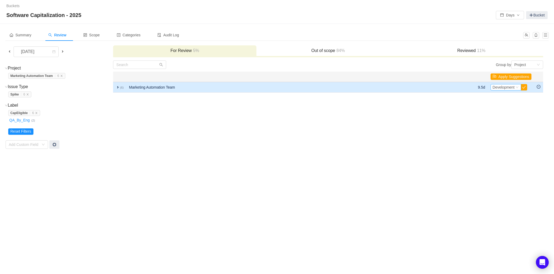
click at [516, 86] on icon "icon: down" at bounding box center [516, 87] width 3 height 3
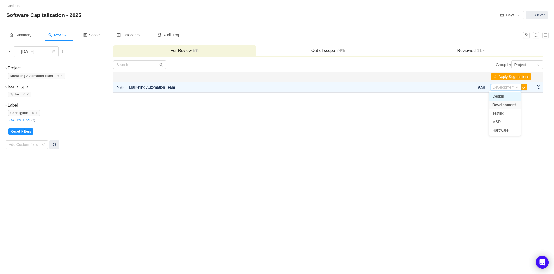
click at [504, 95] on span "Design" at bounding box center [498, 96] width 12 height 4
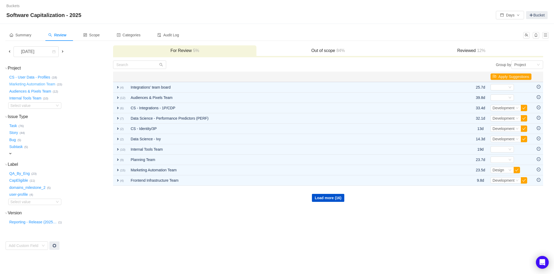
click at [38, 84] on button "Marketing Automation Team …" at bounding box center [32, 84] width 49 height 8
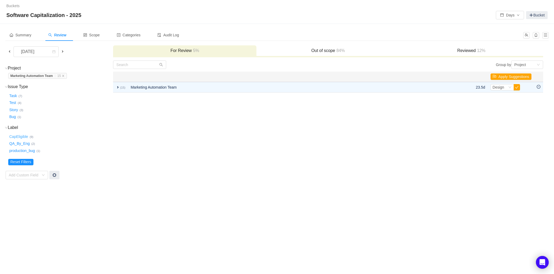
click at [20, 134] on button "CapEligible …" at bounding box center [18, 136] width 21 height 8
click at [13, 103] on button "Test …" at bounding box center [13, 103] width 10 height 8
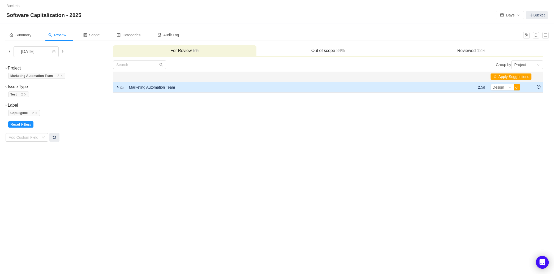
click at [118, 86] on span "expand" at bounding box center [118, 87] width 4 height 4
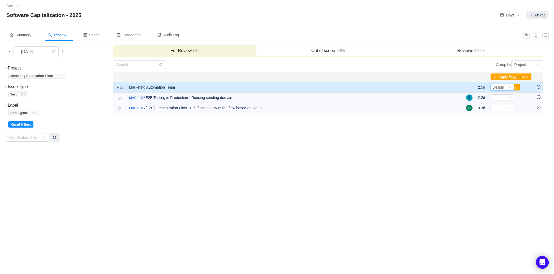
click at [509, 87] on icon "icon: down" at bounding box center [509, 88] width 3 height 2
click at [506, 113] on li "Testing" at bounding box center [503, 113] width 28 height 8
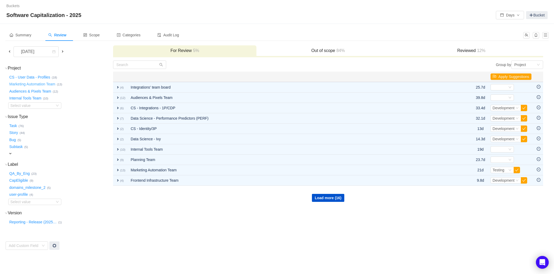
click at [40, 83] on button "Marketing Automation Team …" at bounding box center [32, 84] width 49 height 8
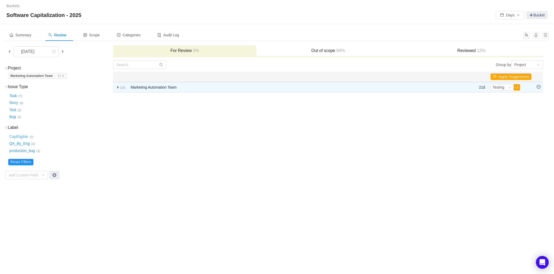
click at [19, 136] on button "CapEligible …" at bounding box center [18, 136] width 21 height 8
click at [17, 97] on button "Task …" at bounding box center [13, 96] width 10 height 8
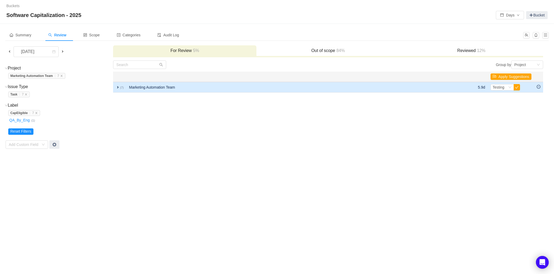
click at [116, 87] on span "expand" at bounding box center [118, 87] width 4 height 4
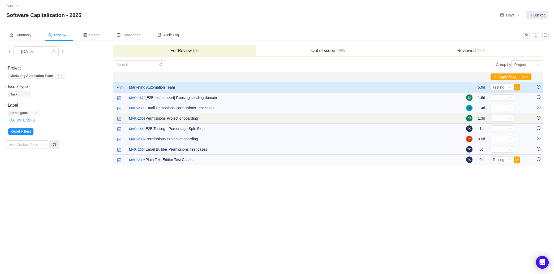
click at [538, 117] on icon "icon: minus-circle" at bounding box center [539, 118] width 4 height 4
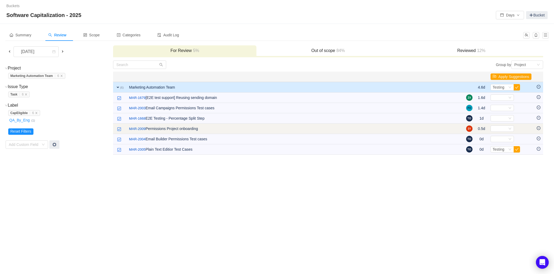
click at [538, 127] on icon "icon: minus-circle" at bounding box center [539, 128] width 4 height 4
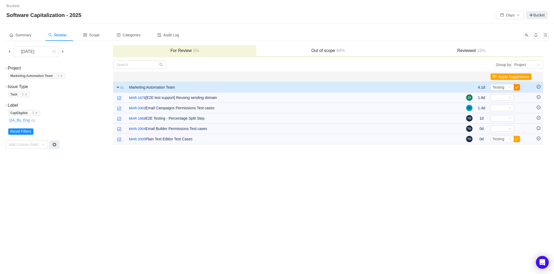
click at [516, 87] on button "button" at bounding box center [517, 87] width 6 height 6
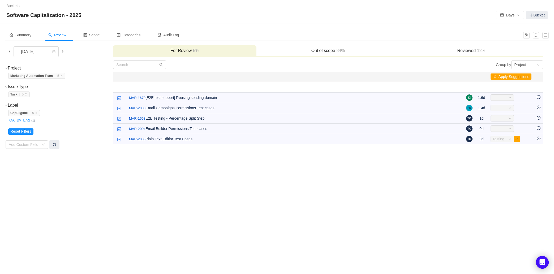
click at [27, 94] on icon "icon: close" at bounding box center [26, 94] width 3 height 3
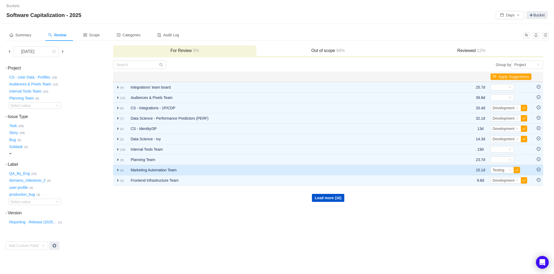
click at [118, 169] on span "expand" at bounding box center [118, 170] width 4 height 4
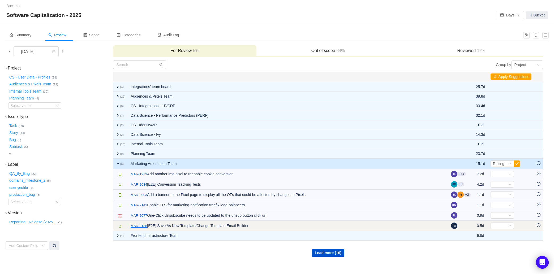
click at [137, 227] on link "MAR-2138" at bounding box center [139, 225] width 16 height 5
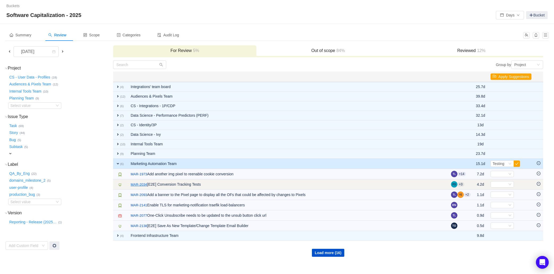
click at [141, 184] on link "MAR-2034" at bounding box center [139, 184] width 16 height 5
click at [503, 183] on div "Select" at bounding box center [500, 185] width 15 height 6
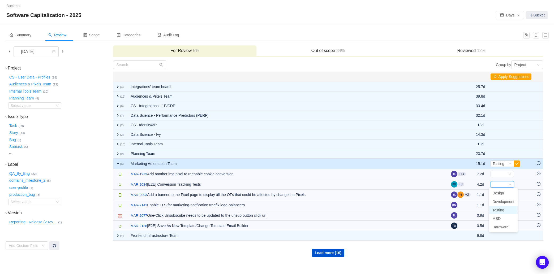
click at [501, 210] on span "Testing" at bounding box center [498, 210] width 12 height 4
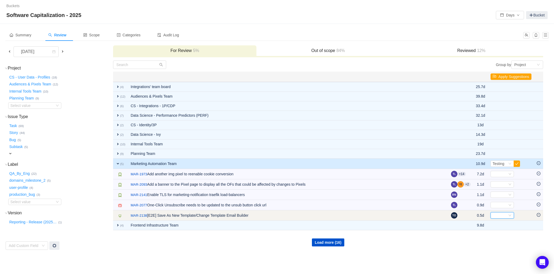
click at [505, 215] on div "Select" at bounding box center [500, 216] width 15 height 6
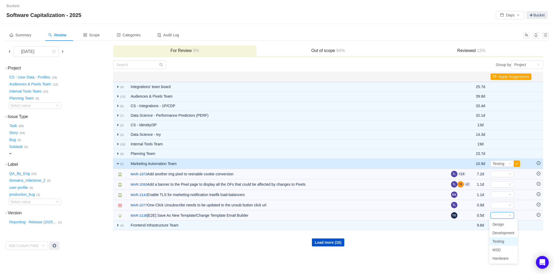
click at [502, 242] on span "Testing" at bounding box center [498, 241] width 12 height 4
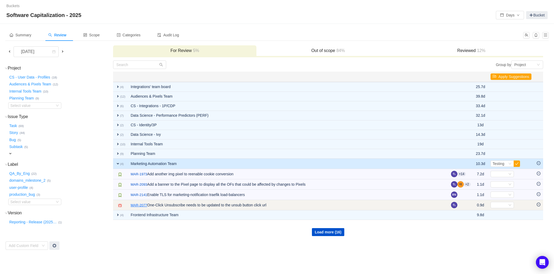
click at [143, 205] on link "MAR-2077" at bounding box center [139, 205] width 16 height 5
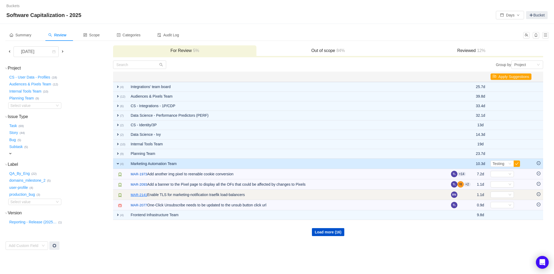
click at [141, 193] on link "MAR-2141" at bounding box center [139, 194] width 16 height 5
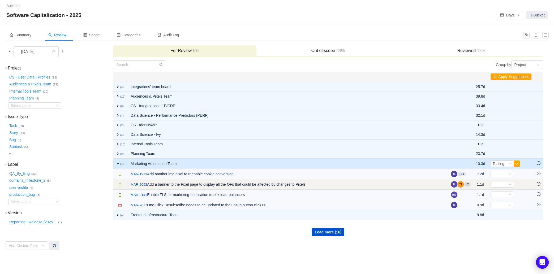
click at [143, 181] on td "/ MAR-2093 Add a banner to the Pixel page to display all the OFs that could be …" at bounding box center [288, 184] width 320 height 10
click at [141, 184] on link "MAR-2093" at bounding box center [139, 184] width 16 height 5
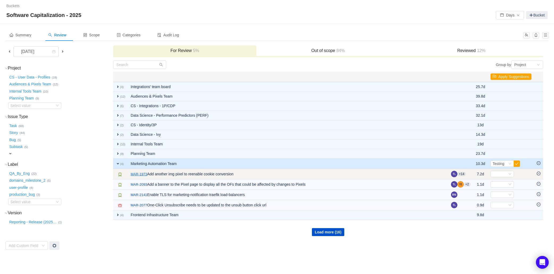
click at [141, 174] on link "MAR-1973" at bounding box center [139, 174] width 16 height 5
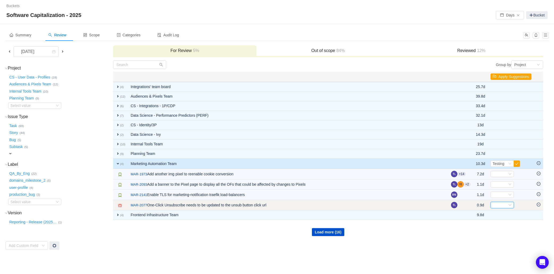
click at [509, 204] on icon "icon: down" at bounding box center [509, 205] width 3 height 3
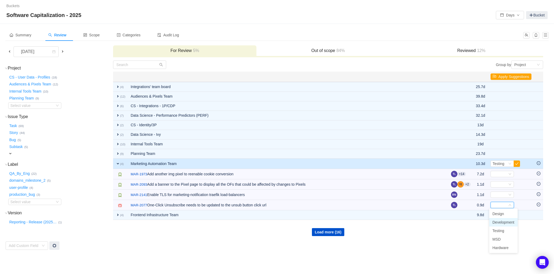
click at [503, 222] on span "Development" at bounding box center [503, 222] width 22 height 4
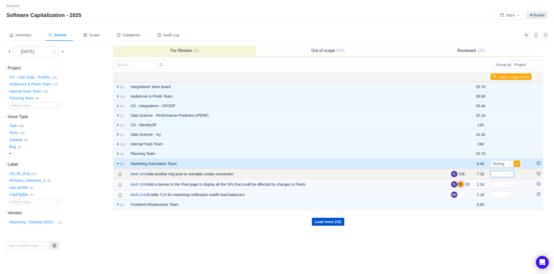
click at [499, 173] on div "Select" at bounding box center [500, 174] width 15 height 6
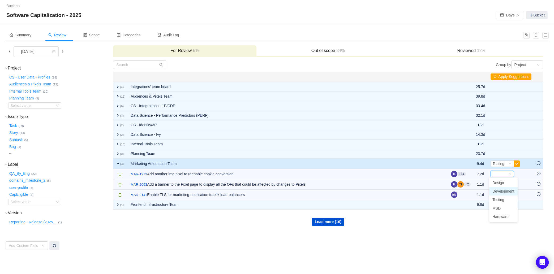
click at [500, 192] on span "Development" at bounding box center [503, 191] width 22 height 4
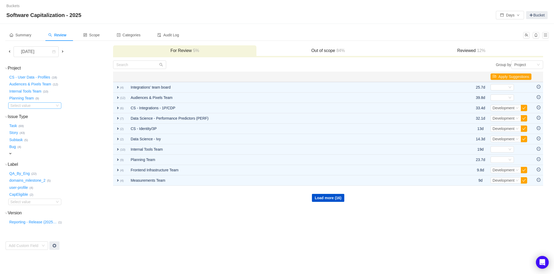
click at [32, 107] on div "Select value" at bounding box center [31, 105] width 42 height 5
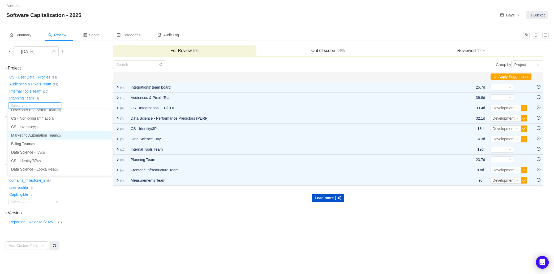
click at [59, 133] on li "Marketing Automation Team (2)" at bounding box center [60, 135] width 104 height 8
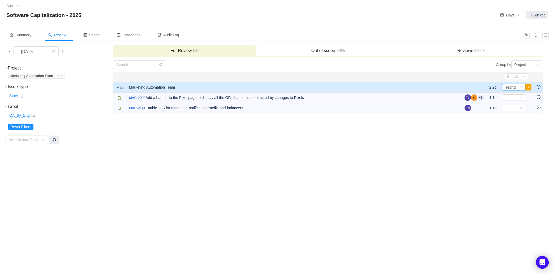
click at [522, 87] on icon "icon: down" at bounding box center [521, 87] width 3 height 3
click at [519, 105] on span "Development" at bounding box center [516, 105] width 22 height 4
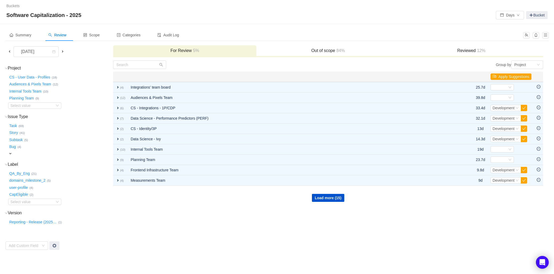
click at [464, 50] on h3 "Reviewed 12%" at bounding box center [471, 50] width 138 height 5
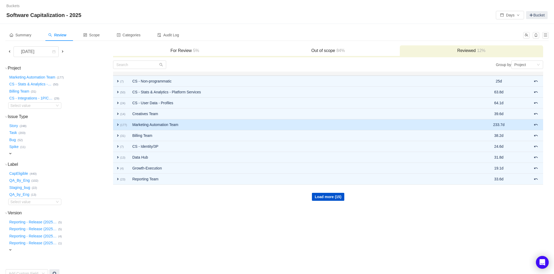
click at [118, 124] on span "expand" at bounding box center [118, 125] width 4 height 4
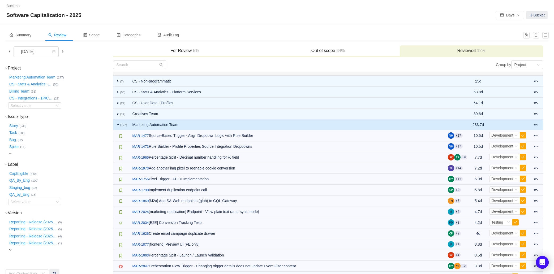
click at [21, 174] on button "CapEligible …" at bounding box center [18, 173] width 21 height 8
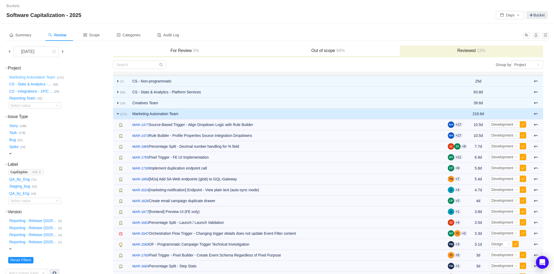
click at [39, 78] on button "Marketing Automation Team …" at bounding box center [32, 77] width 49 height 8
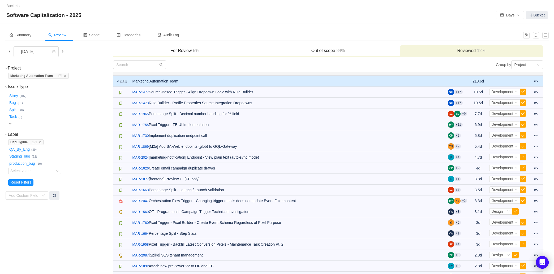
click at [330, 50] on h3 "Out of scope 84%" at bounding box center [328, 50] width 138 height 5
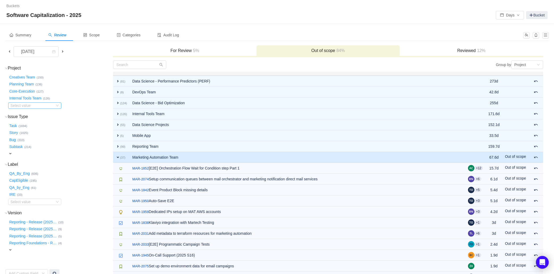
click at [27, 107] on div "Select value" at bounding box center [31, 105] width 42 height 5
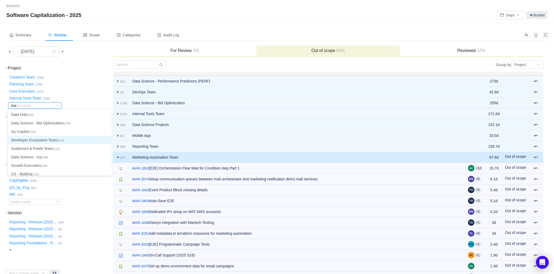
type input "mar"
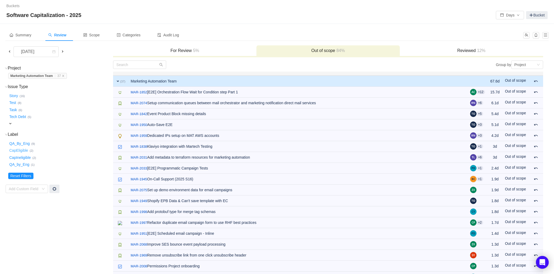
click at [24, 152] on button "CapEligible …" at bounding box center [18, 150] width 21 height 8
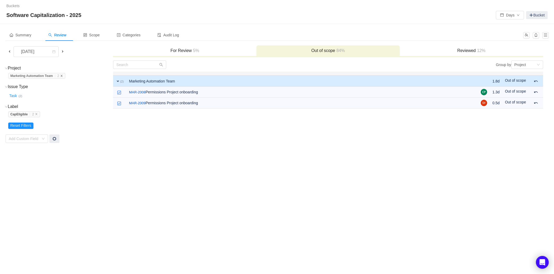
click at [63, 75] on icon "icon: close" at bounding box center [61, 76] width 3 height 3
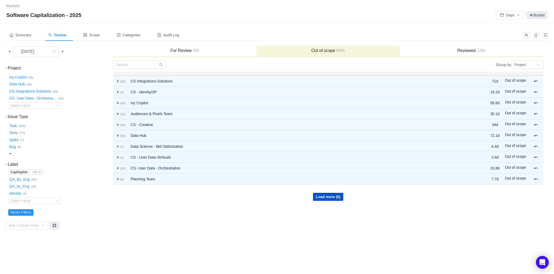
click at [63, 53] on span at bounding box center [63, 51] width 4 height 4
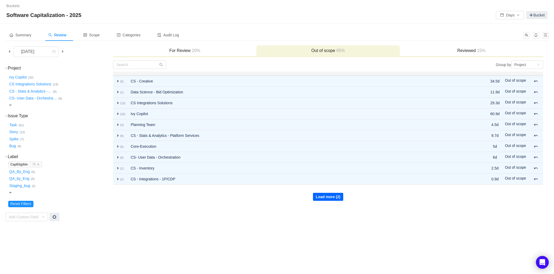
click at [328, 196] on button "Load more (2)" at bounding box center [328, 197] width 31 height 8
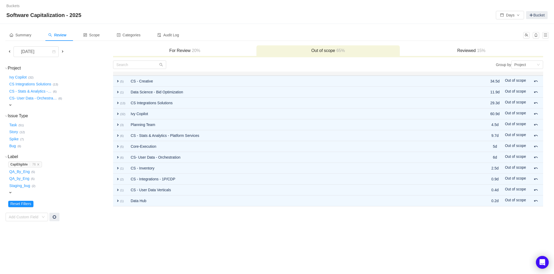
click at [193, 53] on h3 "For Review 20%" at bounding box center [185, 50] width 138 height 5
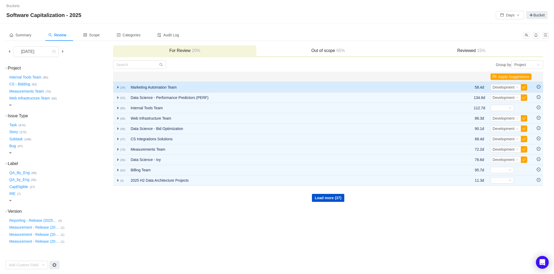
click at [118, 86] on span "expand" at bounding box center [118, 87] width 4 height 4
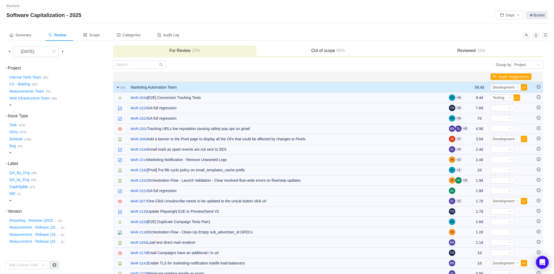
click at [392, 50] on h3 "Out of scope 65%" at bounding box center [328, 50] width 138 height 5
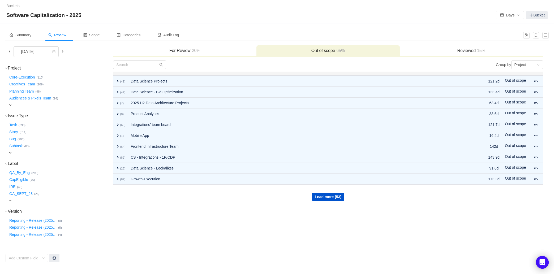
click at [10, 102] on div "expand" at bounding box center [50, 105] width 84 height 6
click at [38, 104] on div "Select value" at bounding box center [31, 105] width 42 height 5
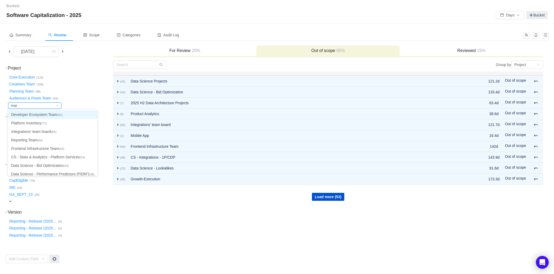
type input "mark"
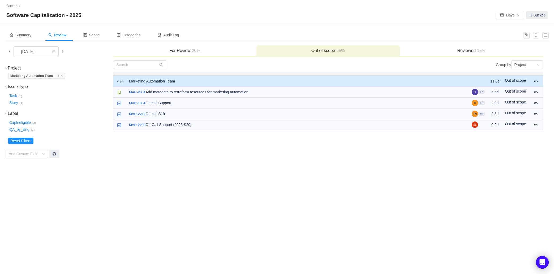
click at [480, 49] on span "15%" at bounding box center [481, 50] width 10 height 5
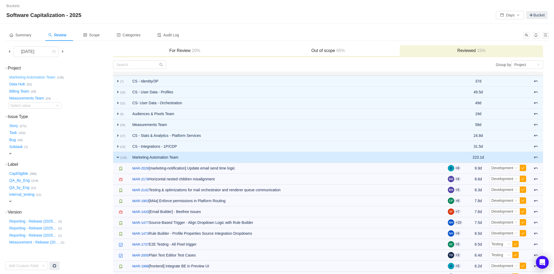
click at [47, 76] on button "Marketing Automation Team …" at bounding box center [32, 77] width 49 height 8
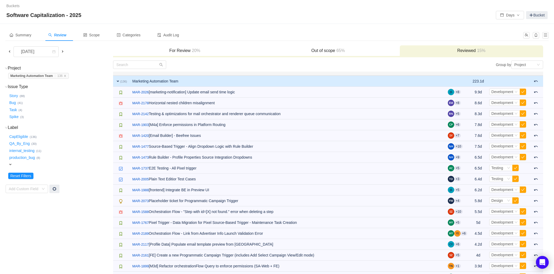
click at [184, 51] on h3 "For Review 20%" at bounding box center [185, 50] width 138 height 5
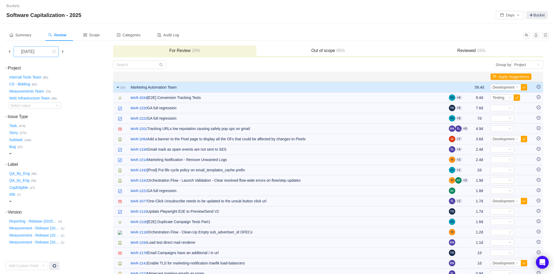
click at [33, 51] on div "[DATE]" at bounding box center [28, 52] width 23 height 10
click at [34, 87] on li "[DATE]" at bounding box center [39, 87] width 53 height 8
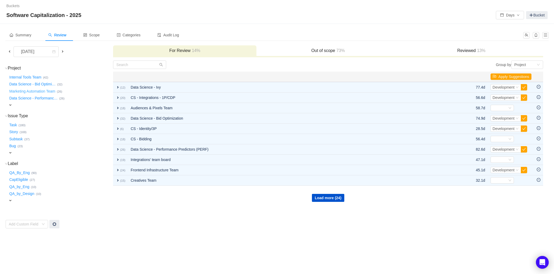
click at [32, 90] on button "Marketing Automation Team …" at bounding box center [32, 91] width 49 height 8
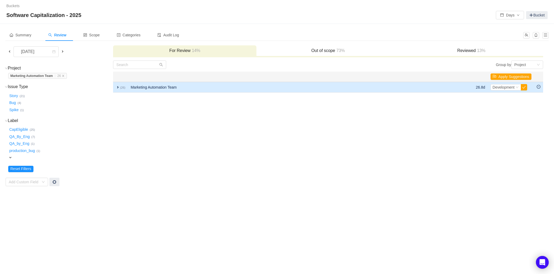
click at [121, 88] on small "(26)" at bounding box center [122, 87] width 5 height 3
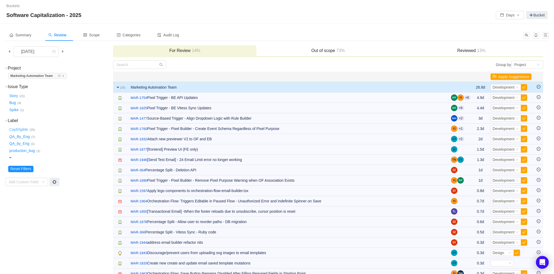
click at [17, 130] on button "CapEligible …" at bounding box center [18, 130] width 21 height 8
click at [347, 49] on h3 "Out of scope 73%" at bounding box center [328, 50] width 138 height 5
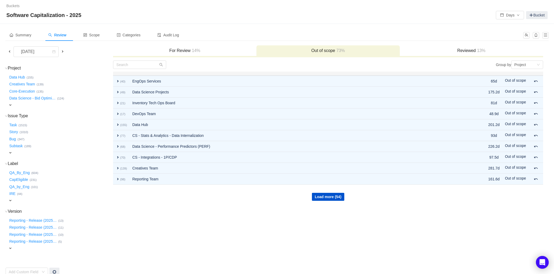
click at [15, 103] on div "expand" at bounding box center [50, 105] width 84 height 6
click at [28, 106] on div "Select value" at bounding box center [31, 105] width 42 height 5
type input "mark"
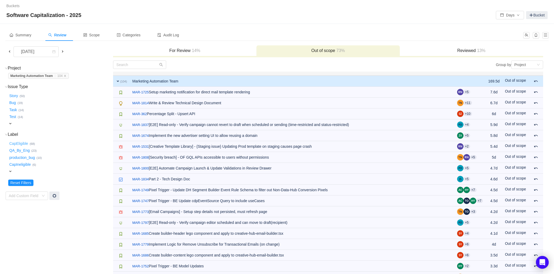
click at [19, 143] on button "CapEligible …" at bounding box center [18, 143] width 21 height 8
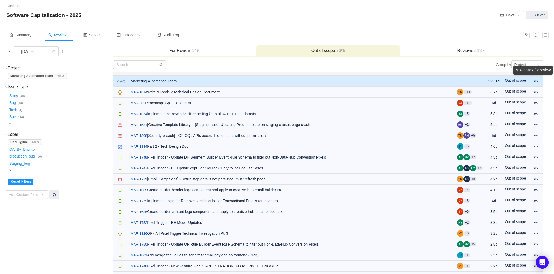
click at [537, 77] on div "Move back for review" at bounding box center [532, 71] width 39 height 11
click at [536, 81] on span at bounding box center [536, 81] width 4 height 4
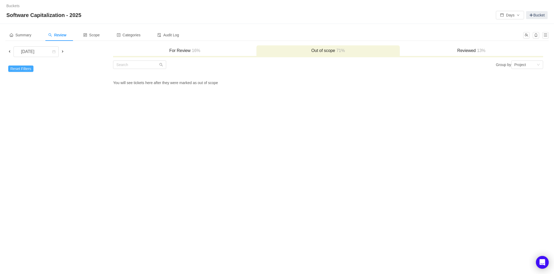
click at [23, 68] on button "Reset Filters" at bounding box center [20, 69] width 25 height 6
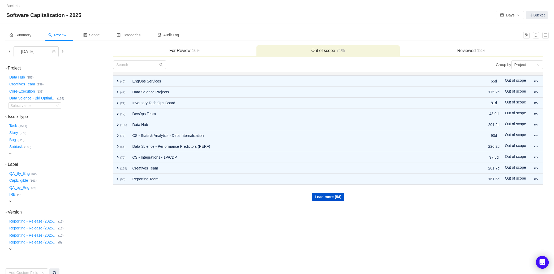
click at [317, 52] on h3 "Out of scope 71%" at bounding box center [328, 50] width 138 height 5
click at [321, 196] on button "Load more (54)" at bounding box center [328, 197] width 32 height 8
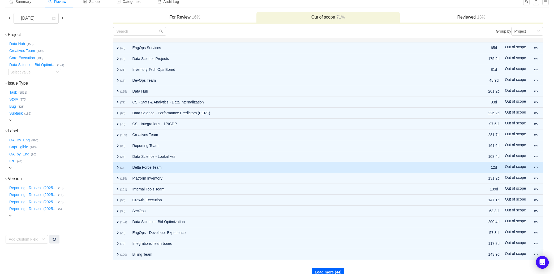
scroll to position [40, 0]
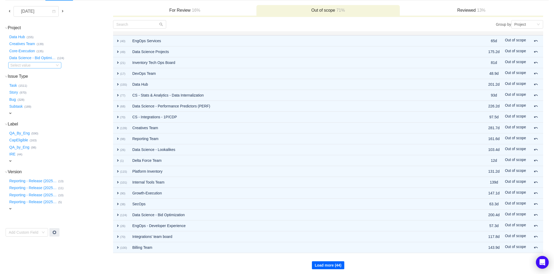
click at [28, 66] on div "Select value" at bounding box center [31, 65] width 42 height 5
type input "mark"
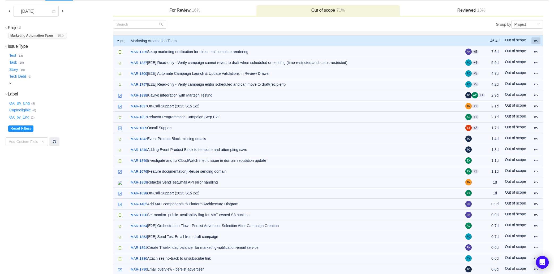
click at [537, 39] on span at bounding box center [536, 41] width 4 height 4
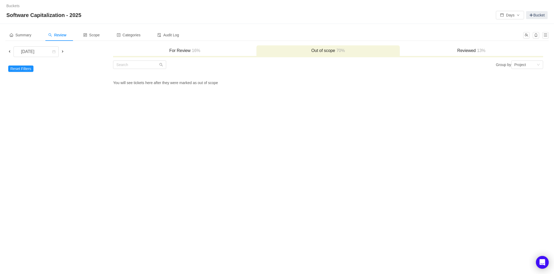
click at [489, 51] on h3 "Reviewed 13%" at bounding box center [471, 50] width 138 height 5
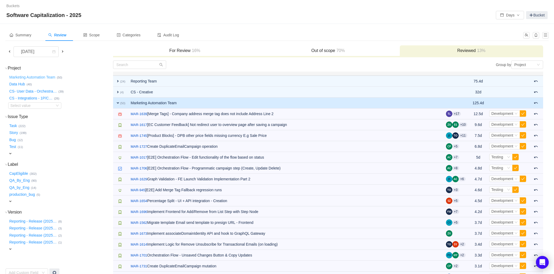
click at [43, 77] on button "Marketing Automation Team …" at bounding box center [32, 77] width 49 height 8
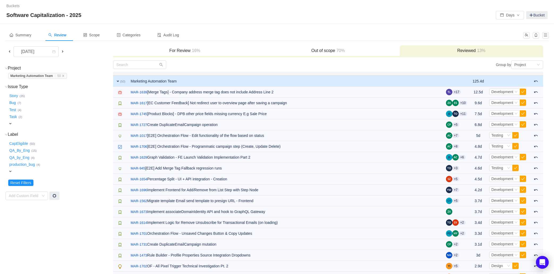
click at [187, 51] on h3 "For Review 16%" at bounding box center [185, 50] width 138 height 5
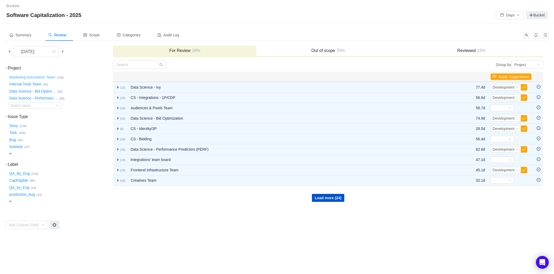
click at [51, 77] on button "Marketing Automation Team …" at bounding box center [32, 77] width 49 height 8
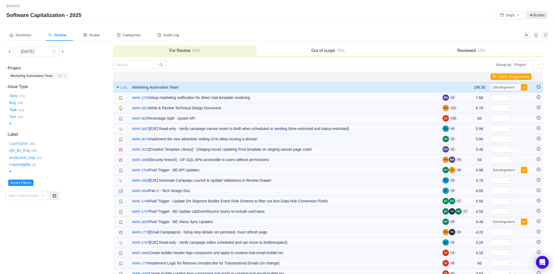
click at [17, 144] on button "CapEligible …" at bounding box center [18, 143] width 21 height 8
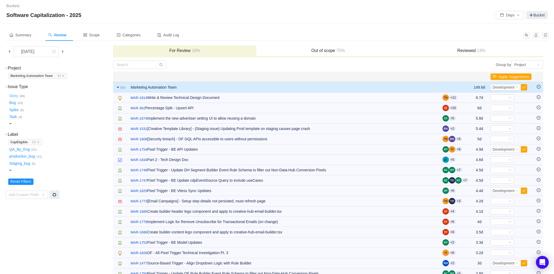
click at [11, 96] on button "Story …" at bounding box center [13, 96] width 11 height 8
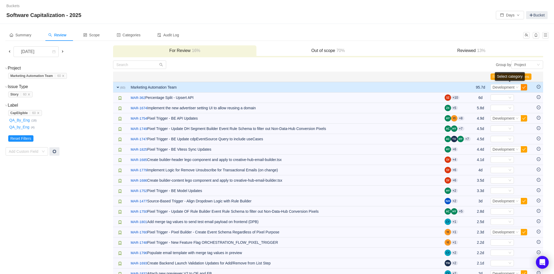
click at [523, 88] on button "button" at bounding box center [524, 87] width 6 height 6
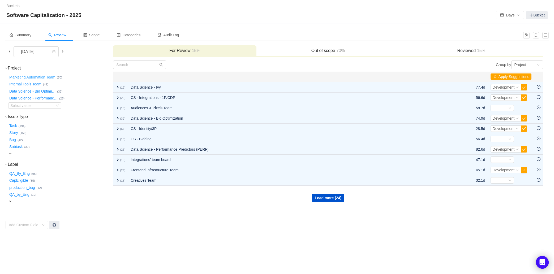
click at [49, 77] on button "Marketing Automation Team …" at bounding box center [32, 77] width 49 height 8
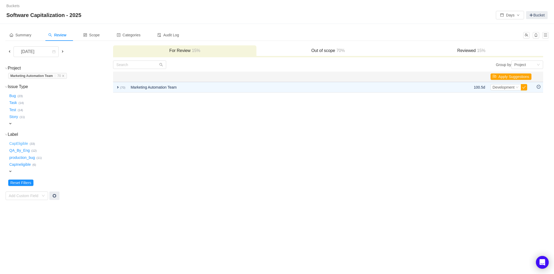
click at [20, 142] on button "CapEligible …" at bounding box center [18, 143] width 21 height 8
click at [14, 96] on button "Bug …" at bounding box center [12, 96] width 9 height 8
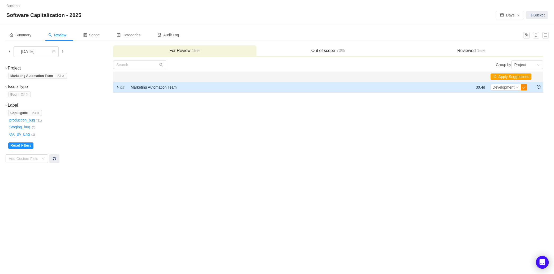
click at [525, 87] on button "button" at bounding box center [524, 87] width 6 height 6
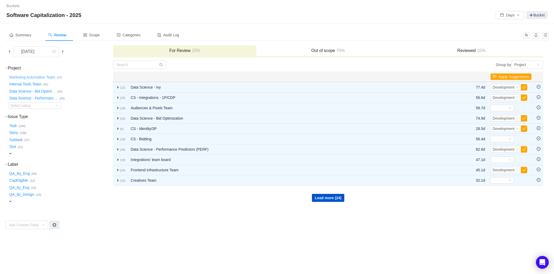
click at [40, 77] on button "Marketing Automation Team …" at bounding box center [32, 77] width 49 height 8
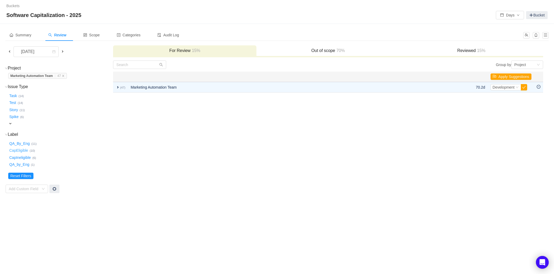
click at [20, 152] on button "CapEligible …" at bounding box center [18, 150] width 21 height 8
click at [13, 95] on button "Spike …" at bounding box center [14, 96] width 12 height 8
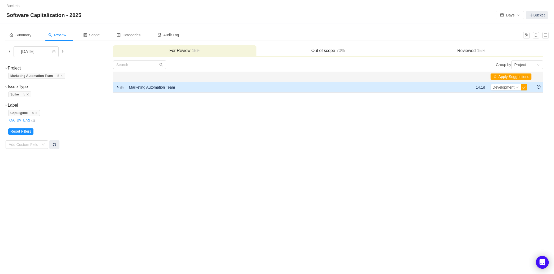
click at [117, 88] on span "expand" at bounding box center [118, 87] width 4 height 4
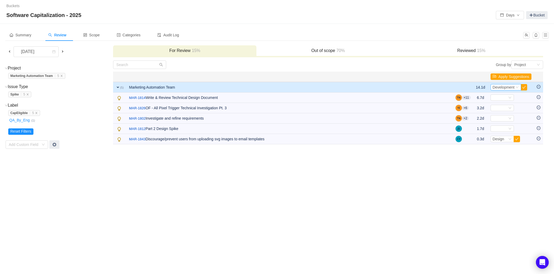
click at [516, 87] on icon "icon: down" at bounding box center [516, 87] width 3 height 3
click at [509, 96] on li "Design" at bounding box center [504, 96] width 31 height 8
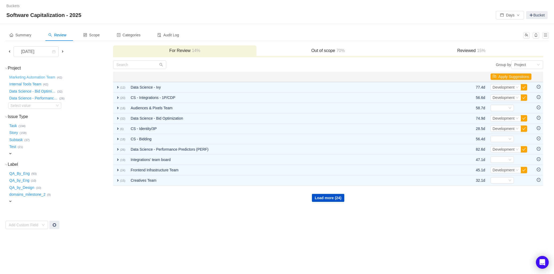
click at [28, 76] on button "Marketing Automation Team …" at bounding box center [32, 77] width 49 height 8
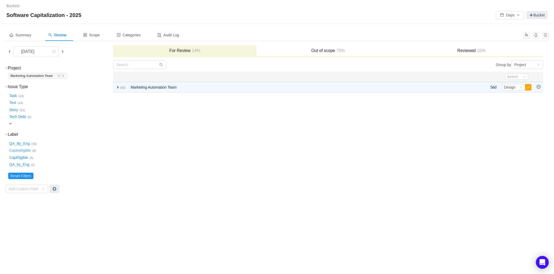
click at [16, 150] on button "CapIneligible …" at bounding box center [20, 150] width 24 height 8
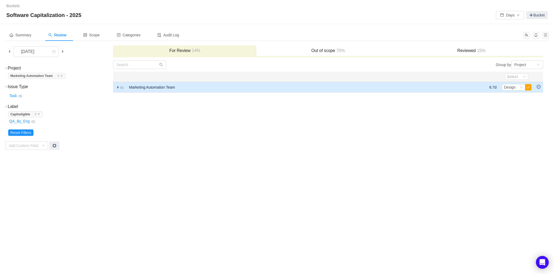
click at [118, 87] on span "expand" at bounding box center [118, 87] width 4 height 4
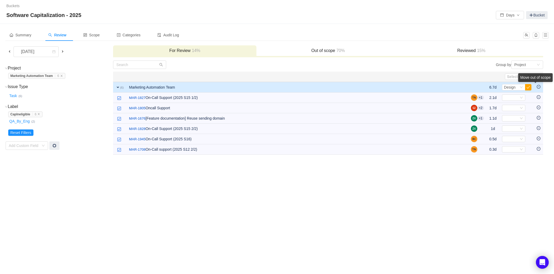
click at [538, 82] on div "Move out of scope" at bounding box center [535, 77] width 35 height 9
click at [539, 86] on icon "icon: minus-circle" at bounding box center [539, 87] width 4 height 4
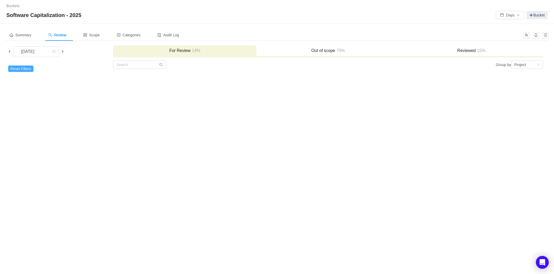
click at [26, 70] on button "Reset Filters" at bounding box center [20, 69] width 25 height 6
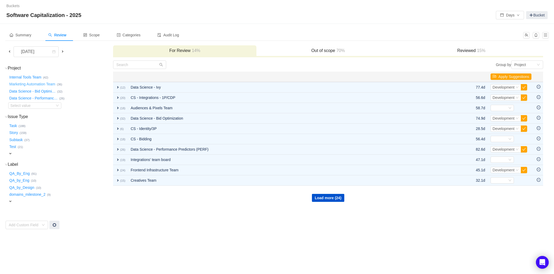
click at [45, 83] on button "Marketing Automation Team …" at bounding box center [32, 84] width 49 height 8
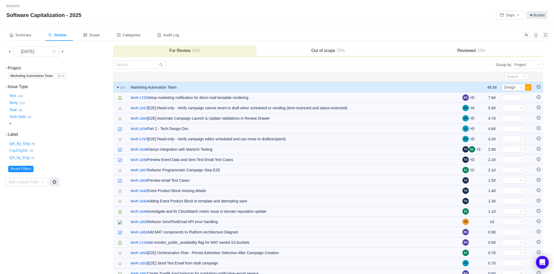
click at [21, 151] on button "CapEligible …" at bounding box center [18, 150] width 21 height 8
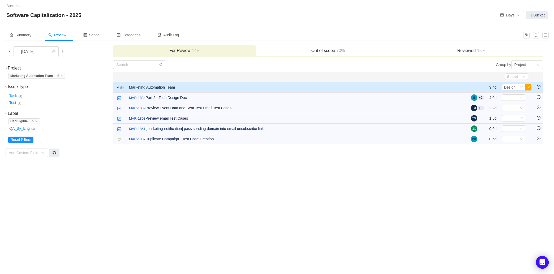
click at [12, 95] on button "Task …" at bounding box center [13, 96] width 10 height 8
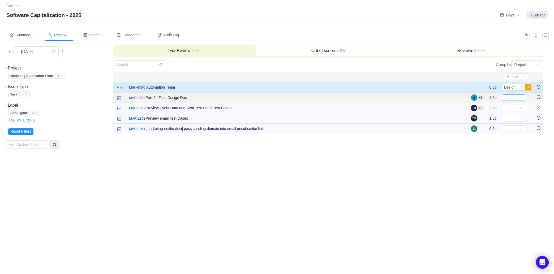
click at [516, 98] on div "Select" at bounding box center [511, 98] width 15 height 6
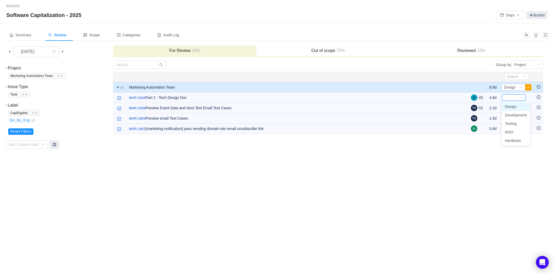
click at [518, 108] on li "Design" at bounding box center [516, 106] width 28 height 8
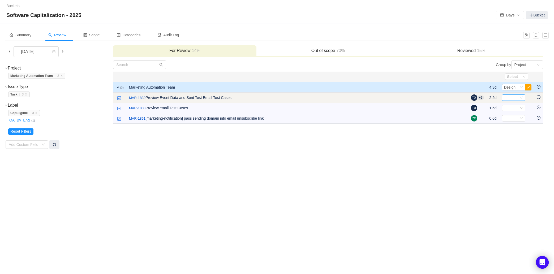
click at [521, 98] on icon "icon: down" at bounding box center [521, 97] width 3 height 3
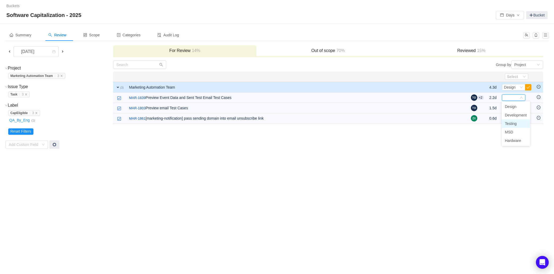
click at [513, 125] on span "Testing" at bounding box center [511, 124] width 12 height 4
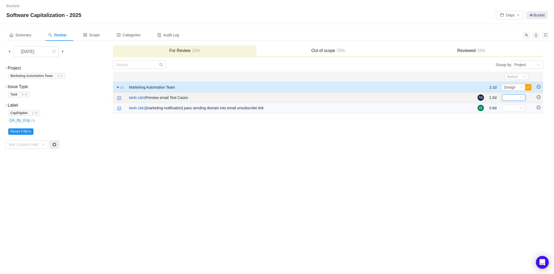
click at [516, 96] on div "Select" at bounding box center [511, 98] width 15 height 6
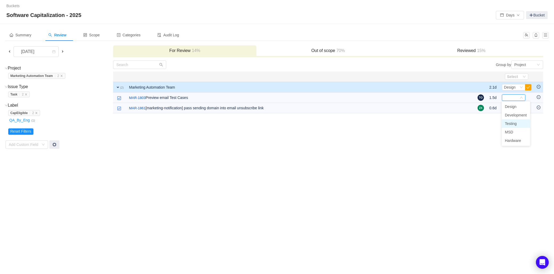
click at [511, 122] on span "Testing" at bounding box center [511, 124] width 12 height 4
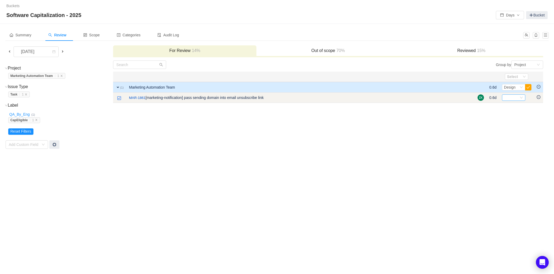
click at [514, 97] on div "Select" at bounding box center [511, 98] width 15 height 6
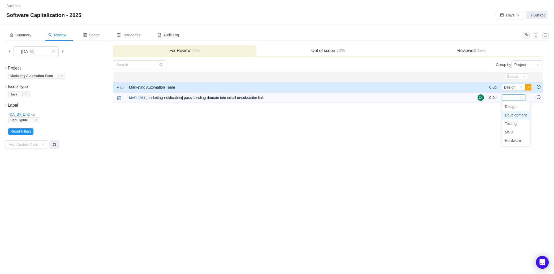
click at [522, 114] on span "Development" at bounding box center [516, 115] width 22 height 4
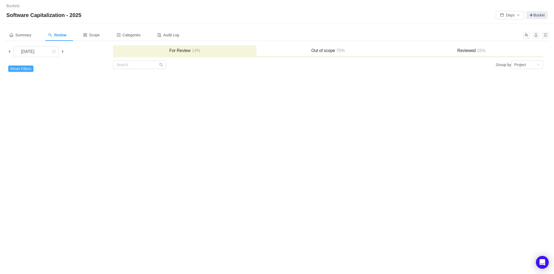
click at [24, 68] on button "Reset Filters" at bounding box center [20, 69] width 25 height 6
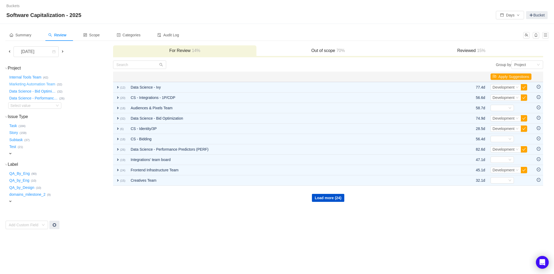
click at [42, 84] on button "Marketing Automation Team …" at bounding box center [32, 84] width 49 height 8
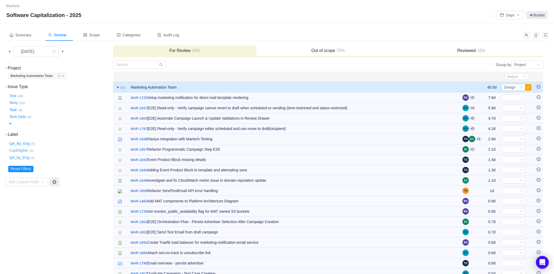
click at [16, 150] on button "CapEligible …" at bounding box center [18, 150] width 21 height 8
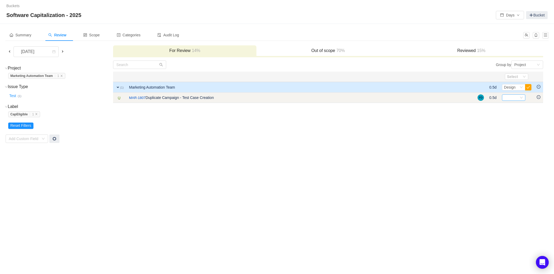
click at [515, 96] on div "Select" at bounding box center [511, 98] width 15 height 6
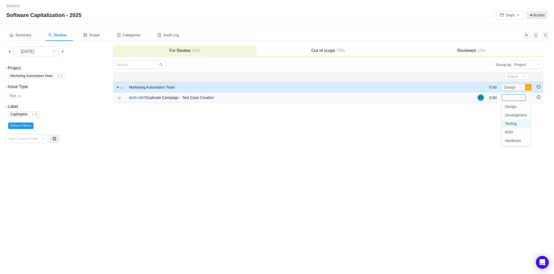
click at [512, 124] on span "Testing" at bounding box center [511, 124] width 12 height 4
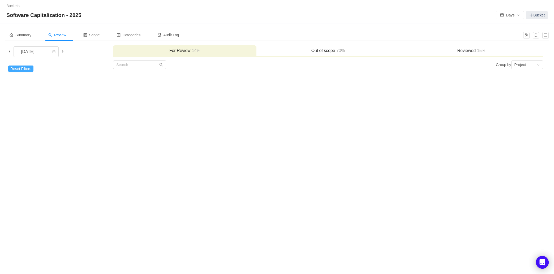
click at [23, 68] on button "Reset Filters" at bounding box center [20, 69] width 25 height 6
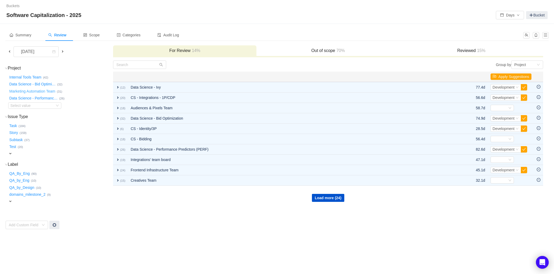
click at [35, 91] on button "Marketing Automation Team …" at bounding box center [32, 91] width 49 height 8
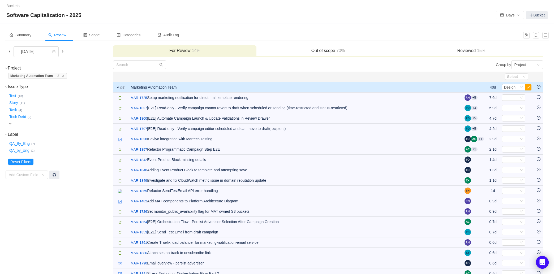
click at [79, 124] on div "expand" at bounding box center [50, 124] width 84 height 6
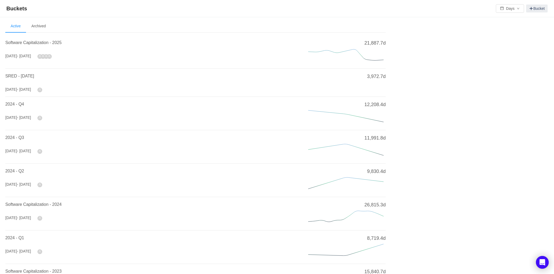
click at [52, 38] on li "Software Capitalization - 2025 [DATE] - [DATE] 21,887.7d" at bounding box center [195, 51] width 380 height 33
click at [51, 41] on span "Software Capitalization - 2025" at bounding box center [33, 42] width 56 height 5
click at [31, 45] on h4 "Software Capitalization - 2025" at bounding box center [150, 43] width 290 height 6
click at [31, 44] on span "Software Capitalization - 2025" at bounding box center [33, 42] width 56 height 5
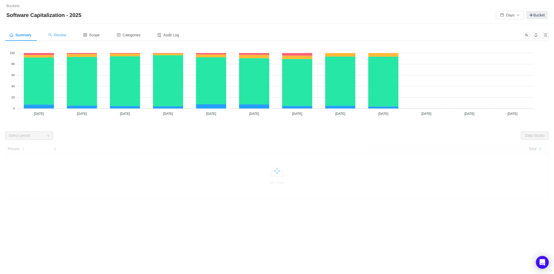
click at [58, 35] on span "Review" at bounding box center [57, 35] width 18 height 4
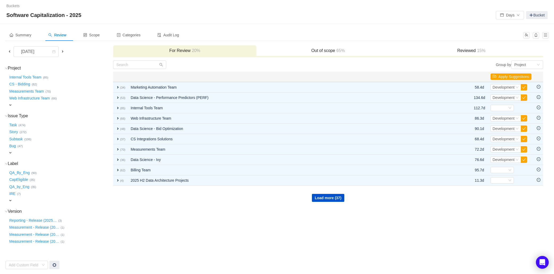
click at [13, 104] on div "expand" at bounding box center [50, 105] width 84 height 6
click at [40, 108] on div "Select value" at bounding box center [31, 105] width 42 height 5
type input "mark"
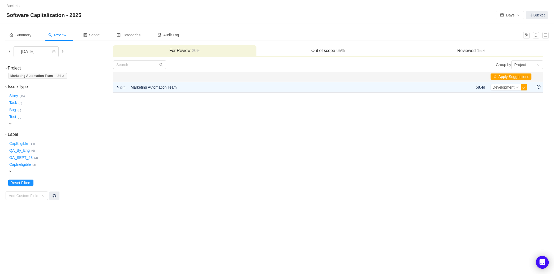
click at [19, 143] on button "CapEligible …" at bounding box center [18, 143] width 21 height 8
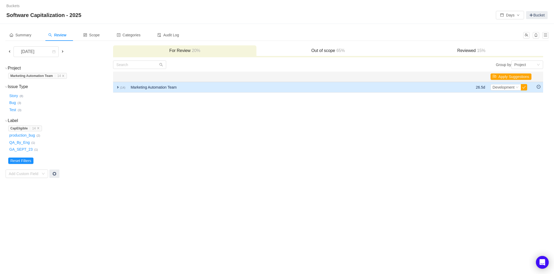
click at [118, 87] on span "expand" at bounding box center [118, 87] width 4 height 4
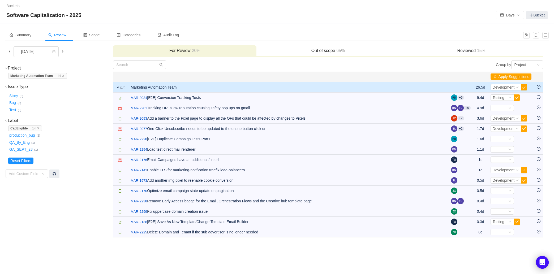
click at [13, 95] on button "Story …" at bounding box center [13, 96] width 11 height 8
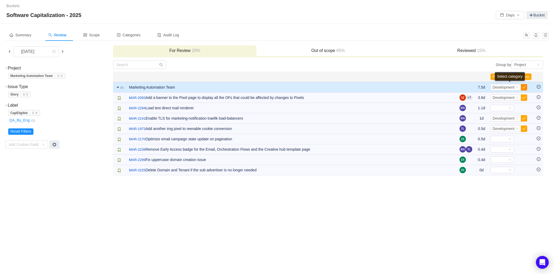
click at [526, 87] on button "button" at bounding box center [524, 87] width 6 height 6
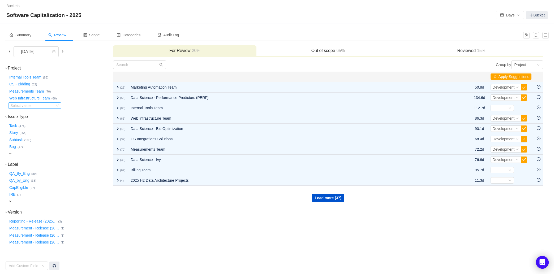
click at [38, 106] on div "Select value" at bounding box center [31, 105] width 42 height 5
type input "mark"
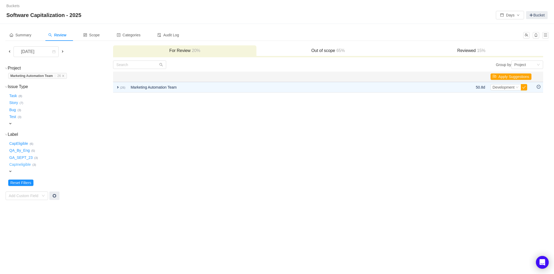
click at [23, 167] on button "CapIneligible …" at bounding box center [20, 165] width 24 height 8
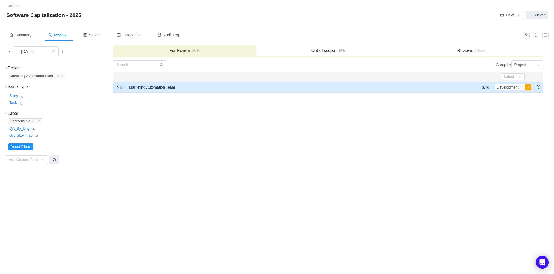
click at [119, 87] on span "expand" at bounding box center [118, 87] width 4 height 4
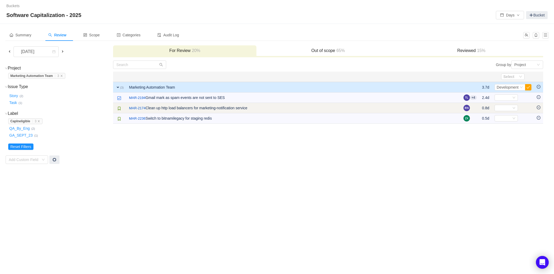
click at [539, 107] on icon "icon: minus-circle" at bounding box center [539, 108] width 4 height 4
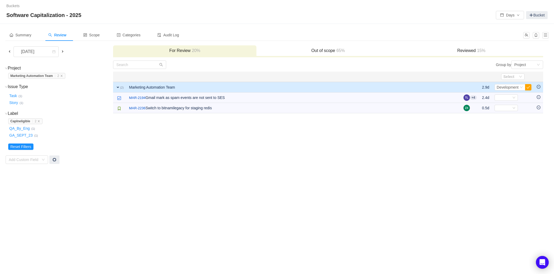
click at [539, 107] on icon "icon: minus-circle" at bounding box center [539, 108] width 4 height 4
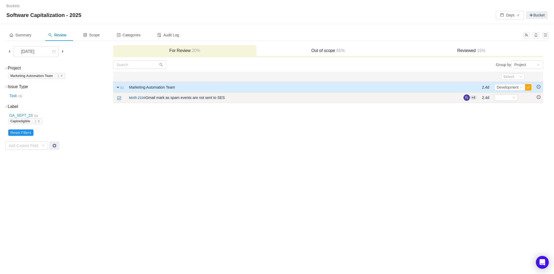
click at [540, 97] on icon "icon: minus-circle" at bounding box center [539, 97] width 4 height 4
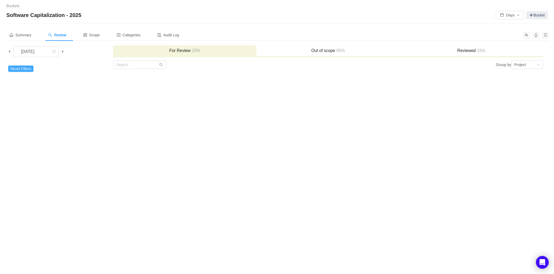
click at [24, 71] on button "Reset Filters" at bounding box center [20, 69] width 25 height 6
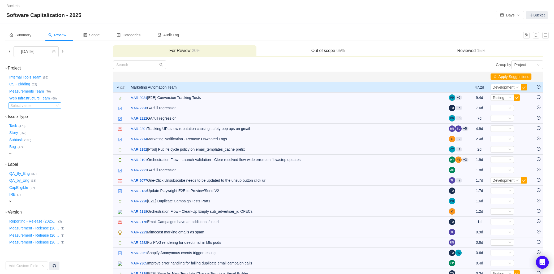
click at [39, 103] on div "Select value" at bounding box center [31, 105] width 42 height 5
type input "mark"
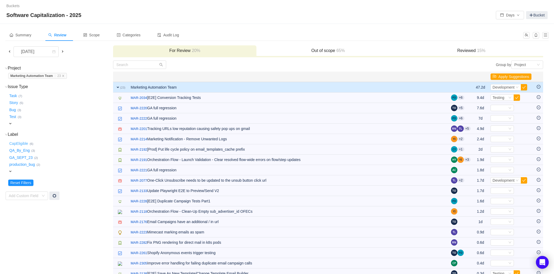
click at [20, 142] on button "CapEligible …" at bounding box center [18, 143] width 21 height 8
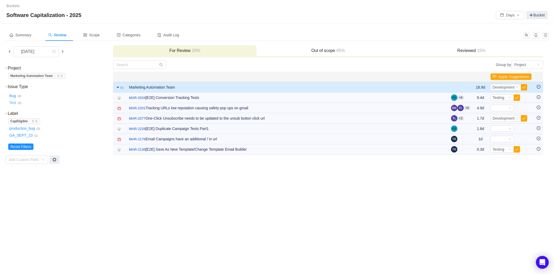
click at [13, 103] on button "Test …" at bounding box center [13, 103] width 10 height 8
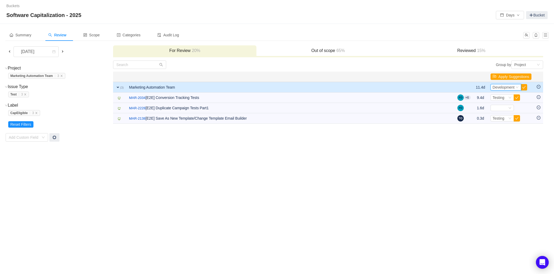
click at [518, 87] on icon "icon: down" at bounding box center [516, 87] width 3 height 3
click at [505, 113] on li "Testing" at bounding box center [504, 113] width 31 height 8
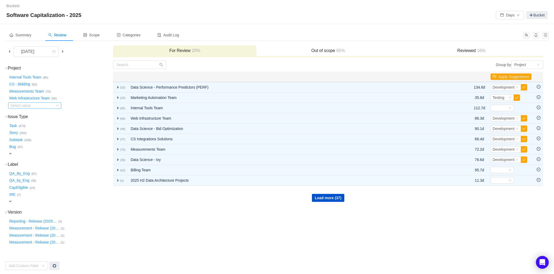
click at [35, 106] on div "Select value" at bounding box center [31, 105] width 42 height 5
type input "mark"
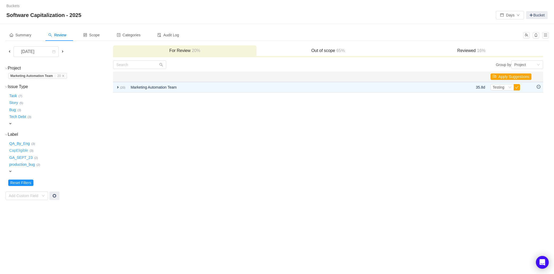
click at [18, 151] on button "CapEligible …" at bounding box center [18, 150] width 21 height 8
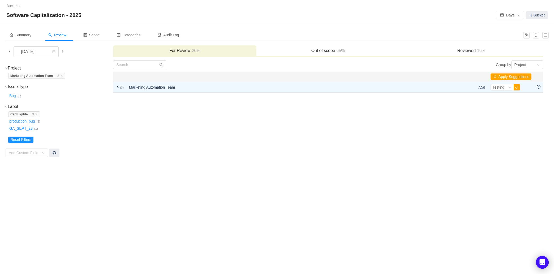
click at [9, 93] on button "Bug …" at bounding box center [12, 96] width 9 height 8
click at [13, 95] on strong "Bug" at bounding box center [13, 95] width 6 height 4
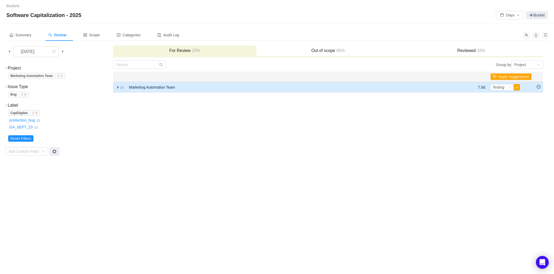
click at [117, 87] on span "expand" at bounding box center [118, 87] width 4 height 4
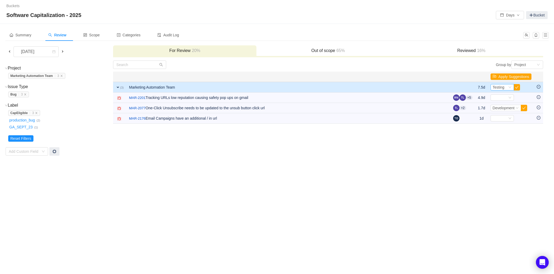
click at [508, 87] on icon "icon: down" at bounding box center [509, 87] width 3 height 3
click at [504, 103] on span "Development" at bounding box center [503, 105] width 22 height 4
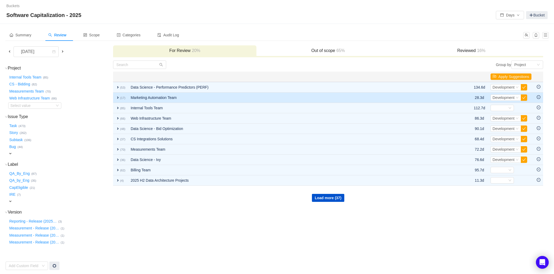
click at [321, 95] on td "Marketing Automation Team" at bounding box center [289, 98] width 322 height 10
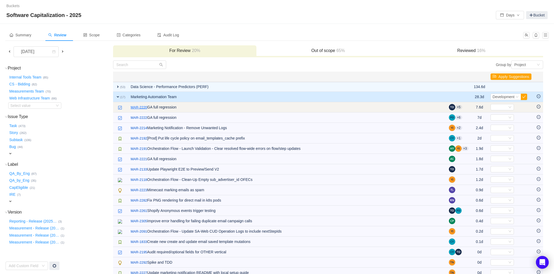
click at [145, 108] on link "MAR-2220" at bounding box center [139, 107] width 16 height 5
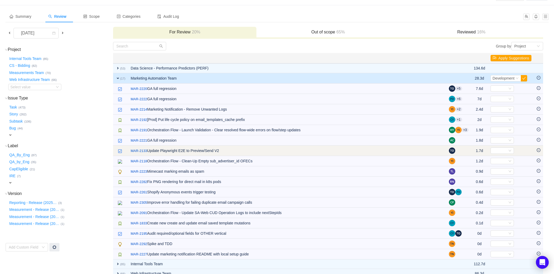
scroll to position [20, 0]
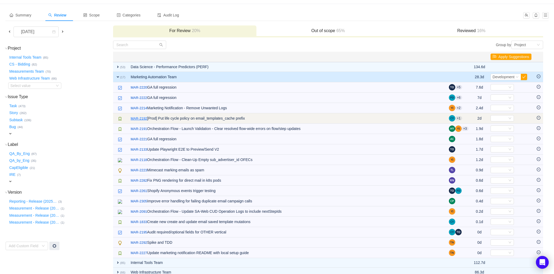
click at [142, 119] on link "MAR-2192" at bounding box center [139, 118] width 16 height 5
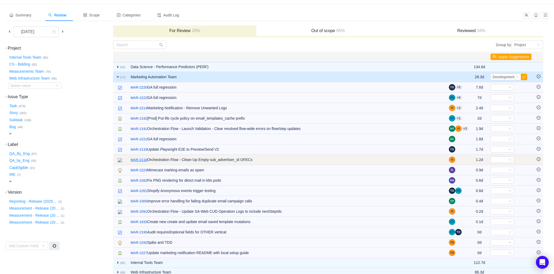
click at [139, 159] on link "MAR-2118" at bounding box center [139, 159] width 16 height 5
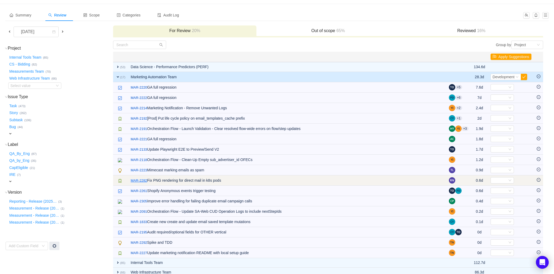
click at [140, 181] on link "MAR-2282" at bounding box center [139, 180] width 16 height 5
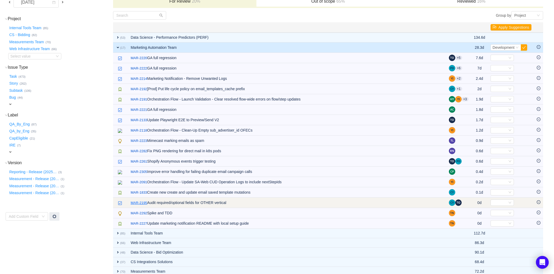
scroll to position [54, 0]
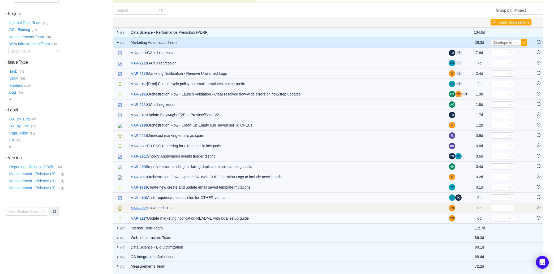
click at [142, 208] on link "MAR-2292" at bounding box center [139, 208] width 16 height 5
click at [37, 49] on div "Select value" at bounding box center [31, 51] width 42 height 5
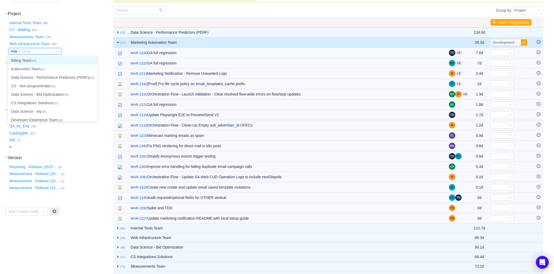
type input "mark"
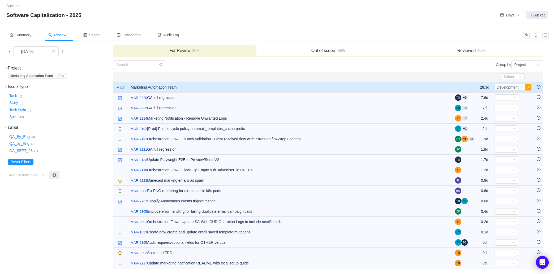
scroll to position [0, 0]
click at [16, 117] on button "Spike …" at bounding box center [14, 117] width 12 height 8
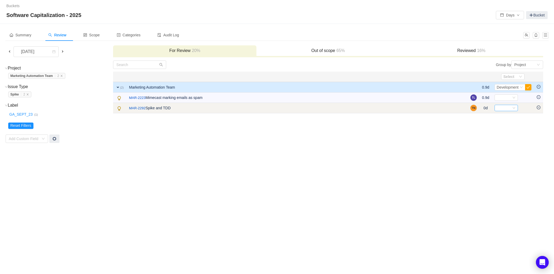
click at [508, 109] on div "Select" at bounding box center [504, 108] width 15 height 6
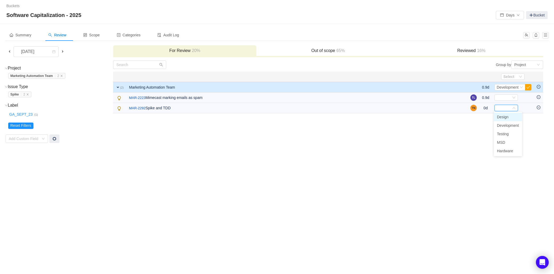
click at [505, 119] on li "Design" at bounding box center [508, 117] width 28 height 8
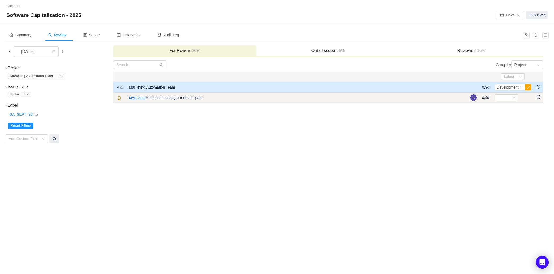
click at [140, 97] on link "MAR-2223" at bounding box center [137, 97] width 16 height 5
click at [536, 96] on td at bounding box center [538, 98] width 9 height 10
click at [539, 97] on icon "icon: minus-circle" at bounding box center [539, 97] width 4 height 4
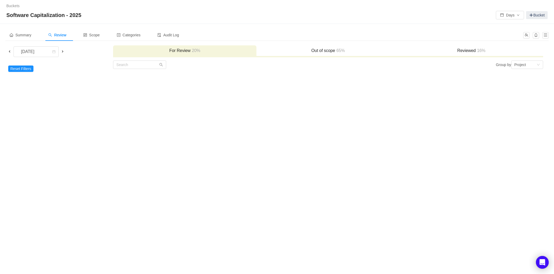
click at [21, 72] on td "Reset Filters Add Custom Field" at bounding box center [58, 69] width 107 height 18
click at [21, 70] on button "Reset Filters" at bounding box center [20, 69] width 25 height 6
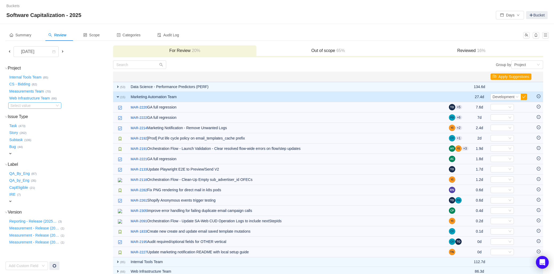
click at [24, 104] on div "Select value" at bounding box center [31, 105] width 42 height 5
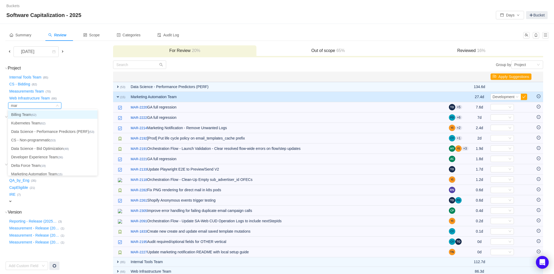
type input "mark"
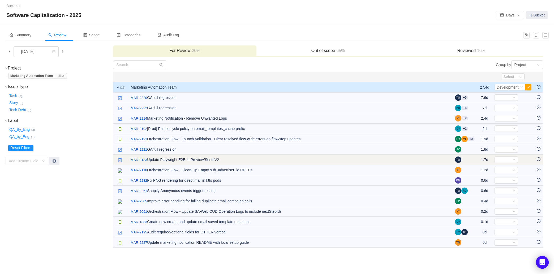
click at [538, 158] on icon "icon: minus-circle" at bounding box center [539, 159] width 4 height 4
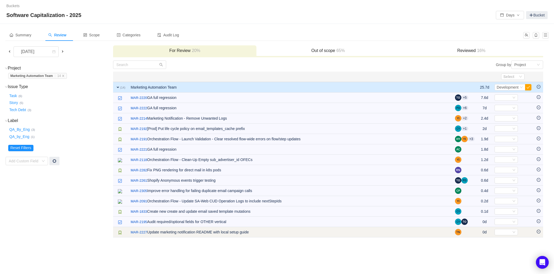
click at [539, 232] on icon "icon: minus-circle" at bounding box center [539, 231] width 2 height 0
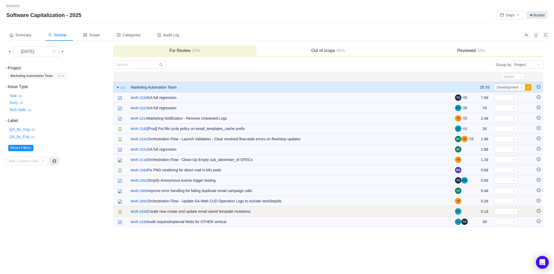
click at [538, 212] on icon "icon: minus-circle" at bounding box center [539, 211] width 4 height 4
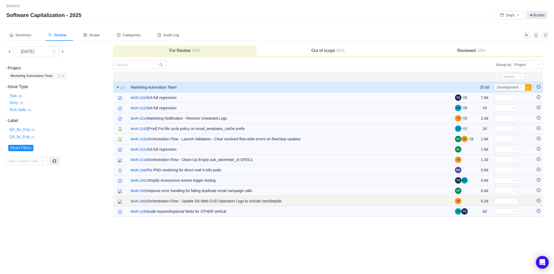
click at [538, 201] on icon "icon: minus-circle" at bounding box center [539, 201] width 4 height 4
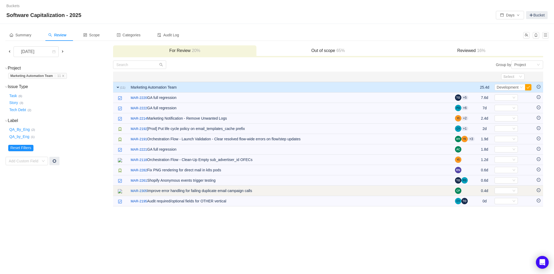
click at [538, 190] on icon "icon: minus-circle" at bounding box center [539, 190] width 4 height 4
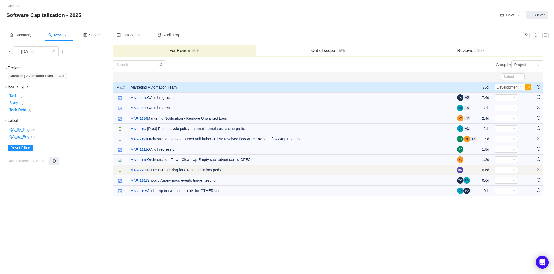
click at [143, 169] on link "MAR-2282" at bounding box center [139, 170] width 16 height 5
click at [512, 168] on div "Select" at bounding box center [505, 170] width 23 height 6
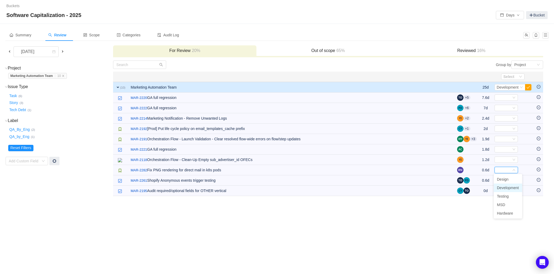
click at [510, 188] on span "Development" at bounding box center [508, 188] width 22 height 4
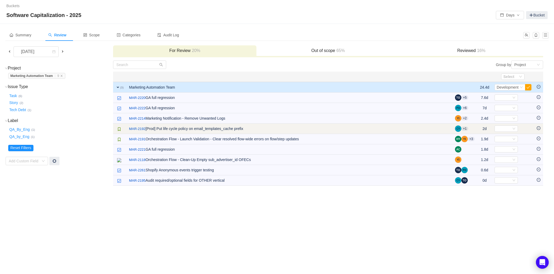
click at [149, 127] on td "/ MAR-2192 [Prod] Put life cycle policy on email_templates_cache prefix" at bounding box center [289, 129] width 326 height 10
click at [140, 129] on link "MAR-2192" at bounding box center [137, 128] width 16 height 5
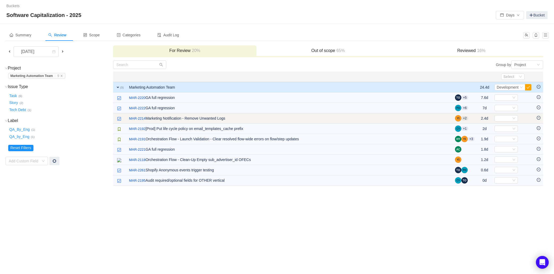
click at [538, 118] on icon "icon: minus-circle" at bounding box center [539, 118] width 4 height 4
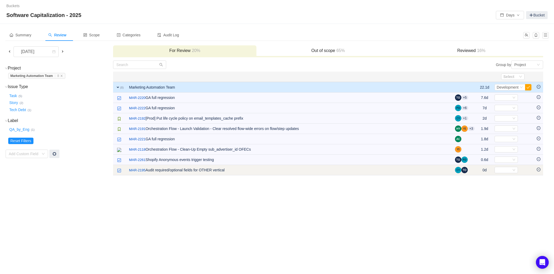
click at [539, 170] on icon "icon: minus-circle" at bounding box center [539, 169] width 2 height 0
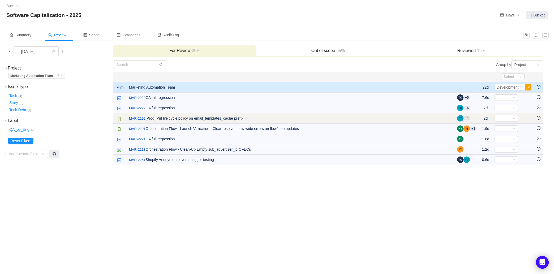
click at [540, 117] on icon "icon: minus-circle" at bounding box center [539, 118] width 4 height 4
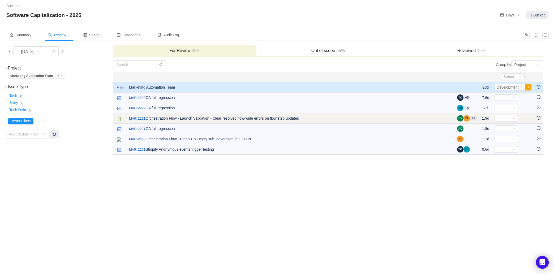
click at [538, 118] on icon "icon: minus-circle" at bounding box center [539, 118] width 4 height 4
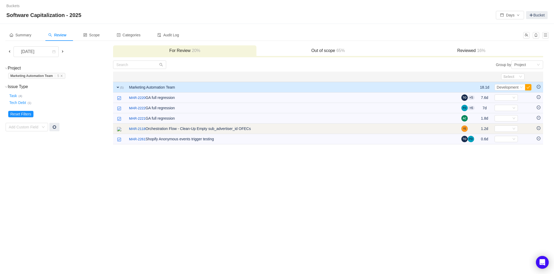
click at [539, 127] on icon "icon: minus-circle" at bounding box center [539, 128] width 4 height 4
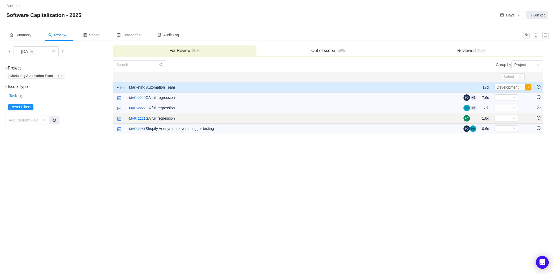
click at [137, 119] on link "MAR-2221" at bounding box center [137, 118] width 16 height 5
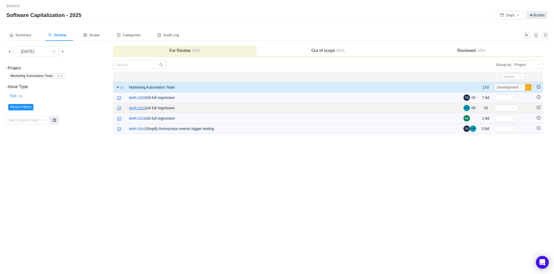
click at [140, 106] on link "MAR-2222" at bounding box center [137, 108] width 16 height 5
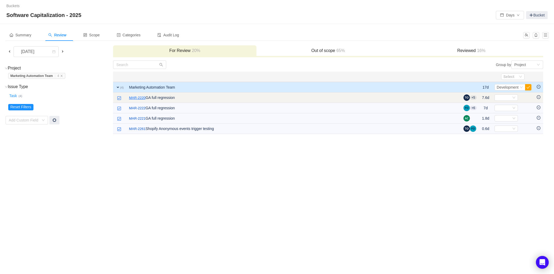
click at [141, 99] on link "MAR-2220" at bounding box center [137, 97] width 16 height 5
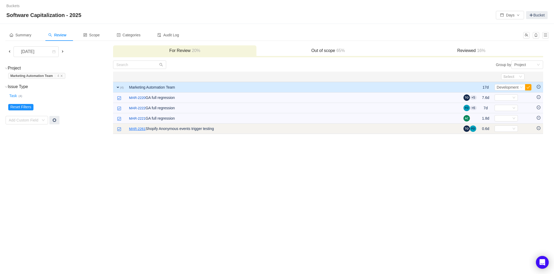
click at [137, 129] on link "MAR-2261" at bounding box center [137, 128] width 16 height 5
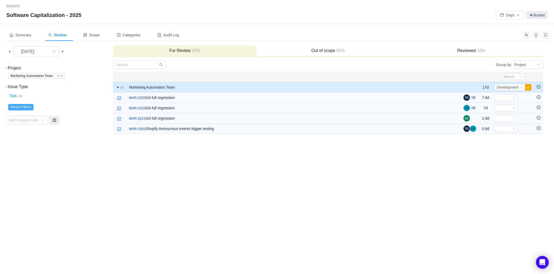
click at [27, 107] on button "Reset Filters" at bounding box center [20, 107] width 25 height 6
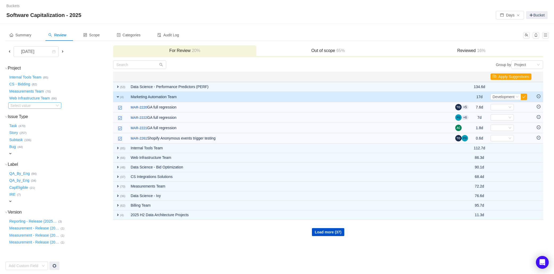
click at [32, 104] on div "Select value" at bounding box center [31, 105] width 42 height 5
type input "mark"
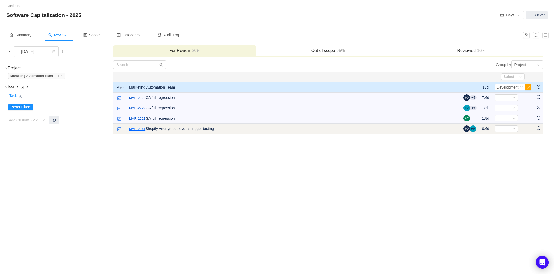
click at [136, 130] on link "MAR-2261" at bounding box center [137, 128] width 16 height 5
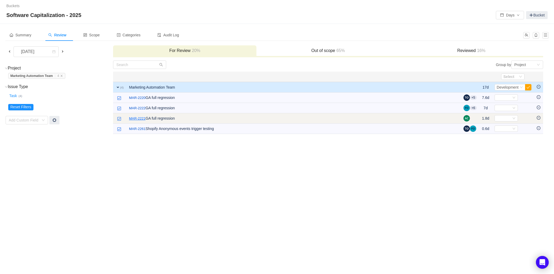
click at [143, 119] on link "MAR-2221" at bounding box center [137, 118] width 16 height 5
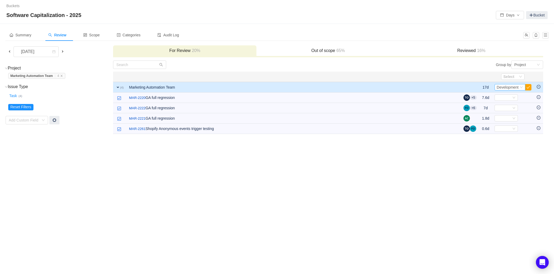
click at [517, 88] on span "Development" at bounding box center [508, 87] width 22 height 4
click at [510, 115] on li "Testing" at bounding box center [509, 113] width 31 height 8
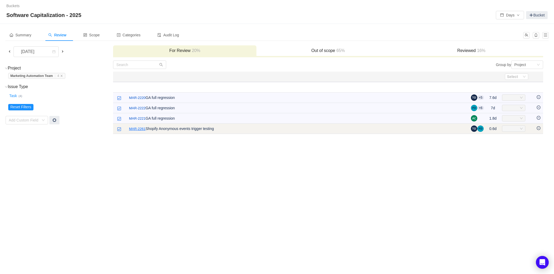
click at [143, 130] on link "MAR-2261" at bounding box center [137, 128] width 16 height 5
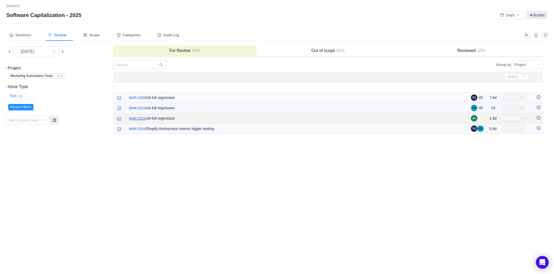
click at [138, 117] on link "MAR-2221" at bounding box center [137, 118] width 16 height 5
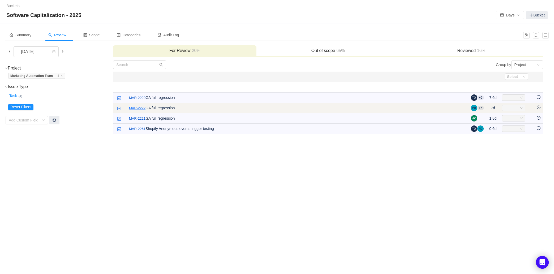
click at [143, 106] on link "MAR-2222" at bounding box center [137, 108] width 16 height 5
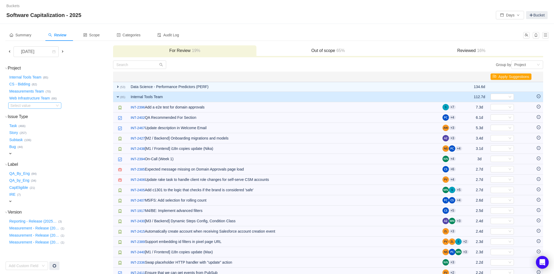
click at [44, 104] on div "Select value" at bounding box center [31, 105] width 42 height 5
type input "mar"
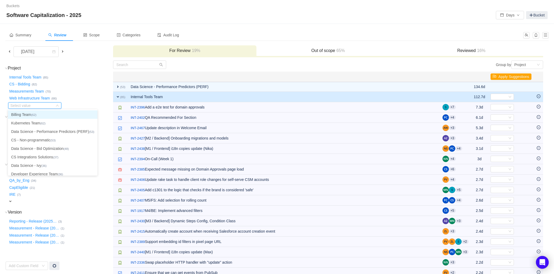
click at [274, 22] on div "Buckets / / Software Capitalization - 2025 Days Bucket" at bounding box center [277, 12] width 554 height 24
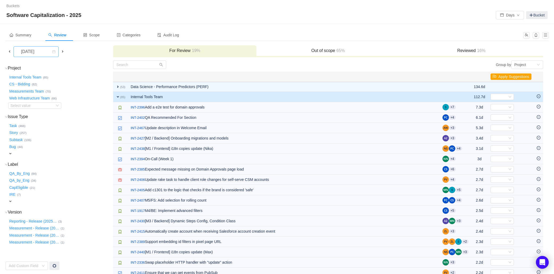
click at [40, 49] on div "[DATE]" at bounding box center [28, 52] width 23 height 10
click at [49, 114] on li "[DATE]" at bounding box center [39, 113] width 53 height 8
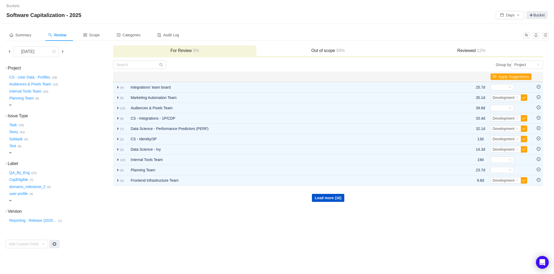
click at [11, 105] on span "expand" at bounding box center [10, 105] width 4 height 4
click at [49, 109] on td "Project (26) hide CS - User Data - Profiles … (18) Audiences & Pixels Team … (1…" at bounding box center [58, 154] width 107 height 189
click at [46, 107] on div "Select value" at bounding box center [31, 105] width 42 height 5
type input "mark"
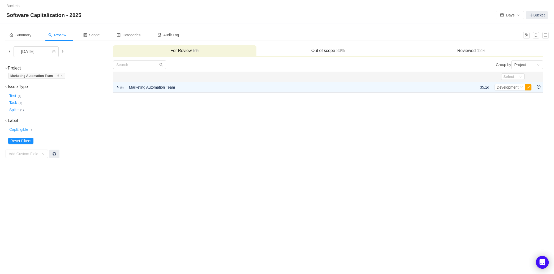
click at [21, 129] on button "CapEligible …" at bounding box center [18, 130] width 21 height 8
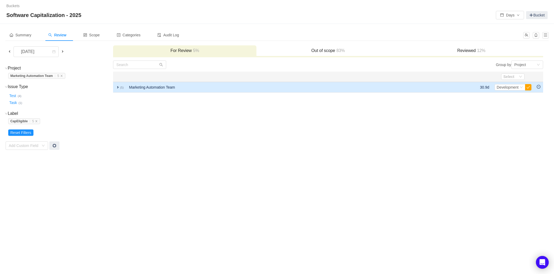
click at [118, 89] on span "expand" at bounding box center [118, 87] width 4 height 4
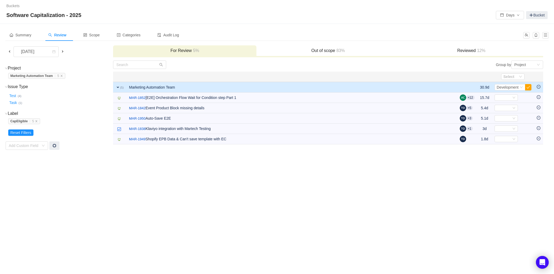
click at [519, 91] on td "Select Development Out of scope" at bounding box center [513, 87] width 42 height 11
click at [518, 88] on span "Development" at bounding box center [508, 87] width 22 height 4
click at [507, 111] on span "Testing" at bounding box center [503, 113] width 12 height 4
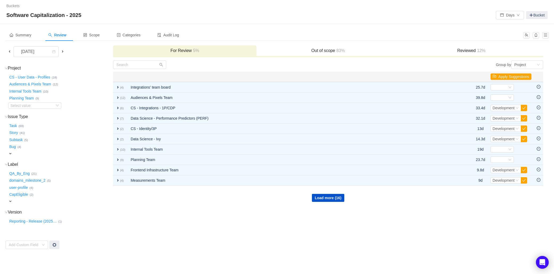
click at [23, 110] on td "Project (26) hide CS - User Data - Profiles … (18) Audiences & Pixels Team … (1…" at bounding box center [58, 154] width 107 height 189
click at [23, 107] on div "Select value" at bounding box center [31, 105] width 42 height 5
type input "mark"
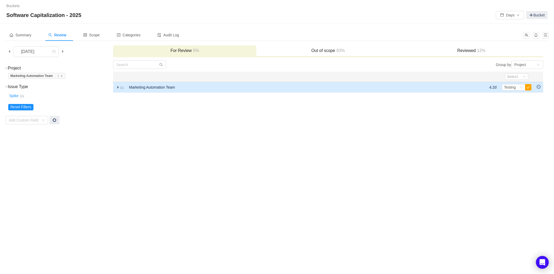
click at [118, 88] on span "expand" at bounding box center [118, 87] width 4 height 4
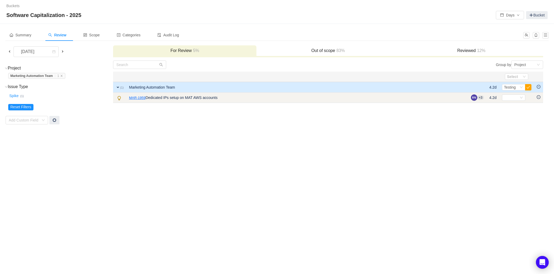
click at [137, 98] on link "MAR-1959" at bounding box center [137, 97] width 16 height 5
click at [519, 96] on div "Select" at bounding box center [513, 97] width 23 height 6
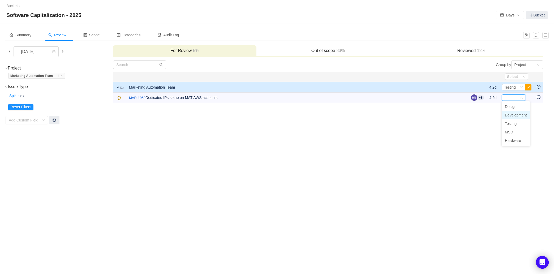
click at [514, 114] on span "Development" at bounding box center [516, 115] width 22 height 4
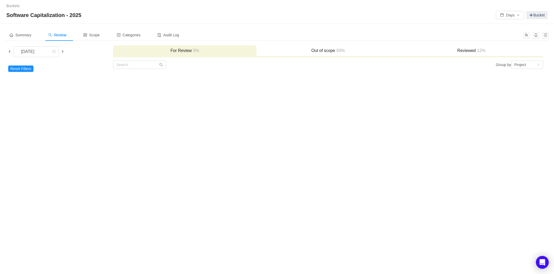
click at [465, 50] on h3 "Reviewed 12%" at bounding box center [471, 50] width 138 height 5
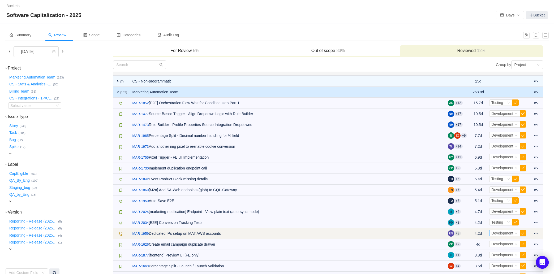
click at [507, 234] on span "Development" at bounding box center [502, 233] width 22 height 4
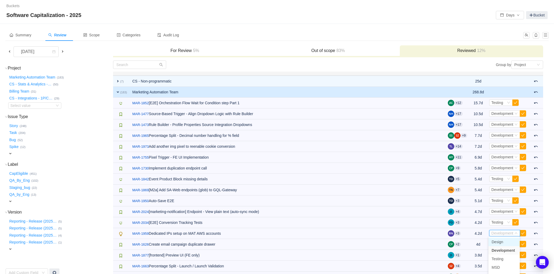
click at [504, 245] on li "Design" at bounding box center [503, 242] width 31 height 8
click at [92, 219] on div "Reporting - Release (2025 … (5)" at bounding box center [60, 220] width 104 height 7
click at [38, 78] on button "Marketing Automation Team …" at bounding box center [32, 77] width 49 height 8
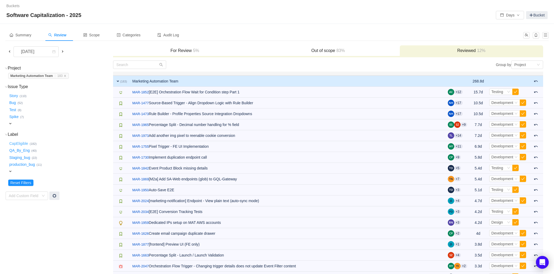
click at [21, 144] on button "CapEligible …" at bounding box center [18, 143] width 21 height 8
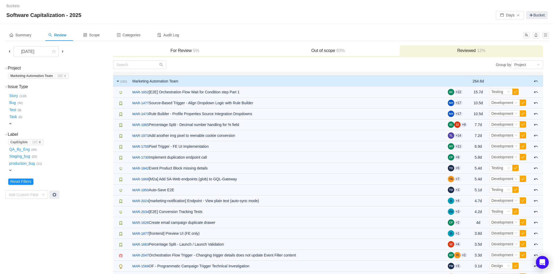
click at [41, 143] on icon "icon: close" at bounding box center [39, 142] width 3 height 3
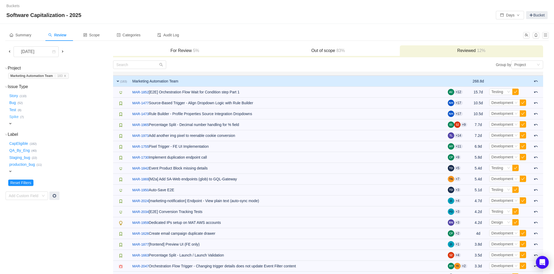
click at [14, 117] on button "Spike …" at bounding box center [14, 117] width 12 height 8
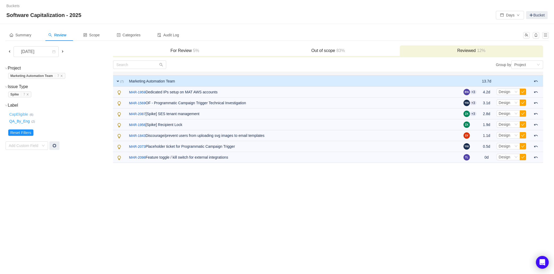
click at [19, 114] on button "CapEligible …" at bounding box center [18, 114] width 21 height 8
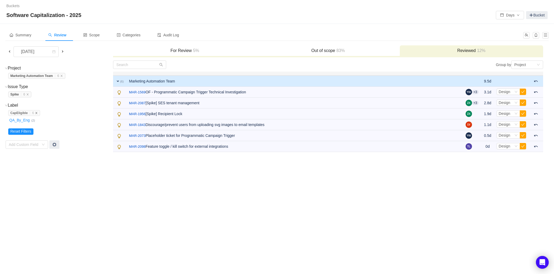
click at [38, 113] on icon "icon: close" at bounding box center [36, 113] width 3 height 3
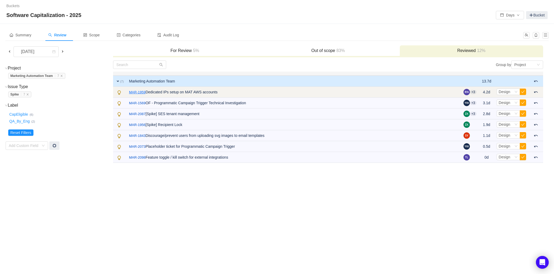
click at [137, 91] on link "MAR-1959" at bounding box center [137, 92] width 16 height 5
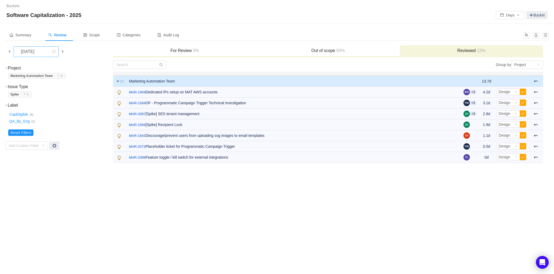
click at [33, 52] on div "[DATE]" at bounding box center [28, 52] width 23 height 10
click at [46, 104] on li "[DATE]" at bounding box center [35, 105] width 45 height 8
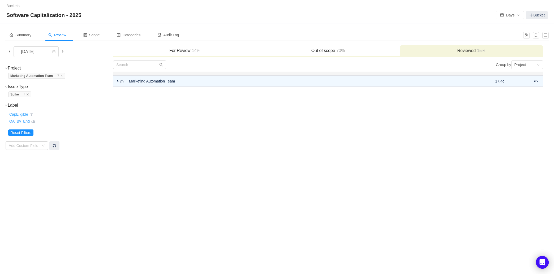
click at [20, 116] on button "CapEligible …" at bounding box center [18, 114] width 21 height 8
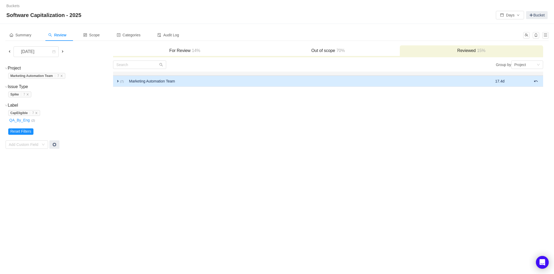
click at [120, 81] on span "expand" at bounding box center [118, 81] width 4 height 4
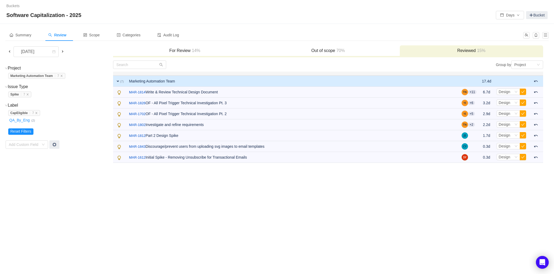
click at [182, 51] on h3 "For Review 14%" at bounding box center [185, 50] width 138 height 5
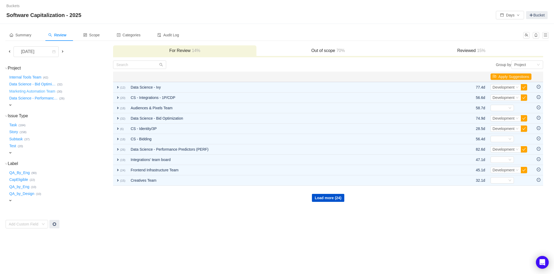
click at [32, 90] on button "Marketing Automation Team …" at bounding box center [32, 91] width 49 height 8
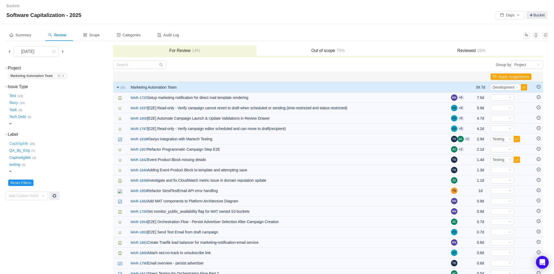
click at [22, 143] on button "CapEligible …" at bounding box center [18, 143] width 21 height 8
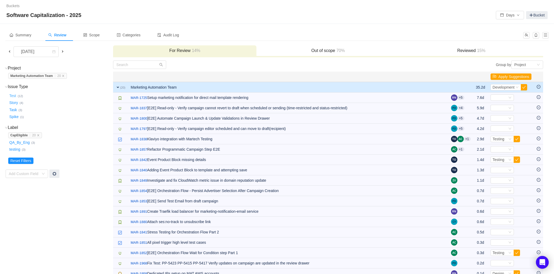
click at [14, 96] on button "Test …" at bounding box center [13, 96] width 10 height 8
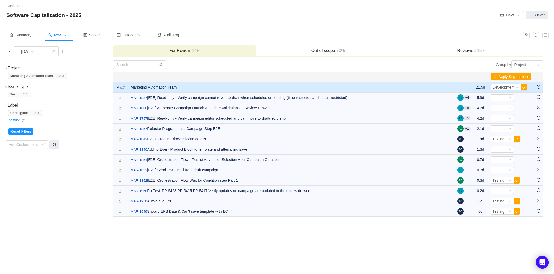
click at [511, 87] on span "Development" at bounding box center [504, 87] width 22 height 4
click at [499, 113] on span "Testing" at bounding box center [498, 113] width 12 height 4
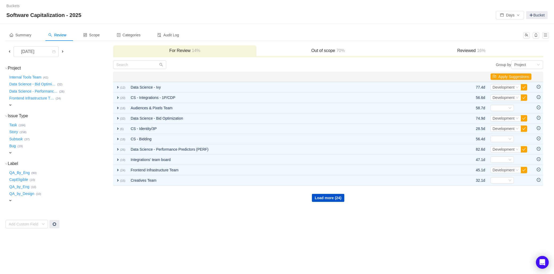
click at [9, 106] on span "expand" at bounding box center [10, 105] width 4 height 4
click at [25, 105] on div "Select value" at bounding box center [31, 105] width 42 height 5
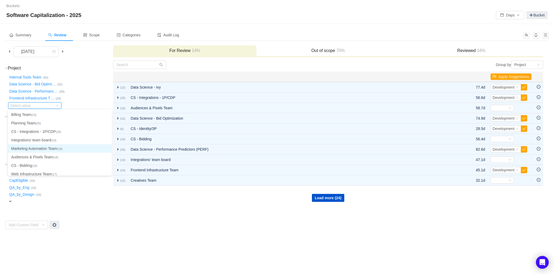
click at [45, 147] on li "Marketing Automation Team (18)" at bounding box center [60, 148] width 104 height 8
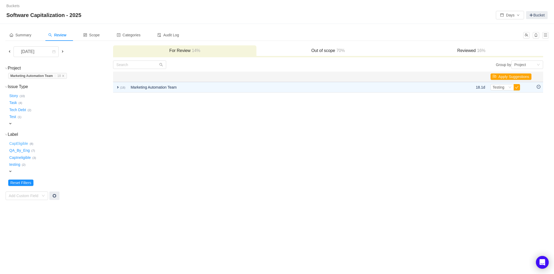
click at [18, 143] on button "CapEligible …" at bounding box center [18, 143] width 21 height 8
click at [13, 96] on button "Story …" at bounding box center [13, 96] width 11 height 8
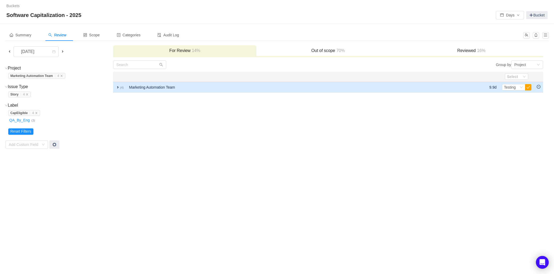
click at [115, 88] on td "expand (4)" at bounding box center [119, 87] width 13 height 11
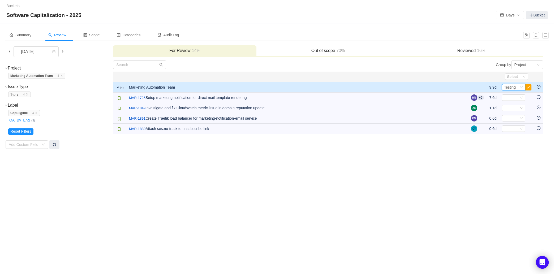
click at [517, 87] on div "Select Testing" at bounding box center [511, 87] width 15 height 6
click at [517, 103] on span "Development" at bounding box center [516, 105] width 22 height 4
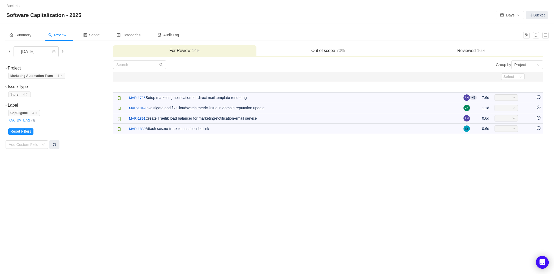
click at [65, 101] on td "Project (1) hide Marketing Automation Team … 4 Marketing Automation Team … (4) …" at bounding box center [58, 104] width 107 height 89
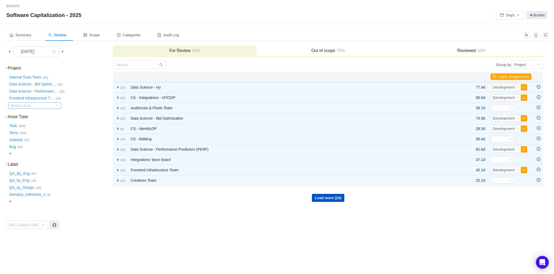
click at [27, 104] on div "Select value" at bounding box center [31, 105] width 42 height 5
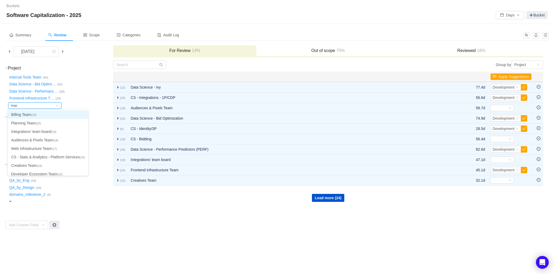
type input "mark"
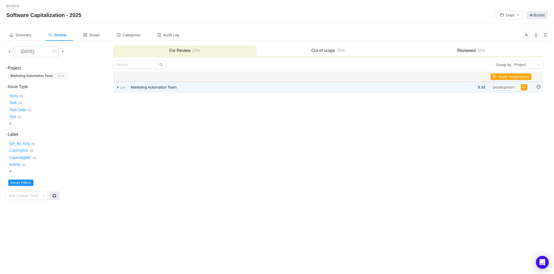
click at [23, 149] on button "CapEligible …" at bounding box center [18, 150] width 21 height 8
click at [14, 103] on button "Spike …" at bounding box center [14, 103] width 12 height 8
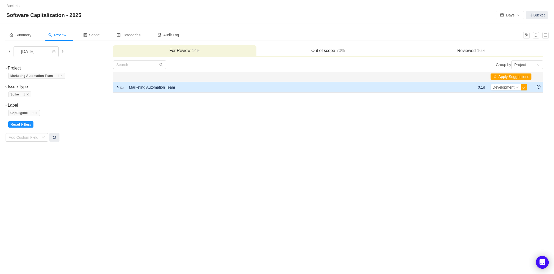
click at [118, 86] on span "expand" at bounding box center [118, 87] width 4 height 4
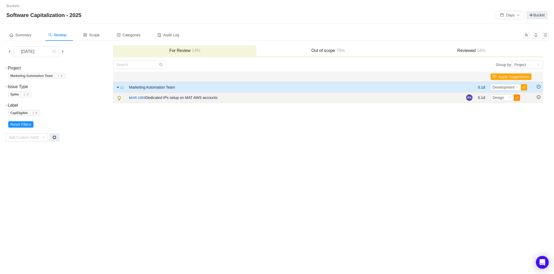
click at [516, 99] on button "button" at bounding box center [517, 97] width 6 height 6
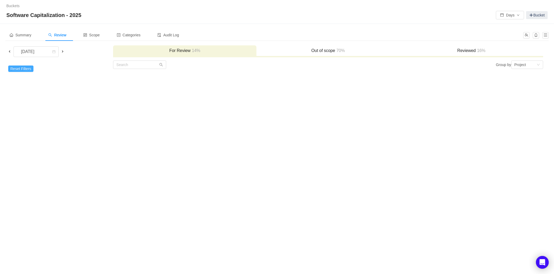
click at [24, 66] on button "Reset Filters" at bounding box center [20, 69] width 25 height 6
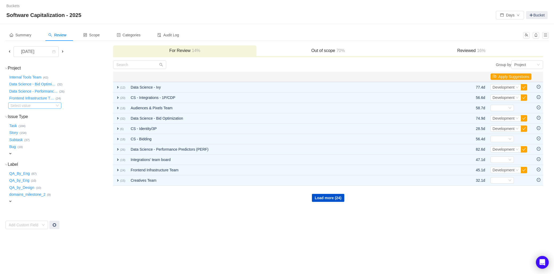
click at [33, 107] on div "Select value" at bounding box center [31, 105] width 42 height 5
type input "mark"
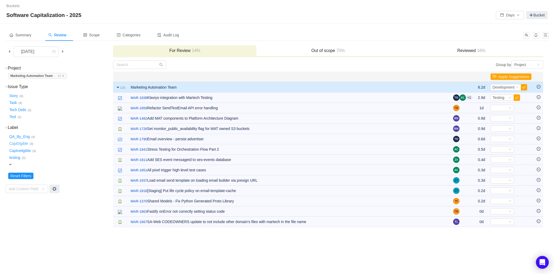
click at [21, 144] on button "CapEligible …" at bounding box center [18, 144] width 21 height 8
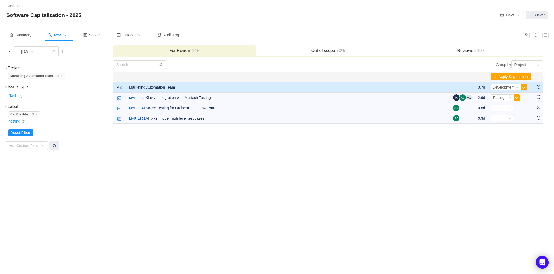
click at [512, 86] on span "Development" at bounding box center [504, 87] width 22 height 4
click at [502, 111] on li "Testing" at bounding box center [504, 113] width 31 height 8
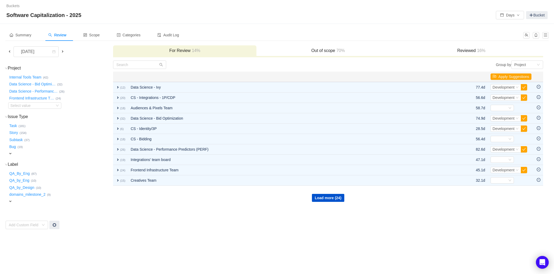
click at [42, 110] on td "Project (34) hide Internal Tools Team … (42) Data Science - Bid Optimi … (32) D…" at bounding box center [58, 144] width 107 height 169
click at [42, 106] on div "Select value" at bounding box center [31, 105] width 42 height 5
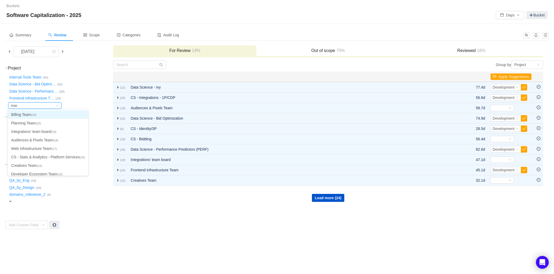
type input "mark"
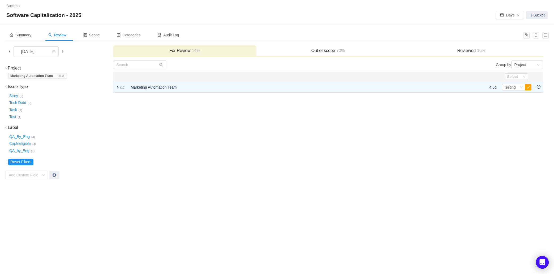
click at [22, 143] on button "CapIneligible …" at bounding box center [20, 144] width 24 height 8
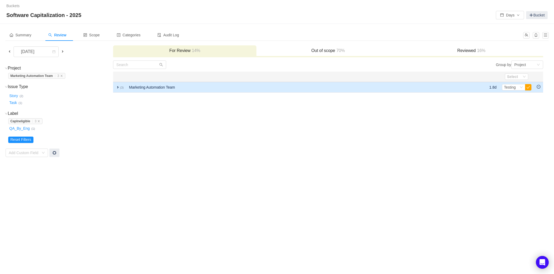
click at [119, 86] on span "expand" at bounding box center [118, 87] width 4 height 4
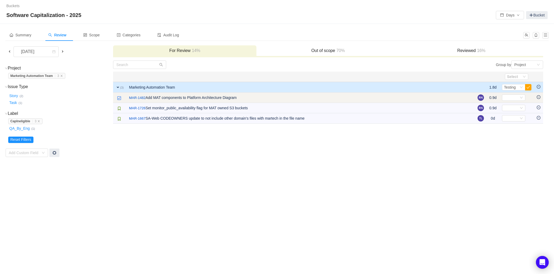
click at [539, 97] on icon "icon: minus-circle" at bounding box center [539, 97] width 2 height 0
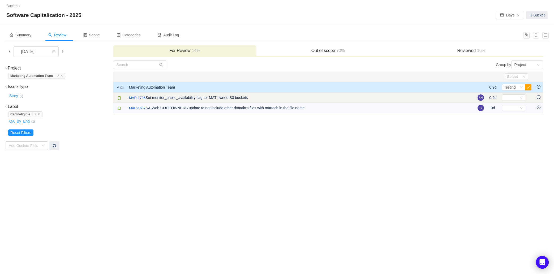
click at [539, 97] on icon "icon: minus-circle" at bounding box center [539, 97] width 2 height 0
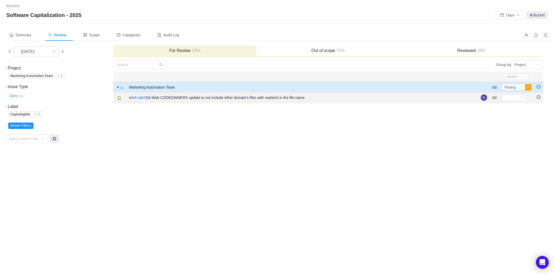
click at [539, 97] on icon "icon: minus-circle" at bounding box center [539, 97] width 4 height 4
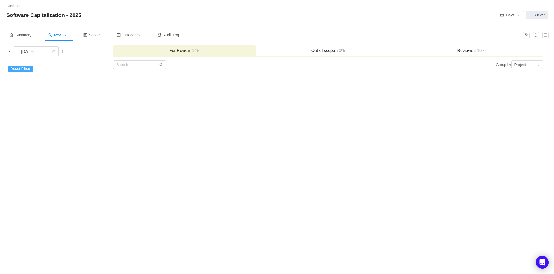
click at [19, 67] on button "Reset Filters" at bounding box center [20, 69] width 25 height 6
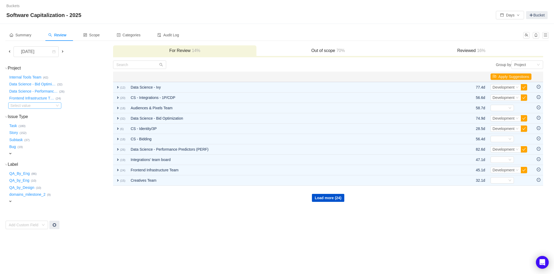
click at [33, 106] on div "Select value" at bounding box center [31, 105] width 42 height 5
type input "mark"
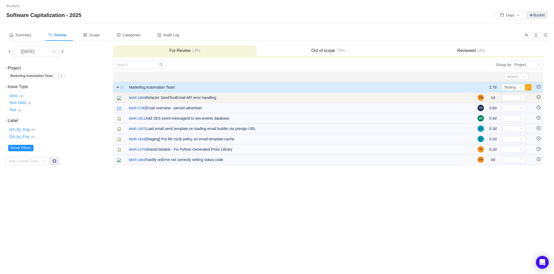
click at [539, 97] on icon "icon: minus-circle" at bounding box center [539, 97] width 4 height 4
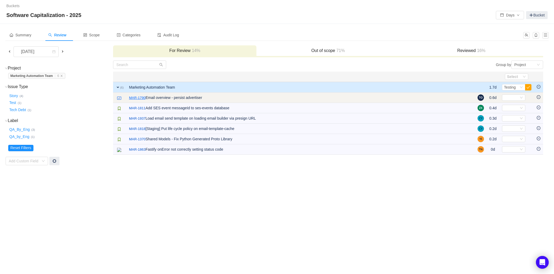
click at [138, 97] on link "MAR-1790" at bounding box center [137, 97] width 16 height 5
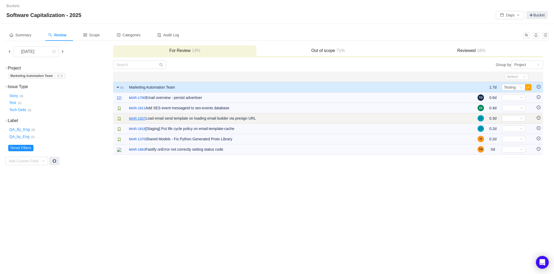
click at [139, 117] on link "MAR-1937" at bounding box center [137, 118] width 16 height 5
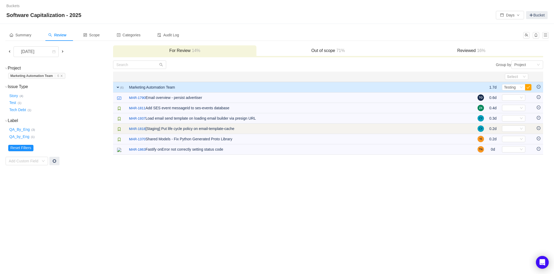
click at [539, 128] on icon "icon: minus-circle" at bounding box center [539, 128] width 4 height 4
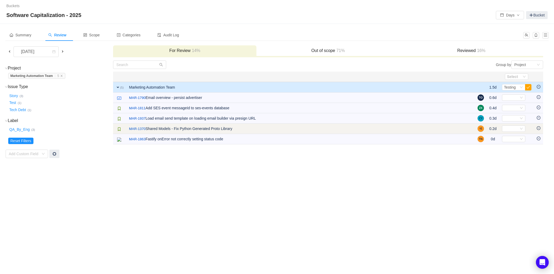
click at [539, 128] on icon "icon: minus-circle" at bounding box center [539, 128] width 4 height 4
click at [539, 129] on icon "icon: minus-circle" at bounding box center [539, 128] width 4 height 4
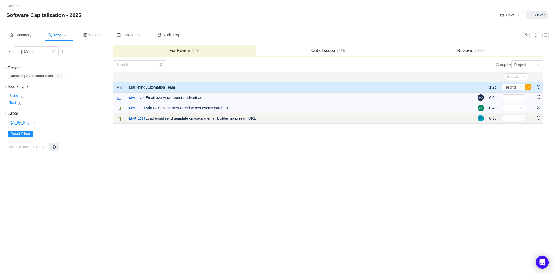
click at [540, 119] on icon "icon: minus-circle" at bounding box center [539, 118] width 4 height 4
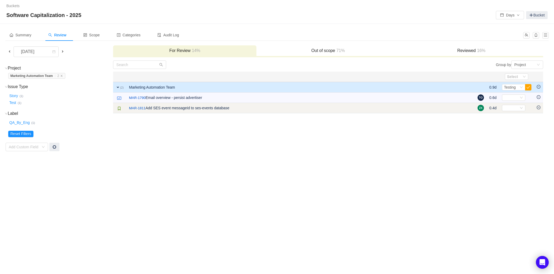
click at [539, 108] on icon "icon: minus-circle" at bounding box center [539, 108] width 4 height 4
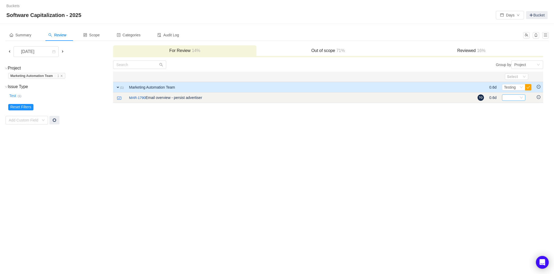
click at [518, 97] on div "Select" at bounding box center [511, 98] width 15 height 6
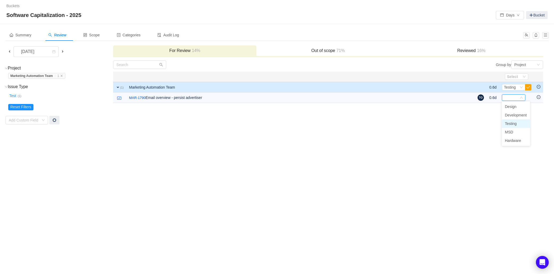
click at [512, 124] on span "Testing" at bounding box center [511, 124] width 12 height 4
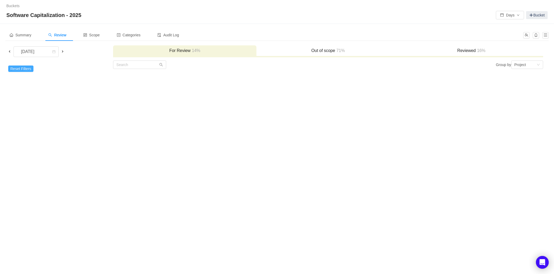
click at [26, 70] on button "Reset Filters" at bounding box center [20, 69] width 25 height 6
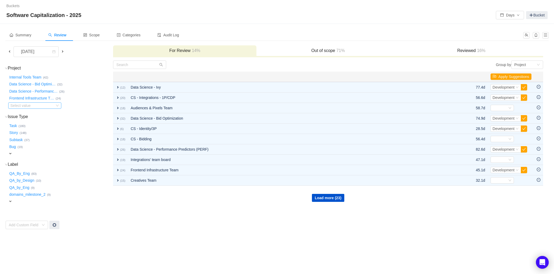
click at [41, 105] on div "Select value" at bounding box center [31, 105] width 42 height 5
type input "mark"
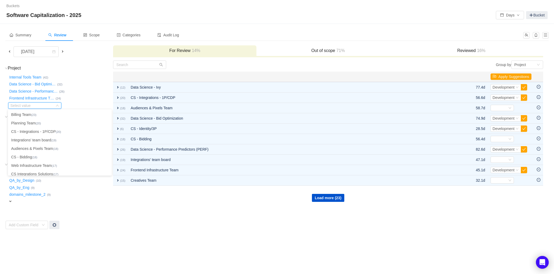
click at [156, 227] on td "Group by Project You will see tickets here after they were marked as out of sco…" at bounding box center [328, 144] width 430 height 169
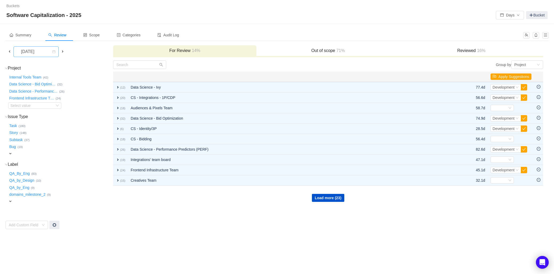
click at [40, 54] on div "[DATE]" at bounding box center [28, 52] width 23 height 10
click at [32, 112] on li "[DATE]" at bounding box center [35, 113] width 45 height 8
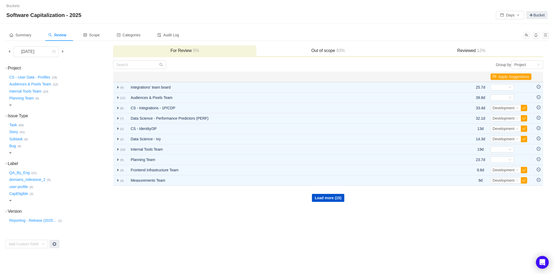
click at [7, 103] on div "Project (25) hide CS - User Data - Profiles … (18) Audiences & Pixels Team … (1…" at bounding box center [59, 87] width 107 height 42
click at [10, 104] on span "expand" at bounding box center [10, 105] width 4 height 4
click at [25, 106] on div "Select value" at bounding box center [31, 105] width 42 height 5
type input "m"
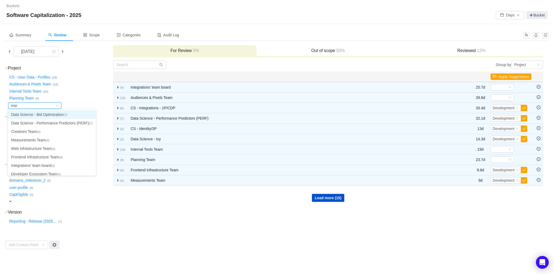
type input "mark"
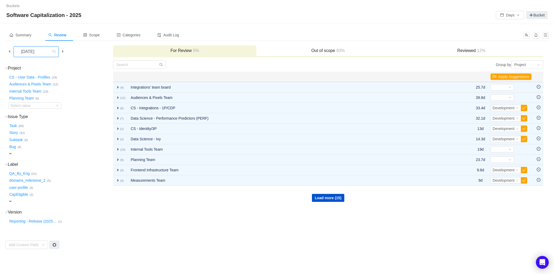
click at [38, 54] on div "[DATE]" at bounding box center [28, 52] width 23 height 10
click at [36, 101] on li "[DATE]" at bounding box center [35, 103] width 45 height 8
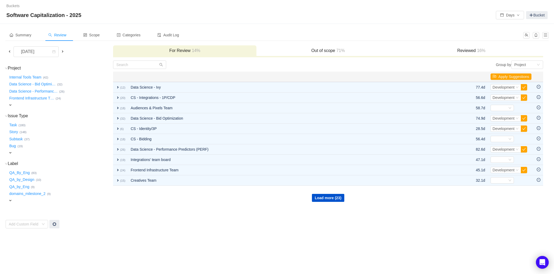
click at [62, 35] on span "Review" at bounding box center [57, 35] width 18 height 4
click at [40, 57] on td "[DATE]" at bounding box center [58, 52] width 107 height 15
click at [11, 104] on span "expand" at bounding box center [10, 105] width 4 height 4
click at [29, 106] on div "Select value" at bounding box center [31, 105] width 42 height 5
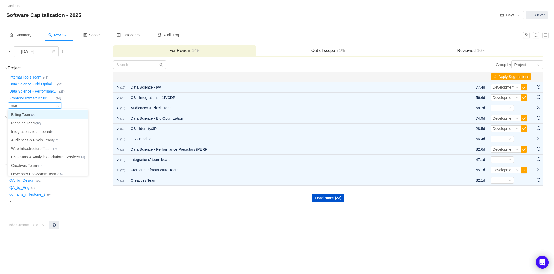
type input "mark"
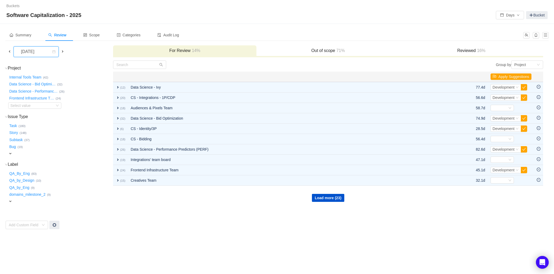
click at [40, 54] on div "[DATE]" at bounding box center [28, 52] width 23 height 10
click at [38, 119] on li "[DATE]" at bounding box center [35, 120] width 45 height 8
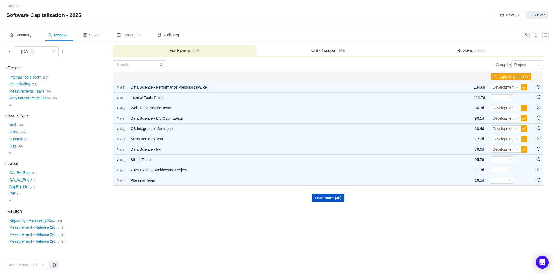
click at [10, 103] on div "expand" at bounding box center [50, 105] width 84 height 6
click at [21, 107] on div "Select value" at bounding box center [31, 105] width 42 height 5
type input "mark"
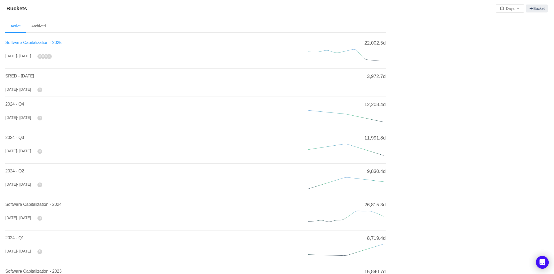
click at [42, 42] on span "Software Capitalization - 2025" at bounding box center [33, 42] width 56 height 5
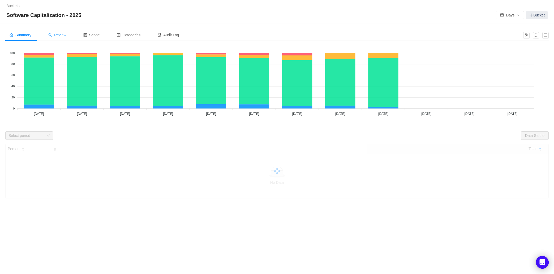
click at [62, 36] on span "Review" at bounding box center [57, 35] width 18 height 4
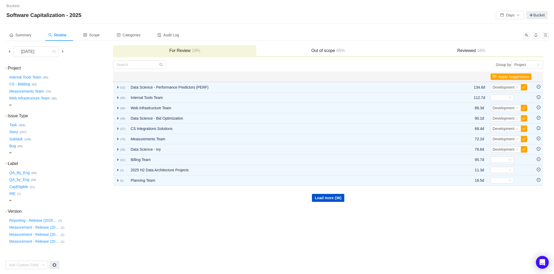
click at [460, 47] on div "Reviewed 16%" at bounding box center [471, 50] width 143 height 11
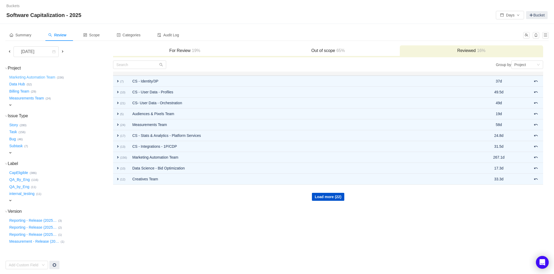
click at [33, 76] on button "Marketing Automation Team …" at bounding box center [32, 77] width 49 height 8
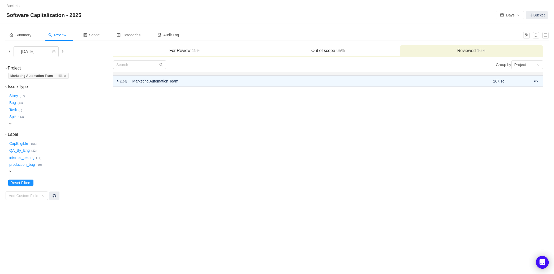
click at [8, 52] on span at bounding box center [9, 51] width 4 height 4
click at [11, 51] on span at bounding box center [9, 51] width 4 height 4
click at [332, 50] on h3 "Out of scope 71%" at bounding box center [328, 50] width 138 height 5
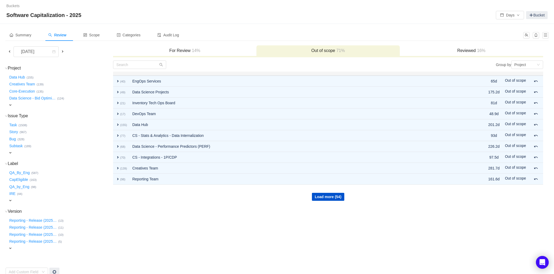
click at [12, 105] on div "expand" at bounding box center [50, 105] width 84 height 6
click at [35, 105] on div "Select value" at bounding box center [31, 105] width 42 height 5
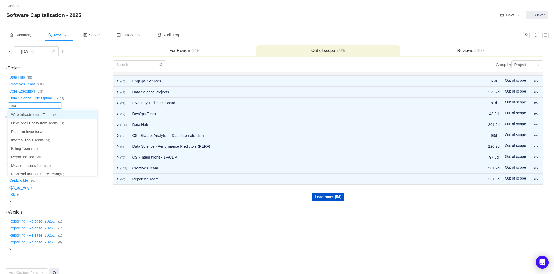
type input "mar"
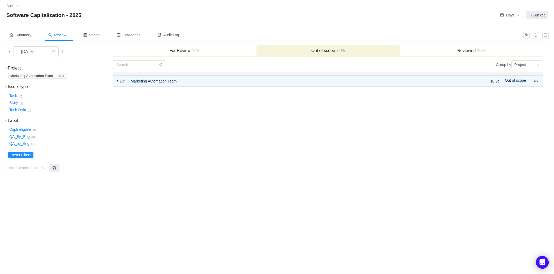
click at [62, 51] on span at bounding box center [63, 51] width 4 height 4
click at [22, 144] on button "CapEligible …" at bounding box center [18, 143] width 21 height 8
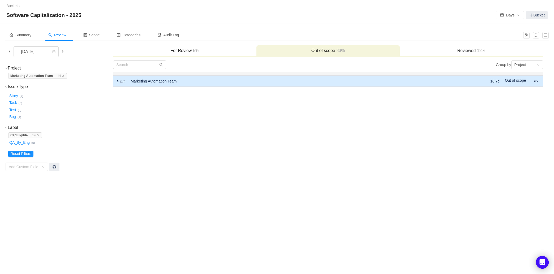
click at [119, 81] on span "expand" at bounding box center [118, 81] width 4 height 4
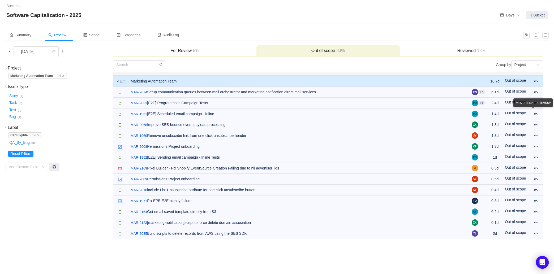
click at [536, 109] on div "Move back for review" at bounding box center [532, 103] width 39 height 11
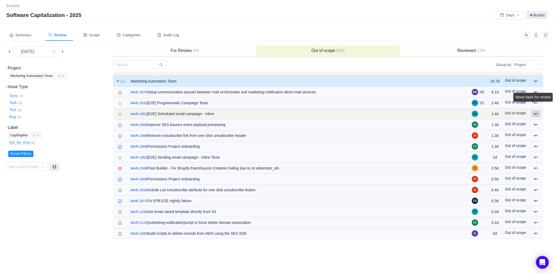
click at [538, 113] on button at bounding box center [535, 113] width 9 height 7
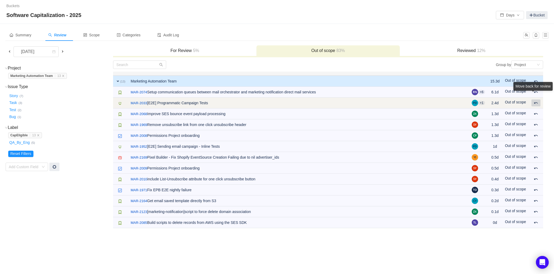
click at [537, 102] on span at bounding box center [536, 103] width 4 height 4
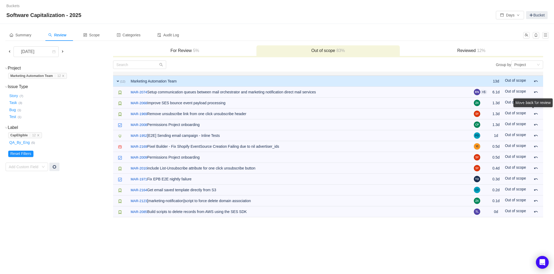
click at [538, 109] on div "Move back for review" at bounding box center [532, 103] width 39 height 11
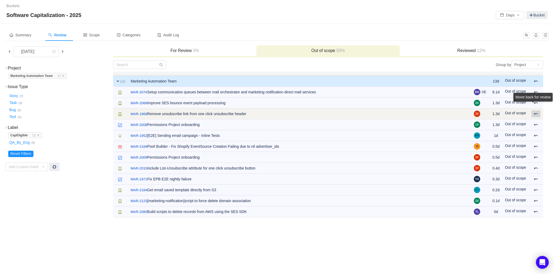
click at [535, 116] on button at bounding box center [535, 113] width 9 height 7
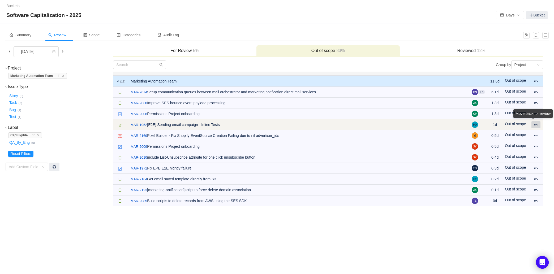
click at [536, 120] on div "Move back for review" at bounding box center [532, 114] width 39 height 11
click at [536, 125] on span at bounding box center [536, 125] width 4 height 4
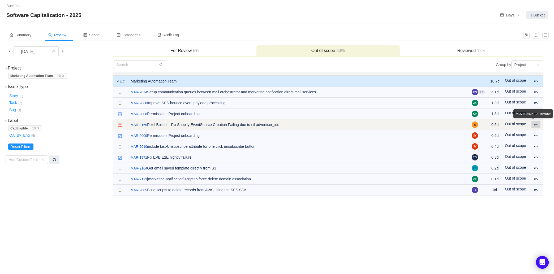
click at [537, 120] on div "Move back for review" at bounding box center [532, 114] width 39 height 11
click at [536, 124] on span at bounding box center [536, 125] width 4 height 4
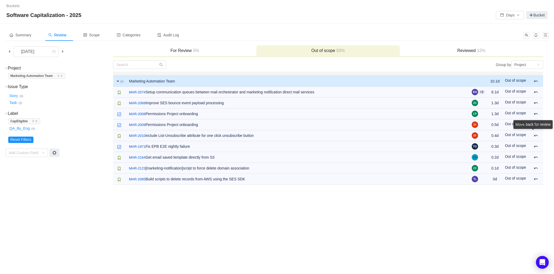
click at [538, 131] on div "Move back for review" at bounding box center [532, 125] width 39 height 11
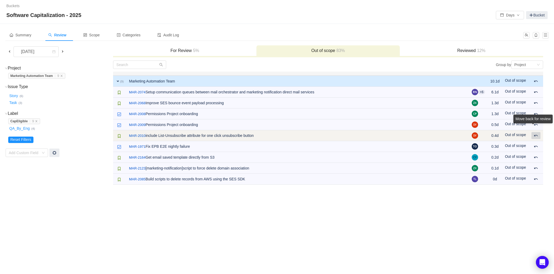
click at [537, 135] on span at bounding box center [536, 135] width 4 height 4
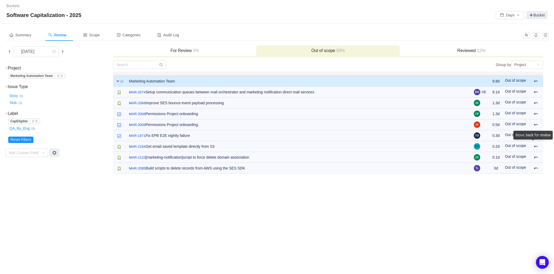
click at [536, 142] on div "Move back for review" at bounding box center [532, 136] width 39 height 11
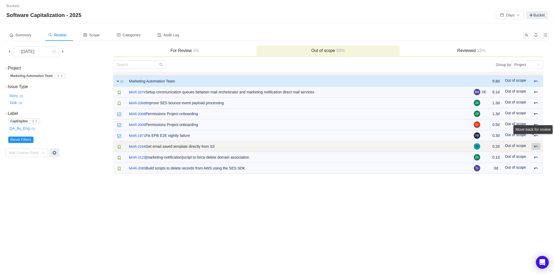
click at [535, 147] on span at bounding box center [536, 146] width 4 height 4
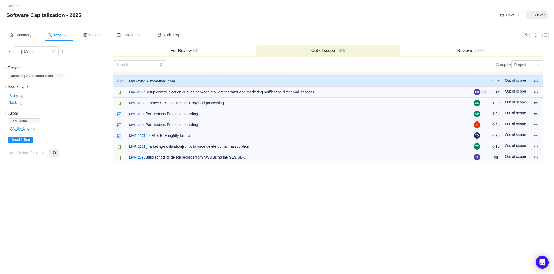
click at [193, 48] on span "5%" at bounding box center [195, 50] width 7 height 5
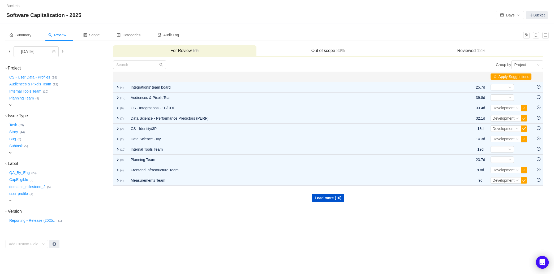
click at [12, 104] on span "expand" at bounding box center [10, 105] width 4 height 4
click at [32, 105] on div "Select value" at bounding box center [31, 105] width 42 height 5
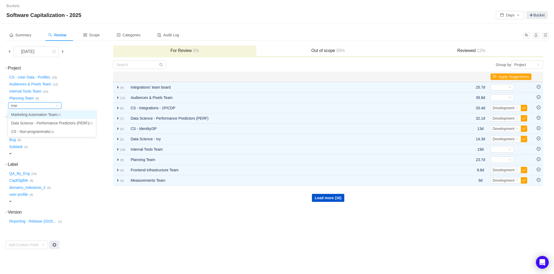
type input "mark"
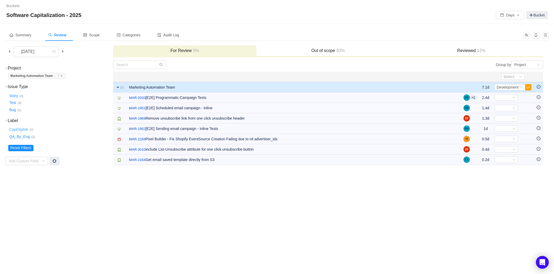
click at [21, 129] on button "CapEligible …" at bounding box center [18, 130] width 21 height 8
click at [14, 103] on button "Test …" at bounding box center [13, 103] width 10 height 8
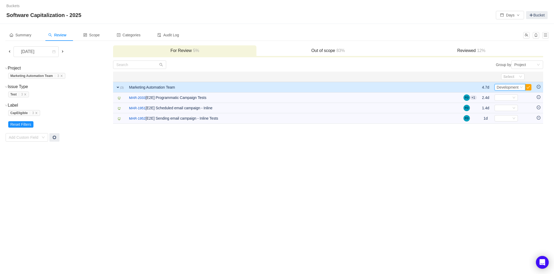
click at [515, 90] on div "Development" at bounding box center [508, 87] width 22 height 6
click at [507, 111] on span "Testing" at bounding box center [503, 113] width 12 height 4
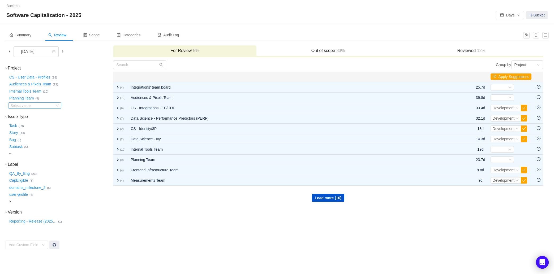
click at [30, 104] on div "Select value" at bounding box center [31, 105] width 42 height 5
type input "mark"
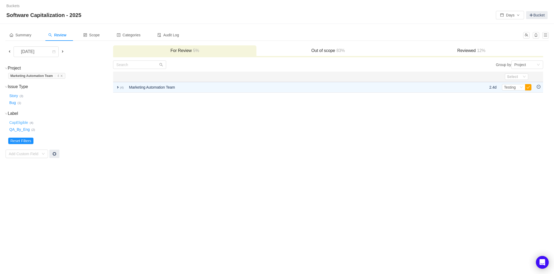
click at [25, 123] on button "CapEligible …" at bounding box center [18, 122] width 21 height 8
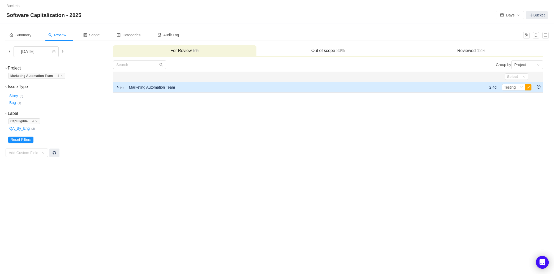
click at [118, 86] on span "expand" at bounding box center [118, 87] width 4 height 4
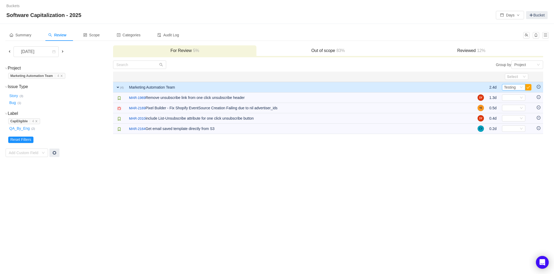
click at [512, 87] on span "Testing" at bounding box center [510, 87] width 12 height 4
click at [511, 105] on span "Development" at bounding box center [516, 105] width 22 height 4
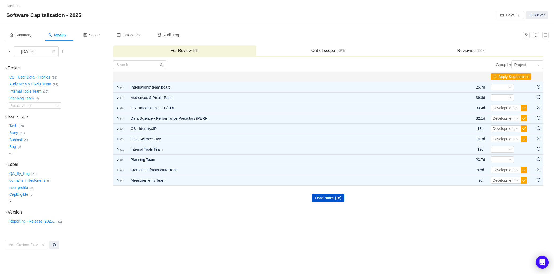
click at [63, 53] on span at bounding box center [63, 51] width 4 height 4
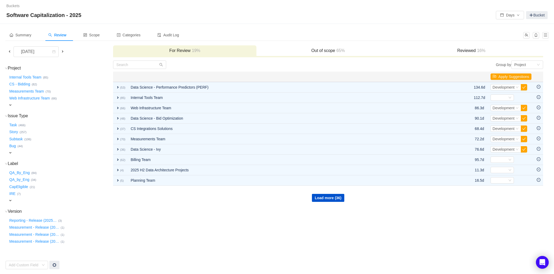
click at [333, 46] on div "Out of scope 65%" at bounding box center [327, 50] width 143 height 11
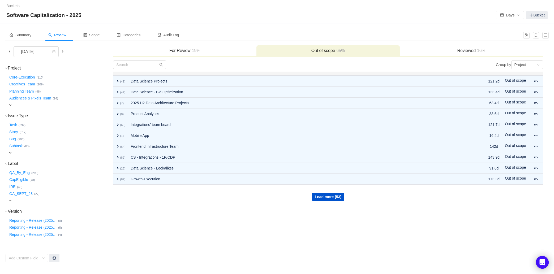
click at [13, 104] on div "expand" at bounding box center [50, 105] width 84 height 6
click at [34, 108] on div "Select value" at bounding box center [32, 106] width 44 height 6
type input "mark"
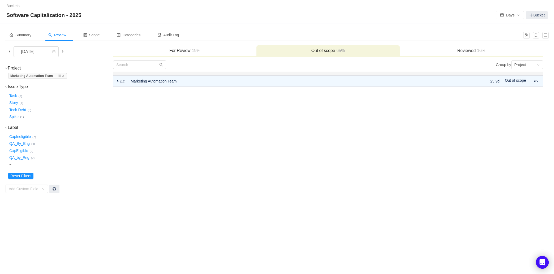
click at [24, 151] on button "CapEligible …" at bounding box center [18, 150] width 21 height 8
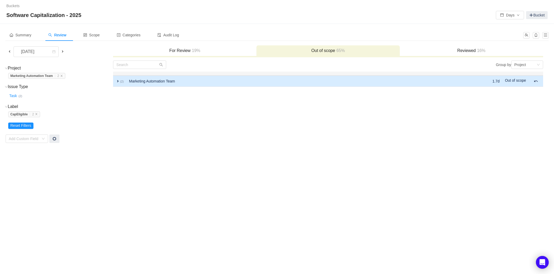
click at [122, 85] on td "expand (2)" at bounding box center [119, 81] width 13 height 11
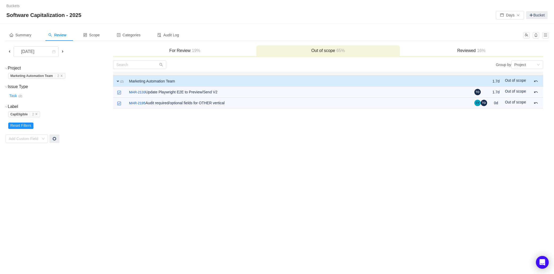
click at [65, 49] on span at bounding box center [63, 51] width 4 height 4
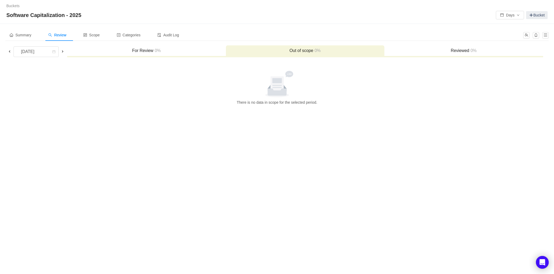
click at [10, 51] on span at bounding box center [9, 51] width 4 height 4
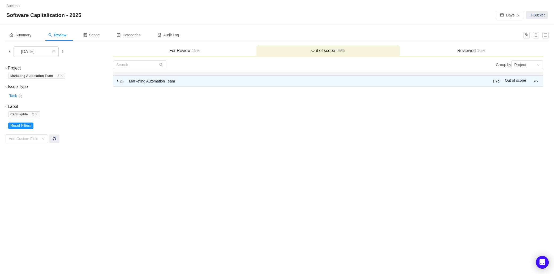
click at [46, 45] on td "[DATE]" at bounding box center [58, 52] width 107 height 15
click at [40, 52] on div "[DATE]" at bounding box center [28, 52] width 23 height 10
click at [38, 103] on li "[DATE]" at bounding box center [39, 105] width 53 height 8
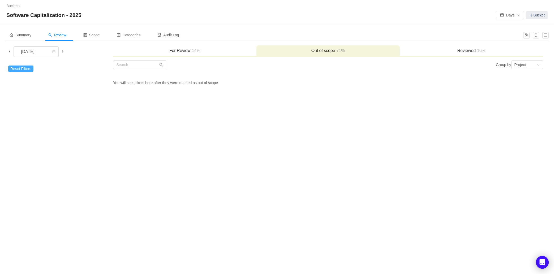
click at [31, 66] on button "Reset Filters" at bounding box center [20, 69] width 25 height 6
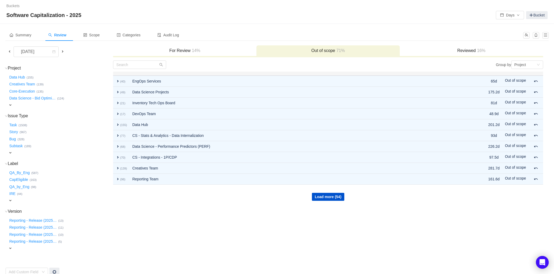
click at [15, 104] on div "expand" at bounding box center [50, 105] width 84 height 6
click at [28, 105] on div "Select value" at bounding box center [31, 105] width 42 height 5
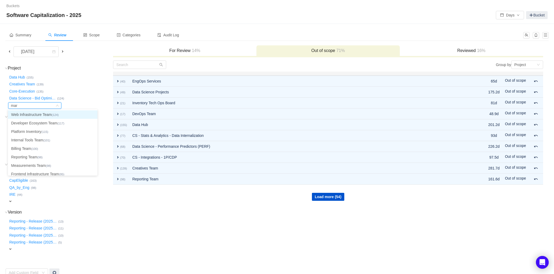
type input "mark"
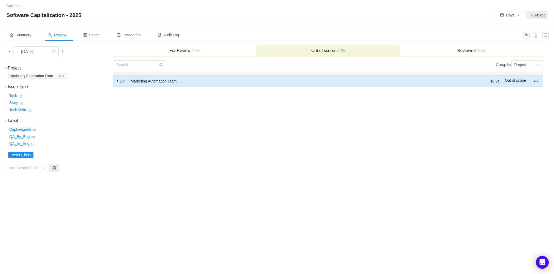
click at [118, 81] on span "expand" at bounding box center [118, 81] width 4 height 4
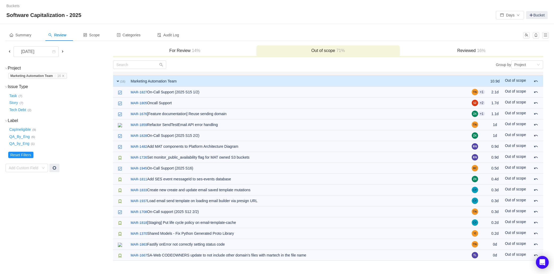
click at [10, 51] on span at bounding box center [9, 51] width 4 height 4
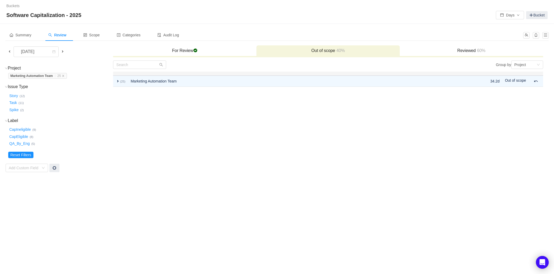
click at [186, 49] on h3 "For Review checked" at bounding box center [185, 50] width 138 height 5
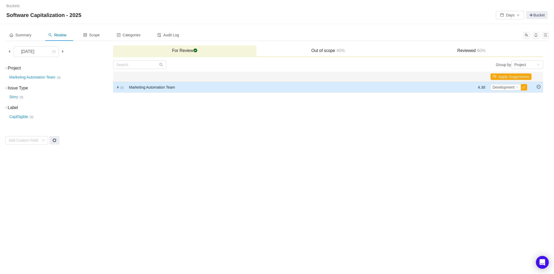
click at [121, 85] on td "expand (3)" at bounding box center [119, 87] width 13 height 11
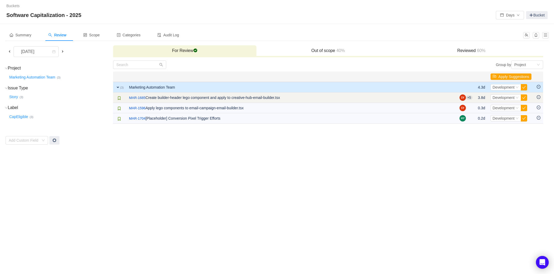
click at [538, 97] on icon "icon: minus-circle" at bounding box center [539, 97] width 4 height 4
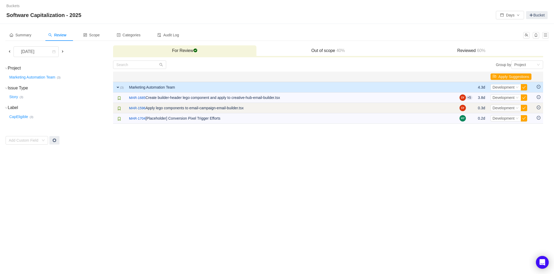
click at [538, 107] on icon "icon: minus-circle" at bounding box center [539, 108] width 4 height 4
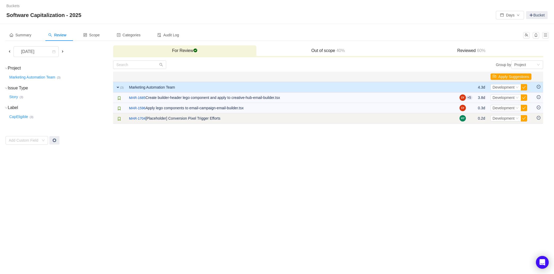
click at [538, 117] on icon "icon: minus-circle" at bounding box center [539, 118] width 4 height 4
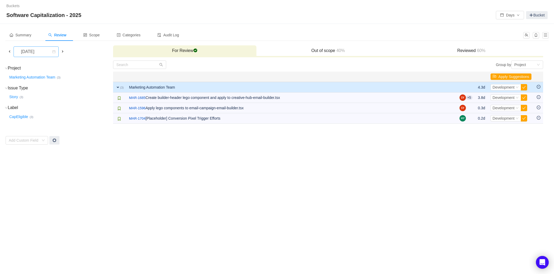
click at [40, 50] on div "[DATE]" at bounding box center [28, 52] width 23 height 10
drag, startPoint x: 243, startPoint y: 138, endPoint x: 243, endPoint y: 132, distance: 6.2
click at [244, 135] on td "Group by Project You will see tickets here after they were marked as out of sco…" at bounding box center [328, 102] width 430 height 85
click at [243, 132] on td "Group by Project You will see tickets here after they were marked as out of sco…" at bounding box center [328, 102] width 430 height 85
click at [35, 49] on div "[DATE]" at bounding box center [28, 52] width 23 height 10
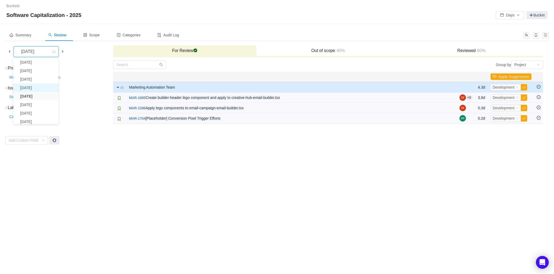
click at [38, 86] on li "[DATE]" at bounding box center [35, 88] width 45 height 8
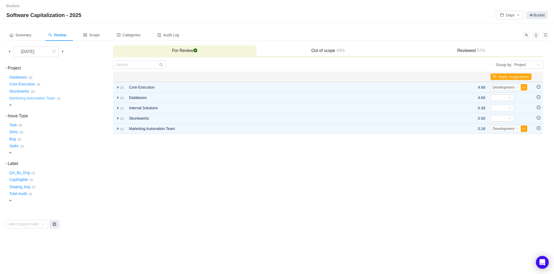
click at [41, 98] on button "Marketing Automation Team …" at bounding box center [32, 98] width 49 height 8
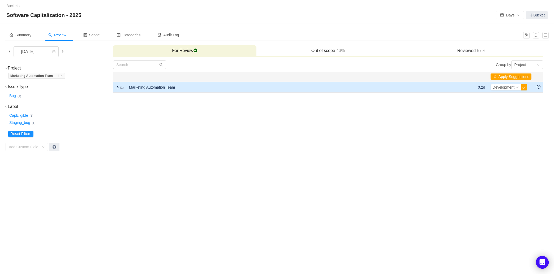
click at [115, 87] on td "expand (1)" at bounding box center [119, 87] width 13 height 11
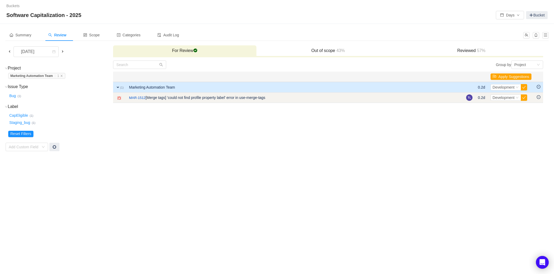
click at [539, 97] on icon "icon: minus-circle" at bounding box center [539, 97] width 4 height 4
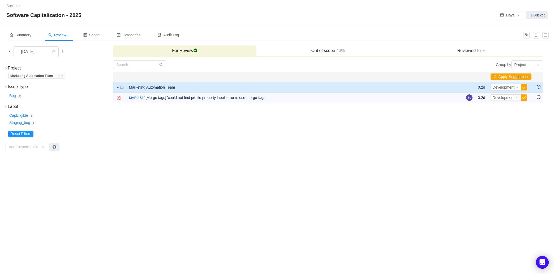
click at [9, 52] on span at bounding box center [9, 51] width 4 height 4
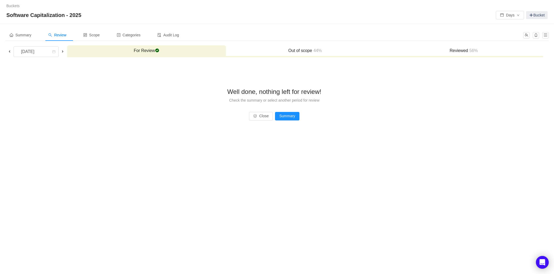
click at [483, 47] on div "Reviewed 56%" at bounding box center [463, 50] width 159 height 11
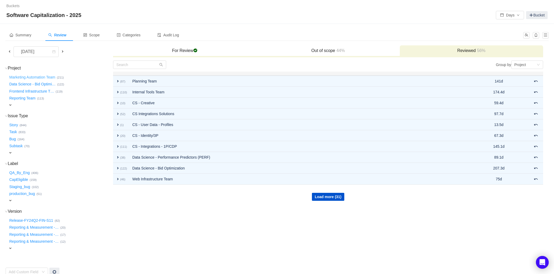
click at [36, 78] on button "Marketing Automation Team …" at bounding box center [32, 77] width 49 height 8
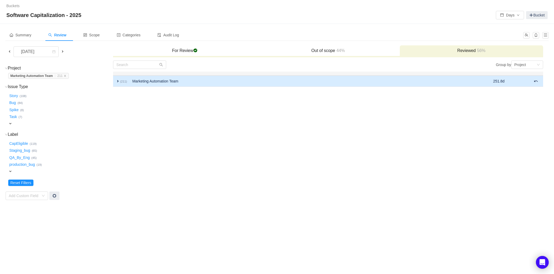
click at [118, 81] on span "expand" at bounding box center [118, 81] width 4 height 4
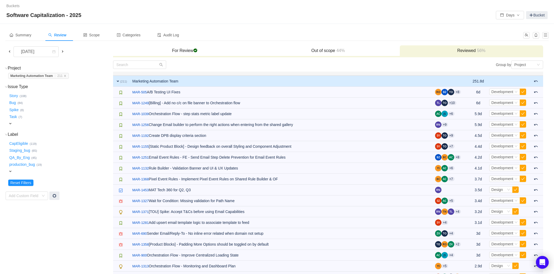
click at [63, 51] on span at bounding box center [63, 51] width 4 height 4
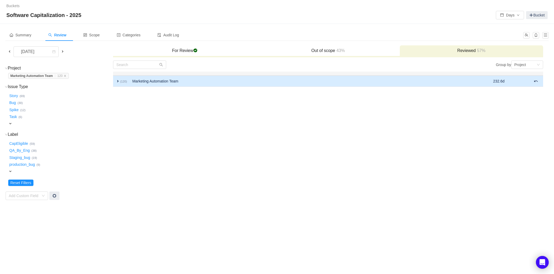
click at [240, 83] on td "Marketing Automation Team" at bounding box center [293, 81] width 327 height 11
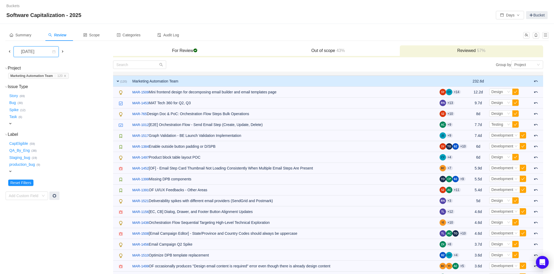
click at [35, 51] on div "[DATE]" at bounding box center [28, 52] width 23 height 10
click at [117, 75] on th at bounding box center [121, 74] width 16 height 4
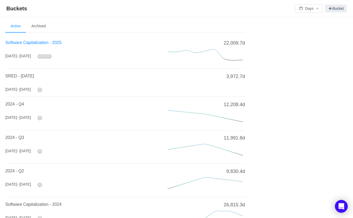
click at [54, 42] on span "Software Capitalization - 2025" at bounding box center [33, 42] width 56 height 5
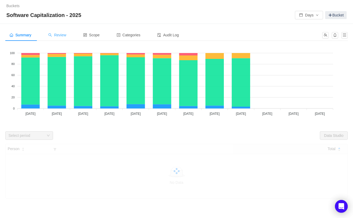
click at [60, 34] on span "Review" at bounding box center [57, 35] width 18 height 4
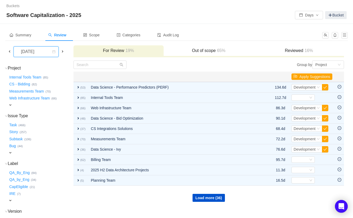
click at [33, 52] on div "[DATE]" at bounding box center [28, 52] width 23 height 10
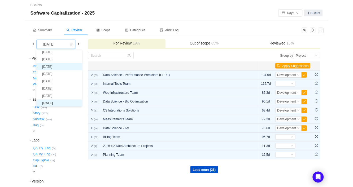
scroll to position [9, 0]
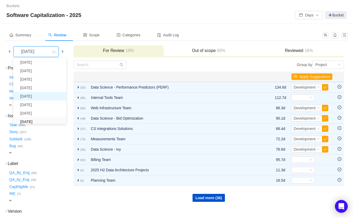
click at [44, 98] on li "[DATE]" at bounding box center [39, 96] width 53 height 8
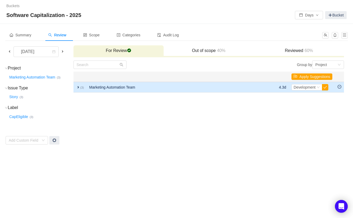
click at [77, 85] on span "expand" at bounding box center [78, 87] width 4 height 4
